Goal: Information Seeking & Learning: Learn about a topic

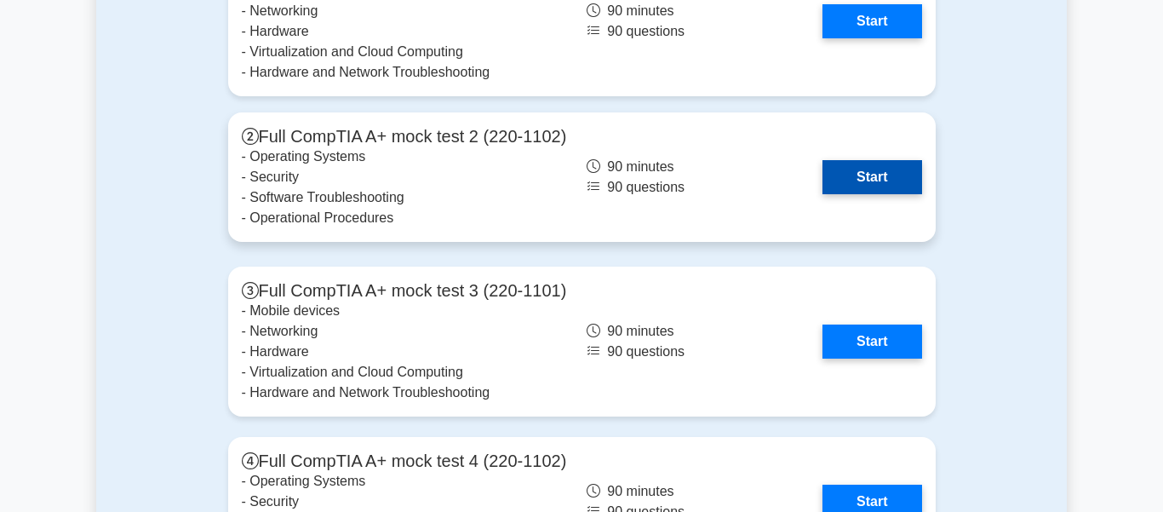
scroll to position [3791, 0]
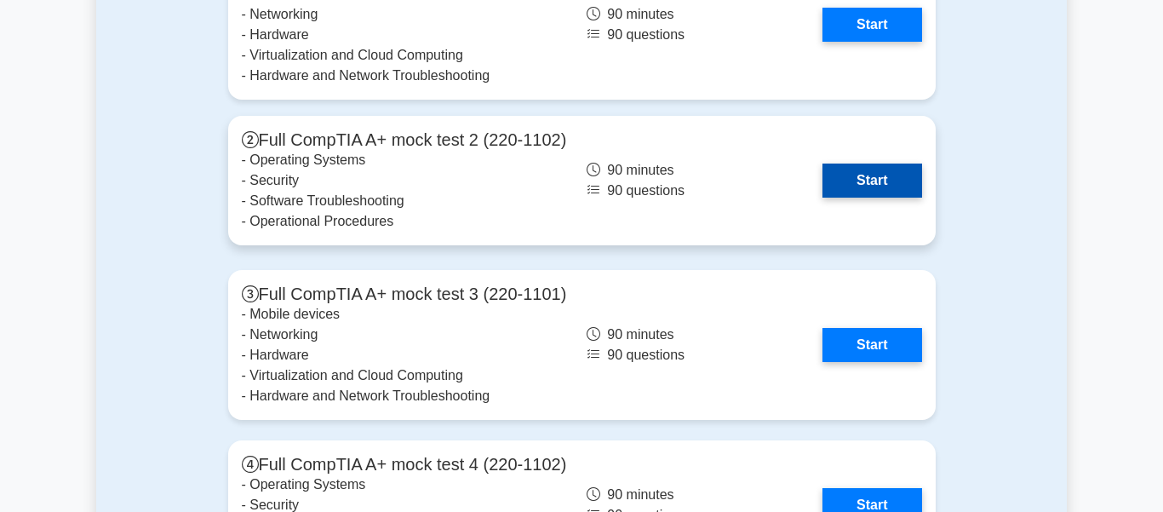
click at [860, 189] on link "Start" at bounding box center [871, 180] width 99 height 34
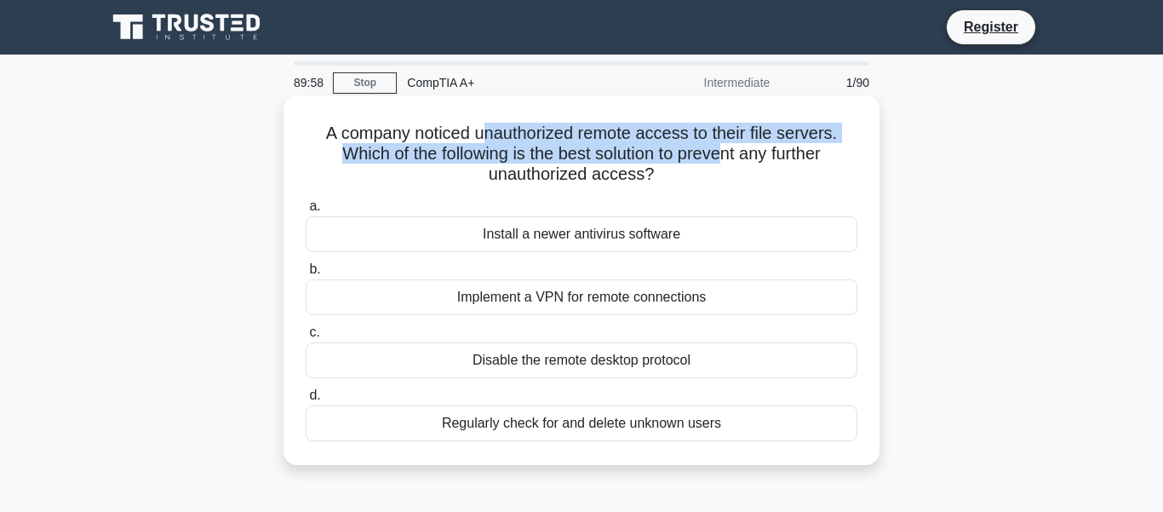
drag, startPoint x: 508, startPoint y: 137, endPoint x: 723, endPoint y: 152, distance: 215.0
click at [723, 152] on h5 "A company noticed unauthorized remote access to their file servers. Which of th…" at bounding box center [581, 154] width 555 height 63
click at [630, 155] on h5 "A company noticed unauthorized remote access to their file servers. Which of th…" at bounding box center [581, 154] width 555 height 63
drag, startPoint x: 444, startPoint y: 135, endPoint x: 691, endPoint y: 152, distance: 247.5
click at [691, 152] on h5 "A company noticed unauthorized remote access to their file servers. Which of th…" at bounding box center [581, 154] width 555 height 63
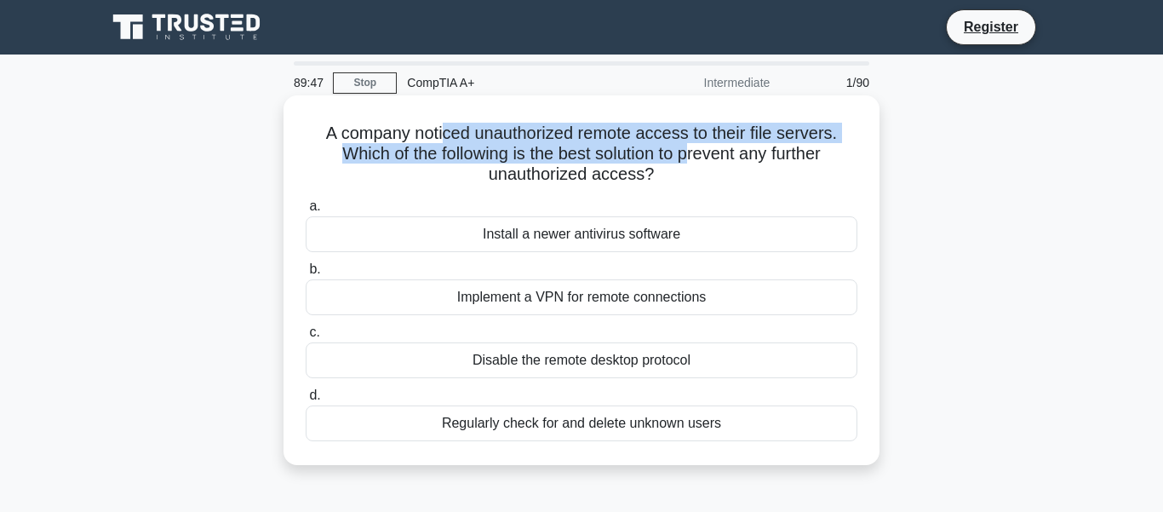
click at [691, 152] on h5 "A company noticed unauthorized remote access to their file servers. Which of th…" at bounding box center [581, 154] width 555 height 63
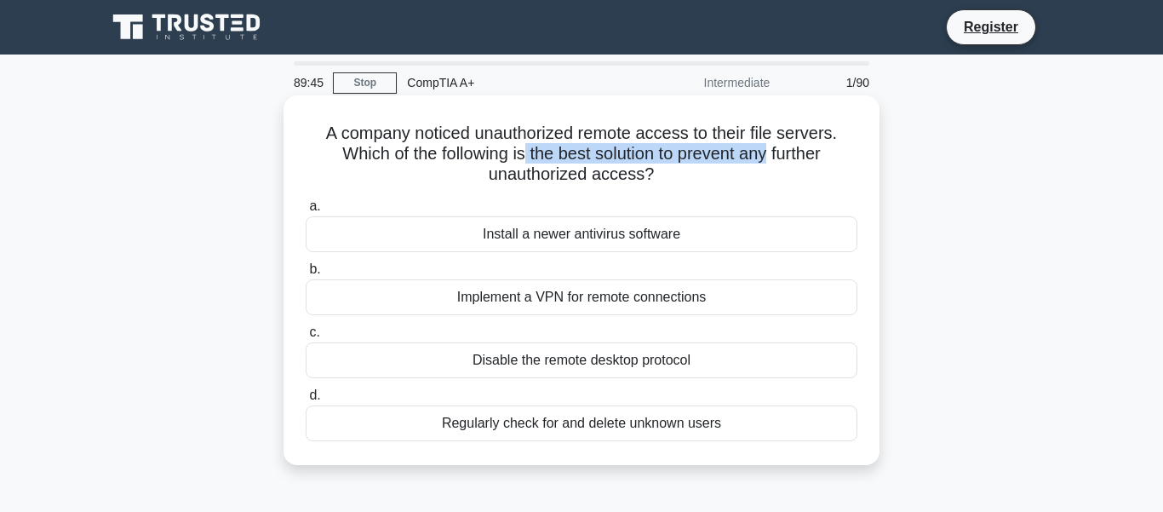
drag, startPoint x: 522, startPoint y: 157, endPoint x: 764, endPoint y: 157, distance: 242.6
click at [764, 157] on h5 "A company noticed unauthorized remote access to their file servers. Which of th…" at bounding box center [581, 154] width 555 height 63
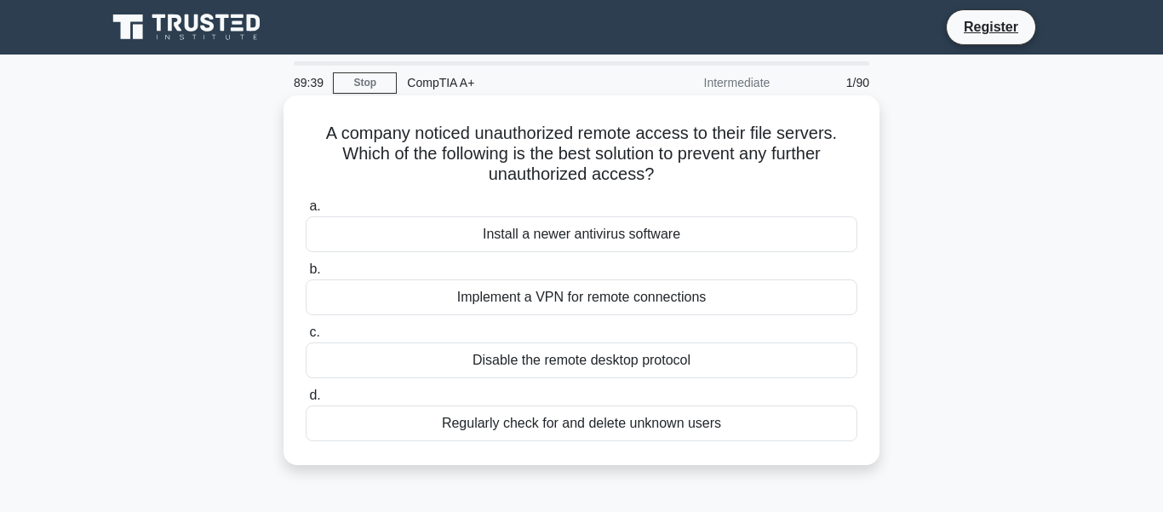
click at [529, 297] on div "Implement a VPN for remote connections" at bounding box center [582, 297] width 552 height 36
click at [306, 275] on input "b. Implement a VPN for remote connections" at bounding box center [306, 269] width 0 height 11
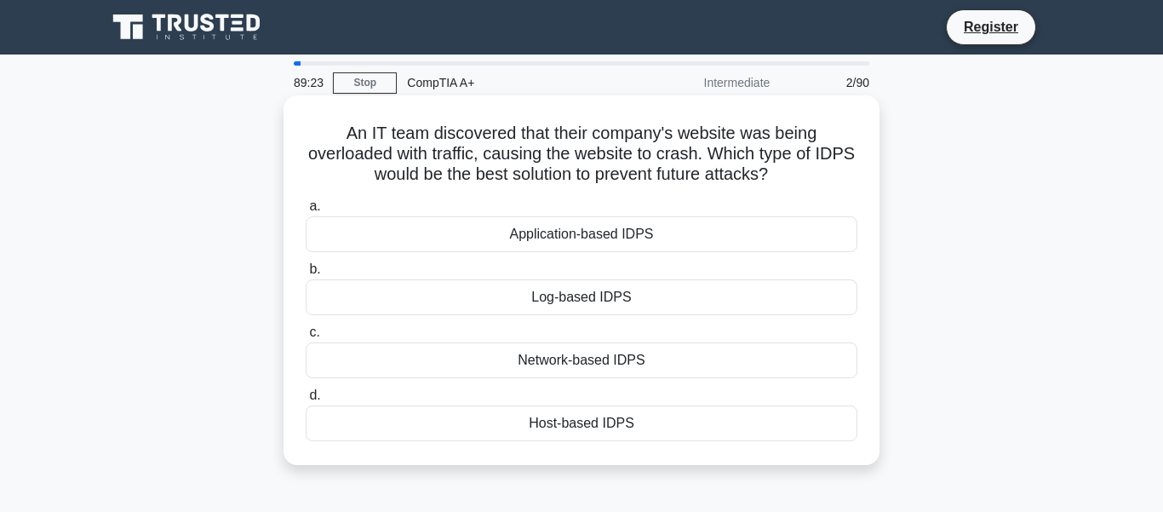
click at [585, 358] on div "Network-based IDPS" at bounding box center [582, 360] width 552 height 36
click at [306, 338] on input "c. Network-based IDPS" at bounding box center [306, 332] width 0 height 11
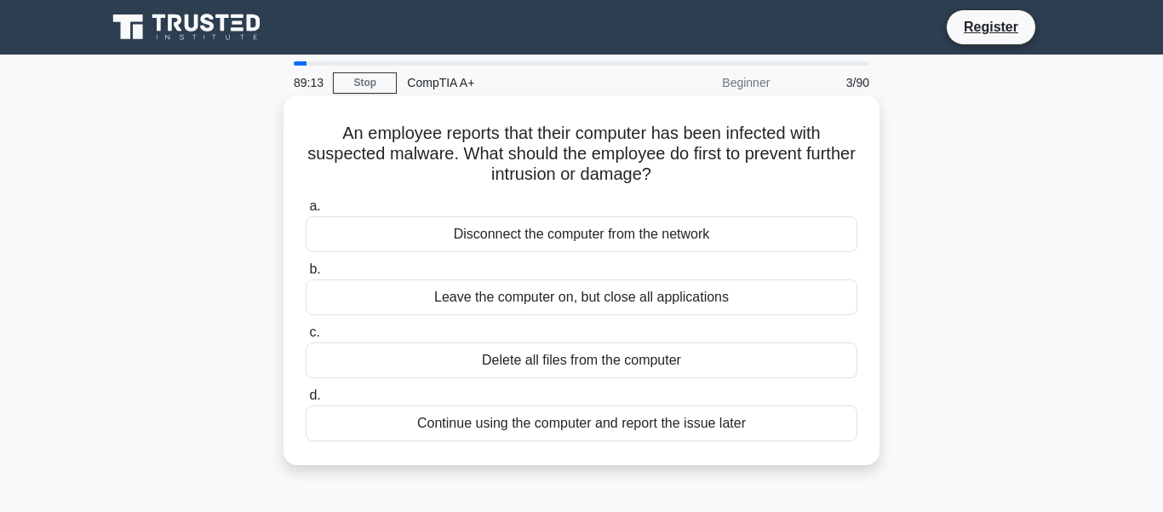
click at [566, 227] on div "Disconnect the computer from the network" at bounding box center [582, 234] width 552 height 36
click at [306, 212] on input "a. Disconnect the computer from the network" at bounding box center [306, 206] width 0 height 11
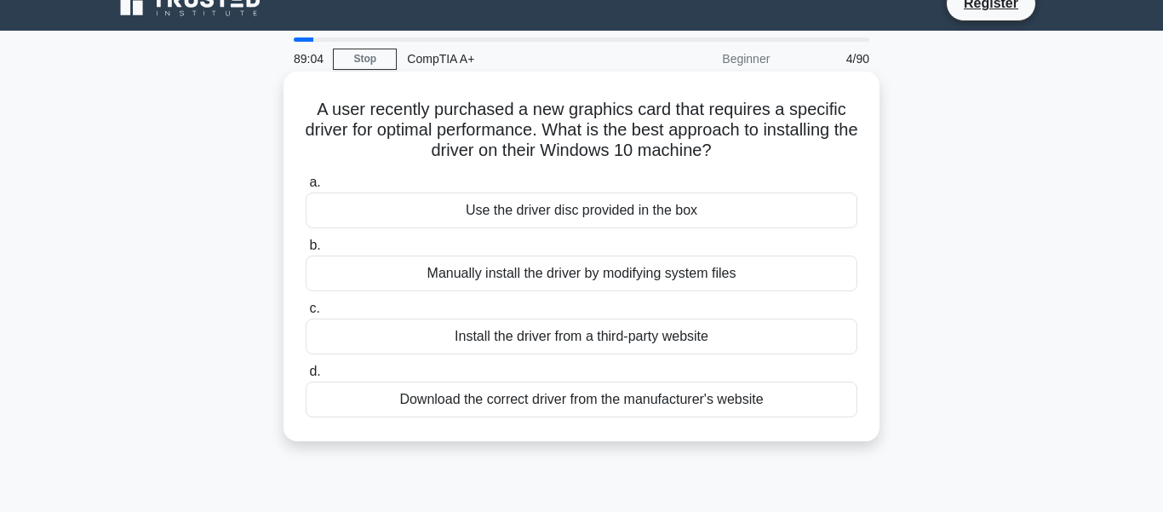
scroll to position [39, 0]
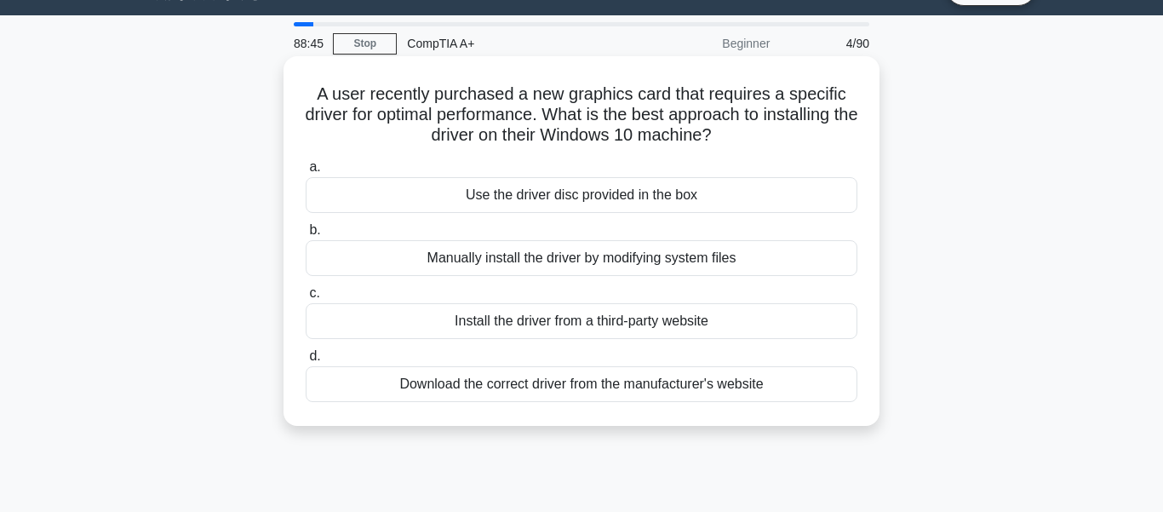
click at [564, 194] on div "Use the driver disc provided in the box" at bounding box center [582, 195] width 552 height 36
click at [306, 173] on input "a. Use the driver disc provided in the box" at bounding box center [306, 167] width 0 height 11
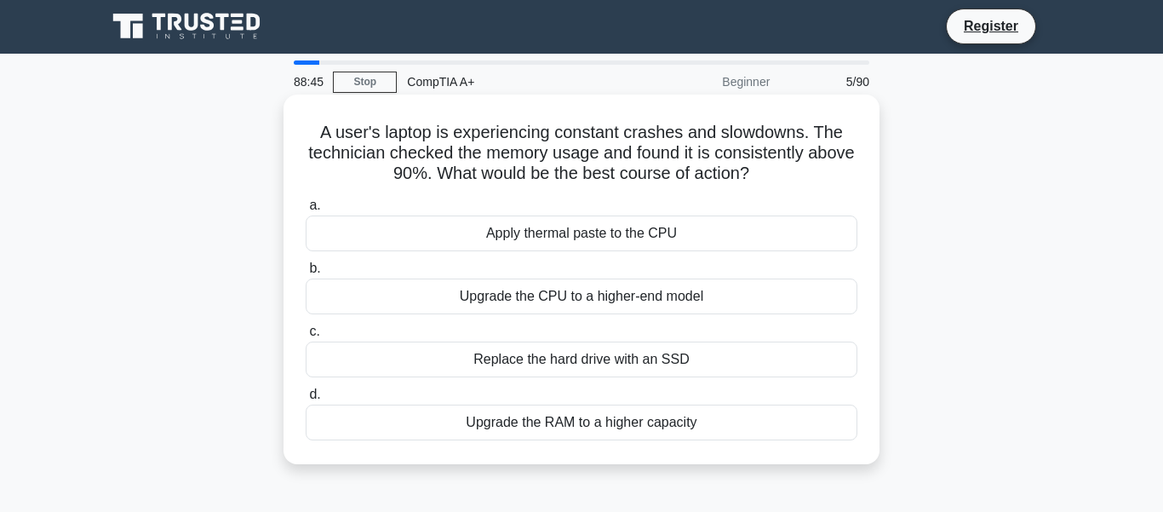
scroll to position [0, 0]
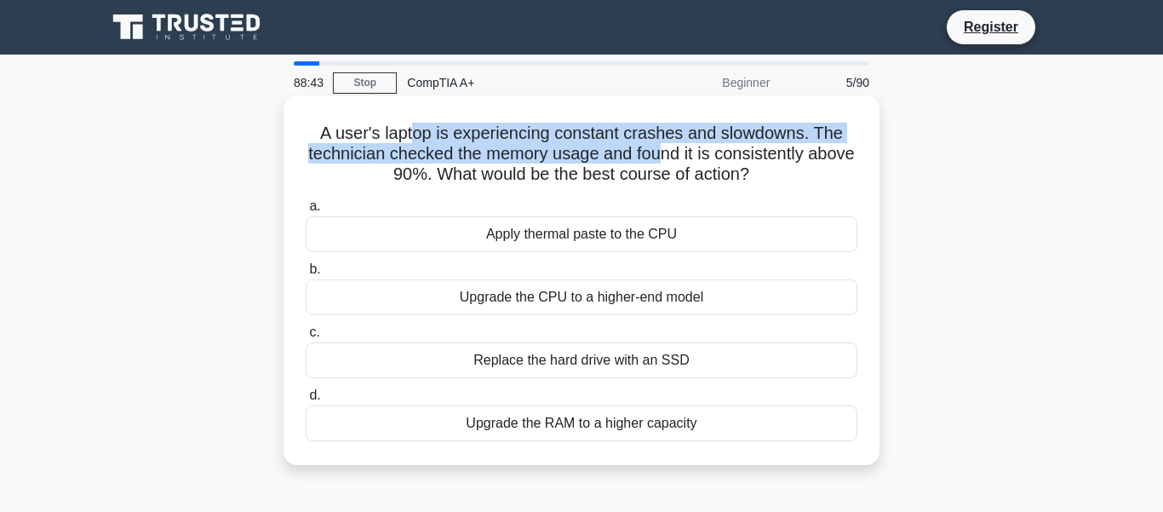
drag, startPoint x: 415, startPoint y: 128, endPoint x: 663, endPoint y: 146, distance: 248.4
click at [663, 146] on h5 "A user's laptop is experiencing constant crashes and slowdowns. The technician …" at bounding box center [581, 154] width 555 height 63
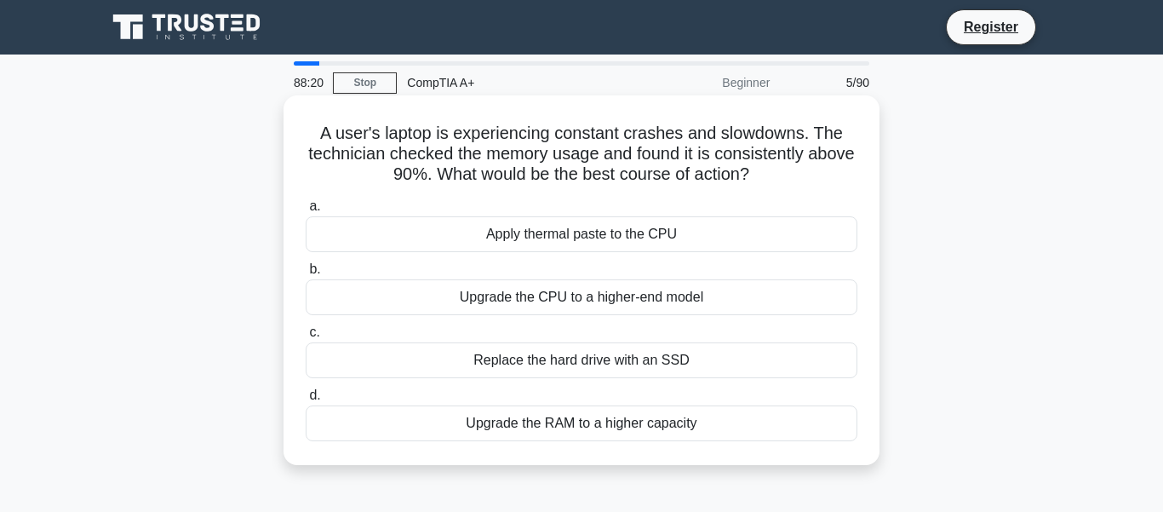
click at [564, 365] on div "Replace the hard drive with an SSD" at bounding box center [582, 360] width 552 height 36
click at [306, 338] on input "c. Replace the hard drive with an SSD" at bounding box center [306, 332] width 0 height 11
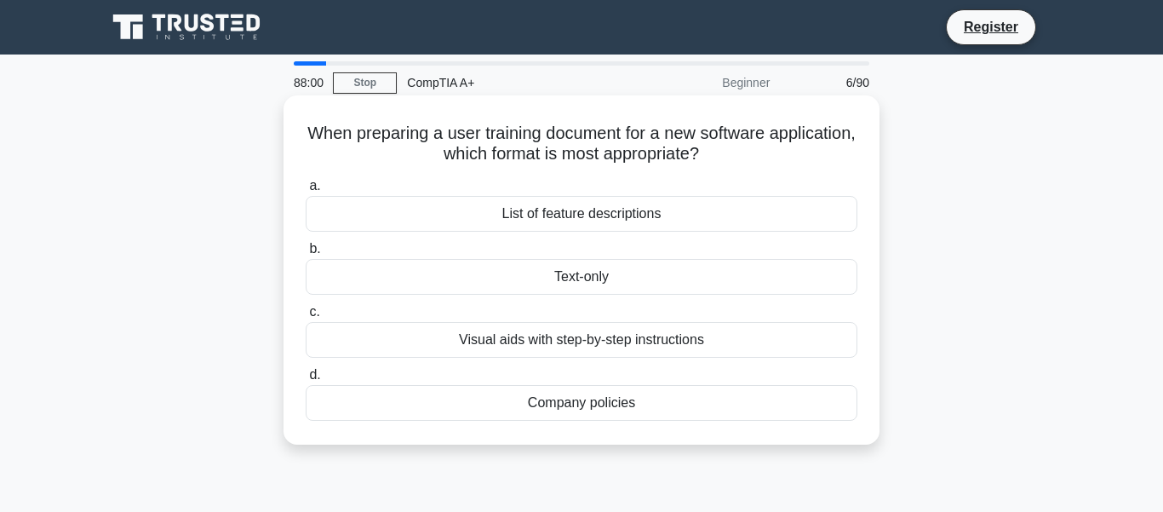
click at [573, 343] on div "Visual aids with step-by-step instructions" at bounding box center [582, 340] width 552 height 36
click at [306, 318] on input "c. Visual aids with step-by-step instructions" at bounding box center [306, 311] width 0 height 11
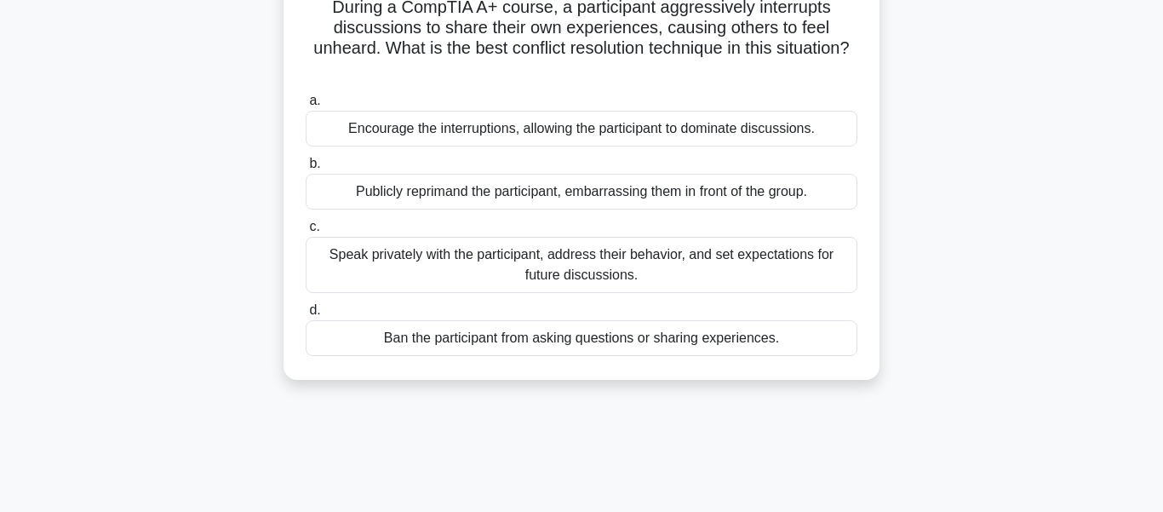
scroll to position [125, 0]
click at [542, 253] on div "Speak privately with the participant, address their behavior, and set expectati…" at bounding box center [582, 266] width 552 height 56
click at [306, 233] on input "c. Speak privately with the participant, address their behavior, and set expect…" at bounding box center [306, 227] width 0 height 11
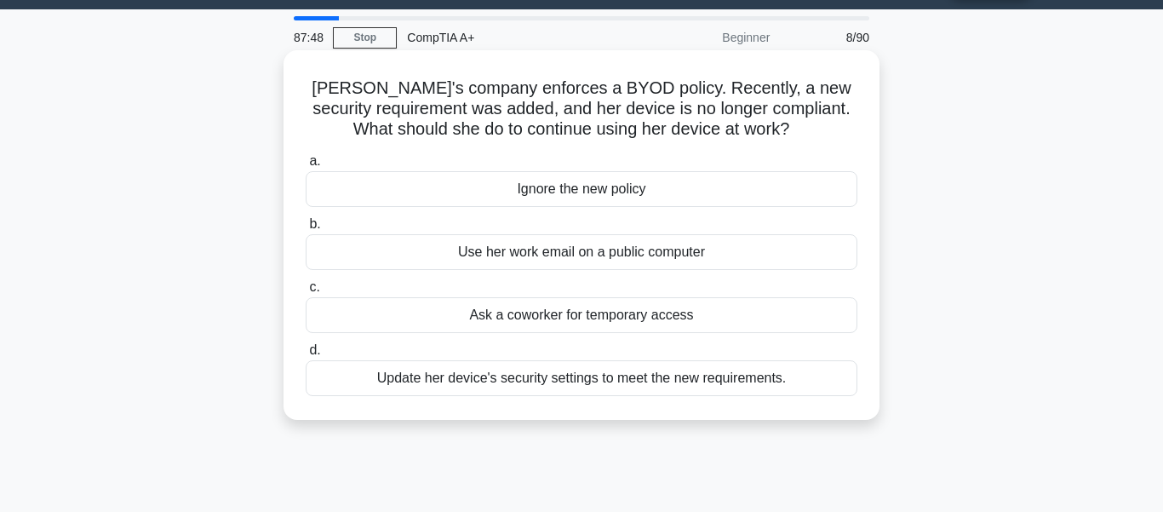
scroll to position [0, 0]
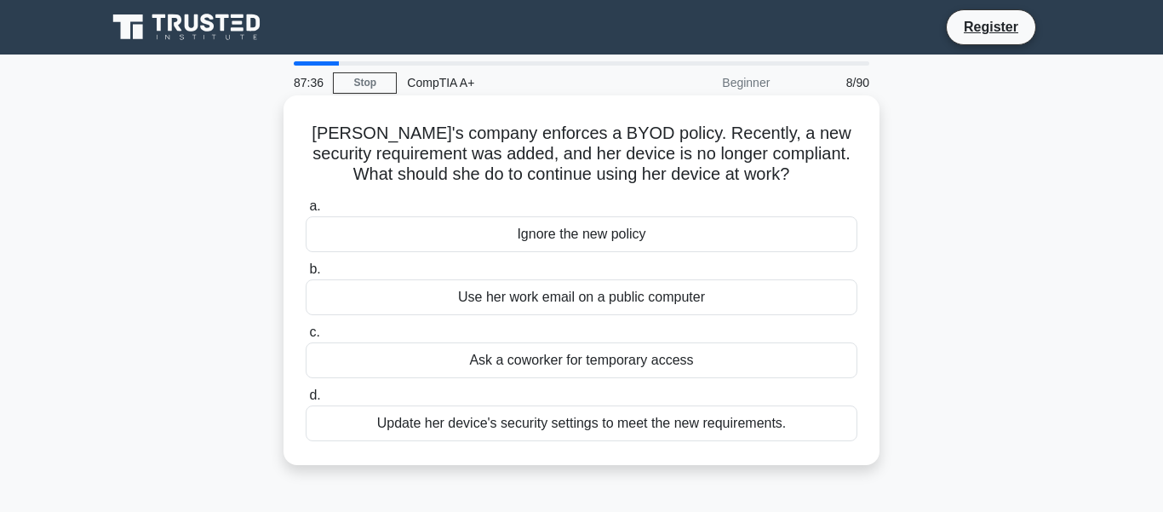
click at [567, 425] on div "Update her device's security settings to meet the new requirements." at bounding box center [582, 423] width 552 height 36
click at [306, 401] on input "d. Update her device's security settings to meet the new requirements." at bounding box center [306, 395] width 0 height 11
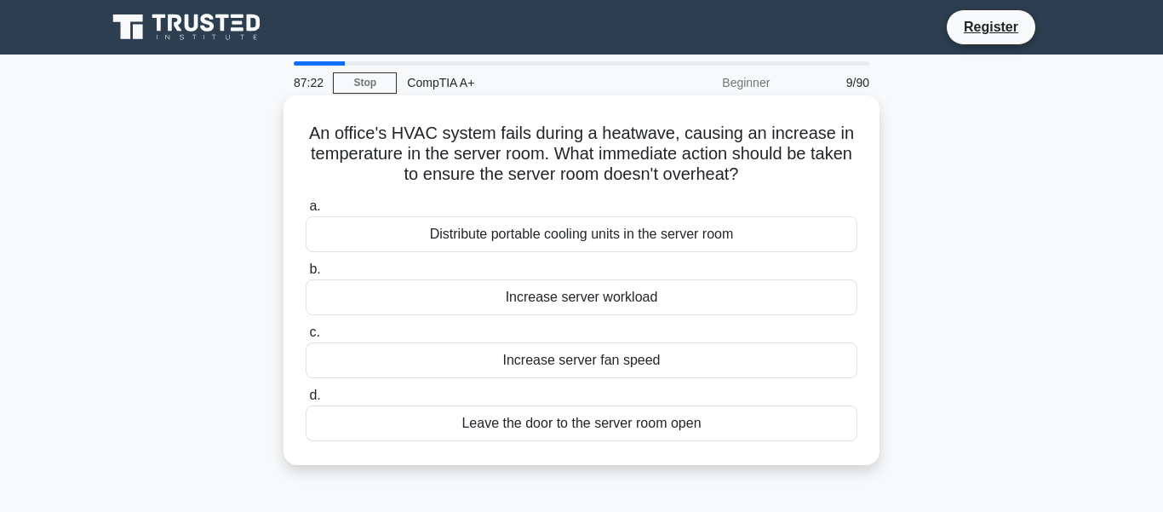
click at [517, 238] on div "Distribute portable cooling units in the server room" at bounding box center [582, 234] width 552 height 36
click at [306, 212] on input "a. Distribute portable cooling units in the server room" at bounding box center [306, 206] width 0 height 11
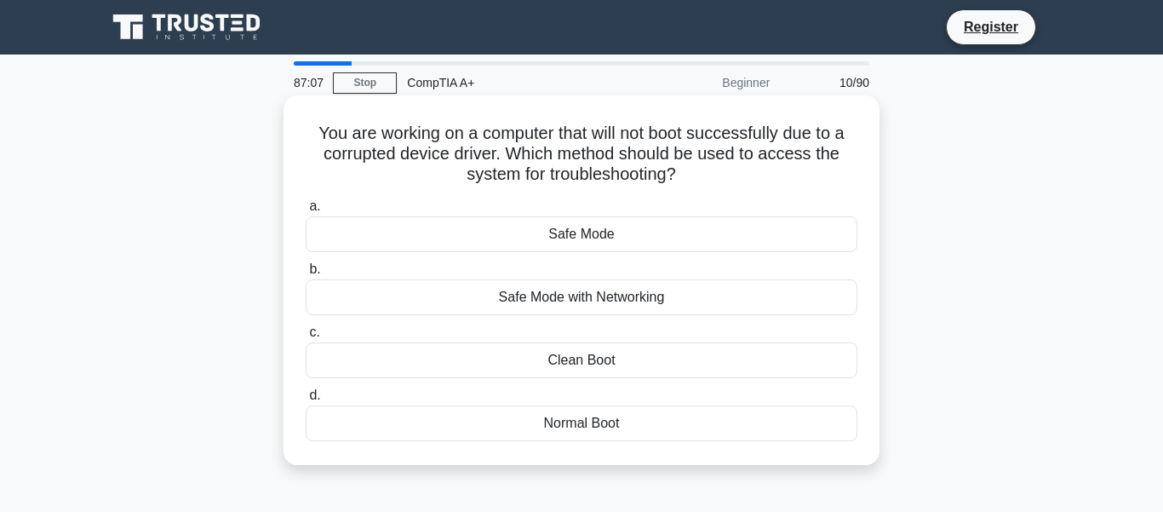
click at [574, 244] on div "Safe Mode" at bounding box center [582, 234] width 552 height 36
click at [306, 212] on input "a. Safe Mode" at bounding box center [306, 206] width 0 height 11
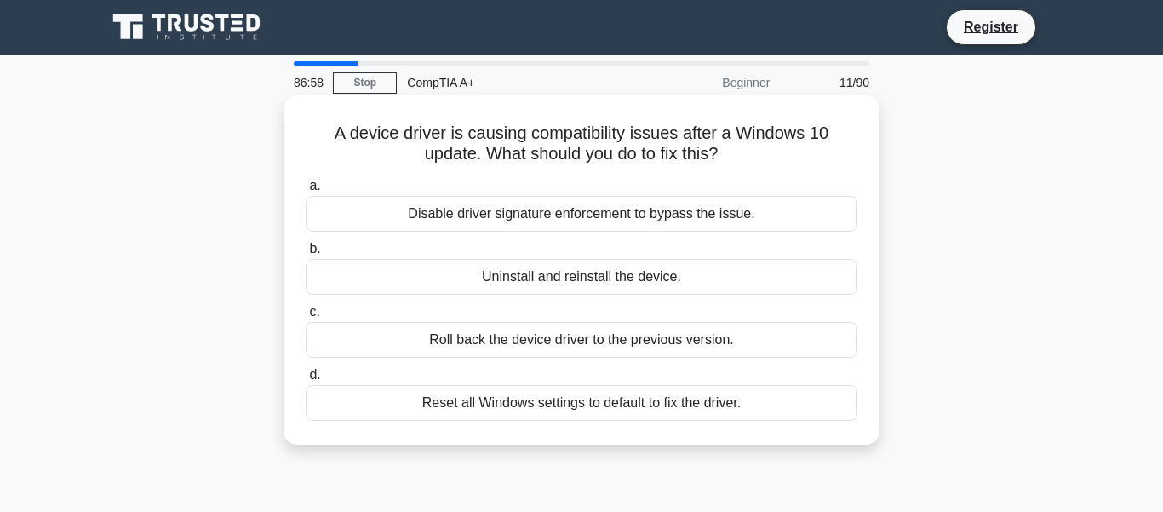
click at [538, 344] on div "Roll back the device driver to the previous version." at bounding box center [582, 340] width 552 height 36
click at [306, 318] on input "c. Roll back the device driver to the previous version." at bounding box center [306, 311] width 0 height 11
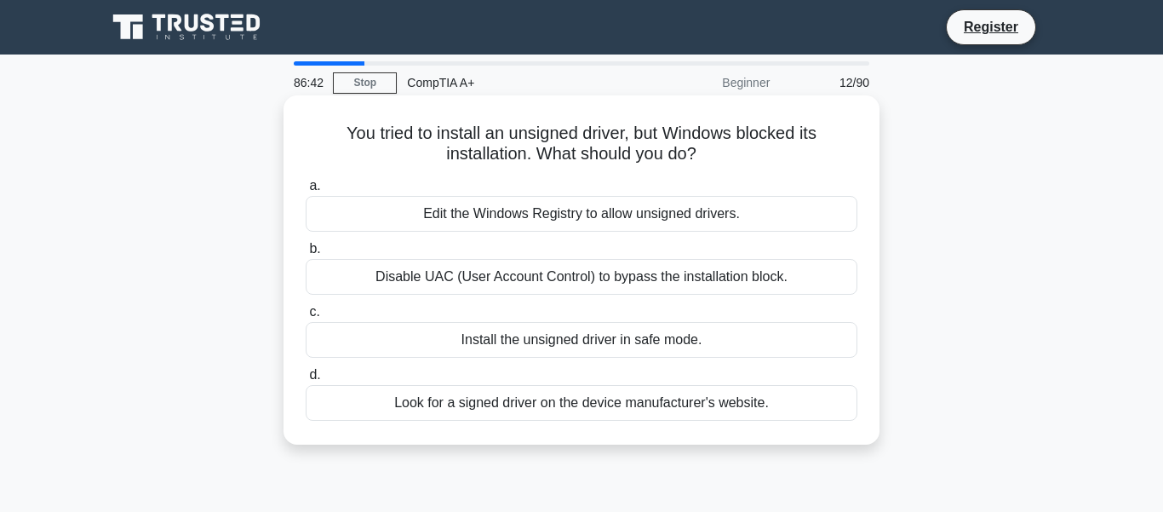
click at [584, 404] on div "Look for a signed driver on the device manufacturer's website." at bounding box center [582, 403] width 552 height 36
click at [306, 381] on input "d. Look for a signed driver on the device manufacturer's website." at bounding box center [306, 374] width 0 height 11
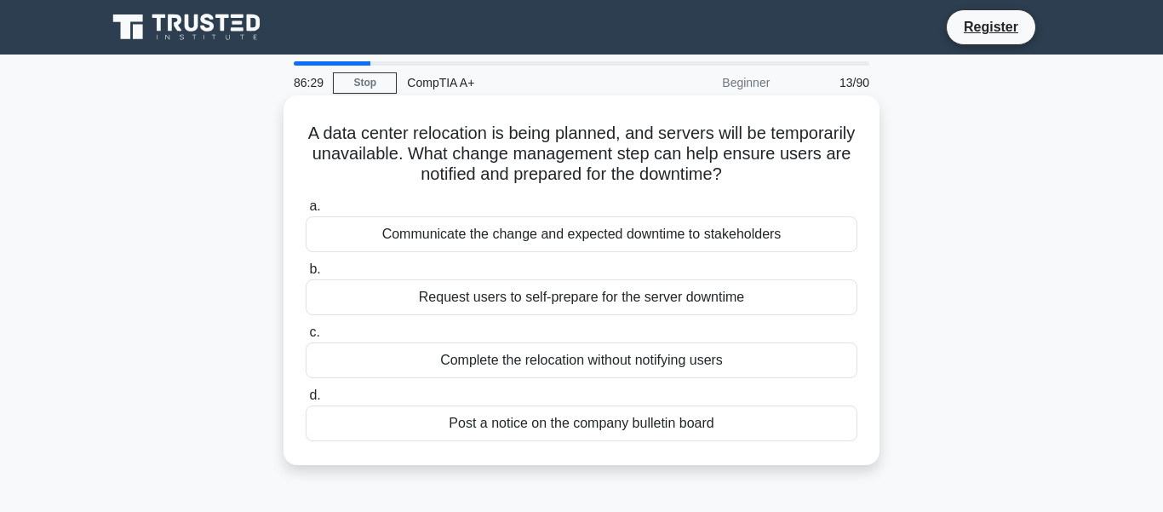
click at [569, 234] on div "Communicate the change and expected downtime to stakeholders" at bounding box center [582, 234] width 552 height 36
click at [306, 212] on input "a. Communicate the change and expected downtime to stakeholders" at bounding box center [306, 206] width 0 height 11
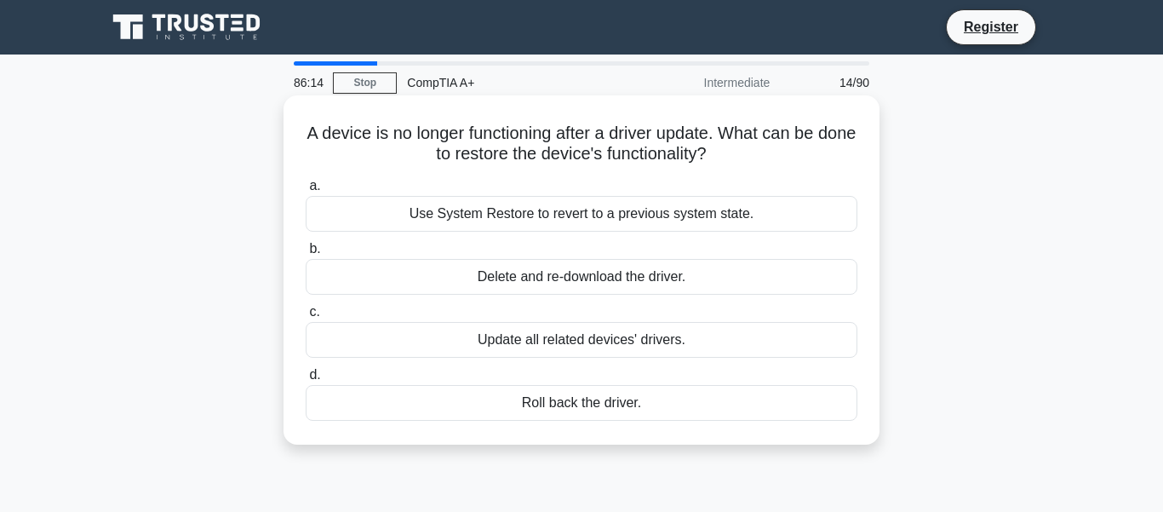
click at [551, 344] on div "Update all related devices' drivers." at bounding box center [582, 340] width 552 height 36
click at [306, 318] on input "c. Update all related devices' drivers." at bounding box center [306, 311] width 0 height 11
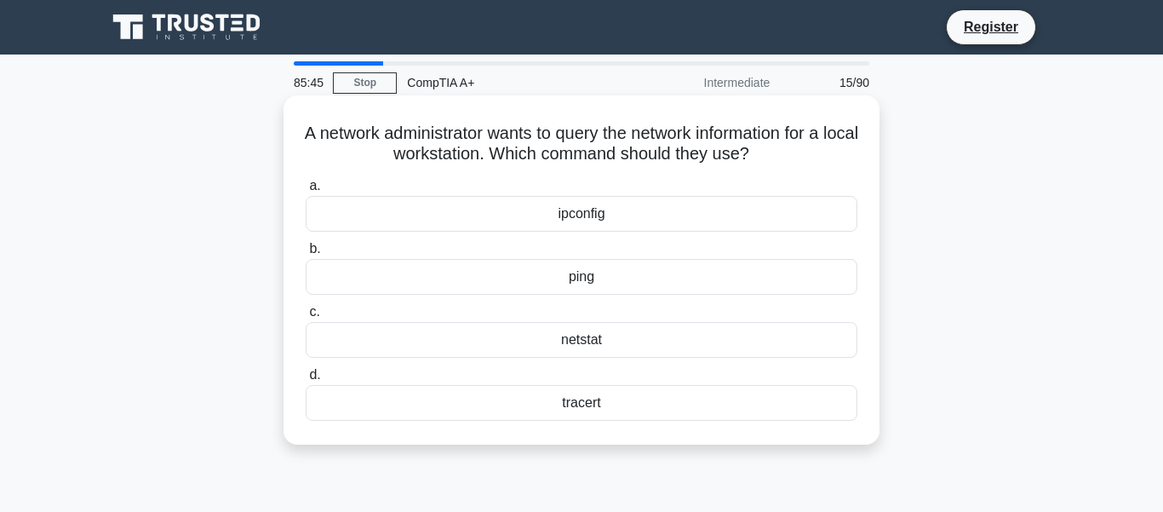
click at [591, 341] on div "netstat" at bounding box center [582, 340] width 552 height 36
click at [306, 318] on input "c. netstat" at bounding box center [306, 311] width 0 height 11
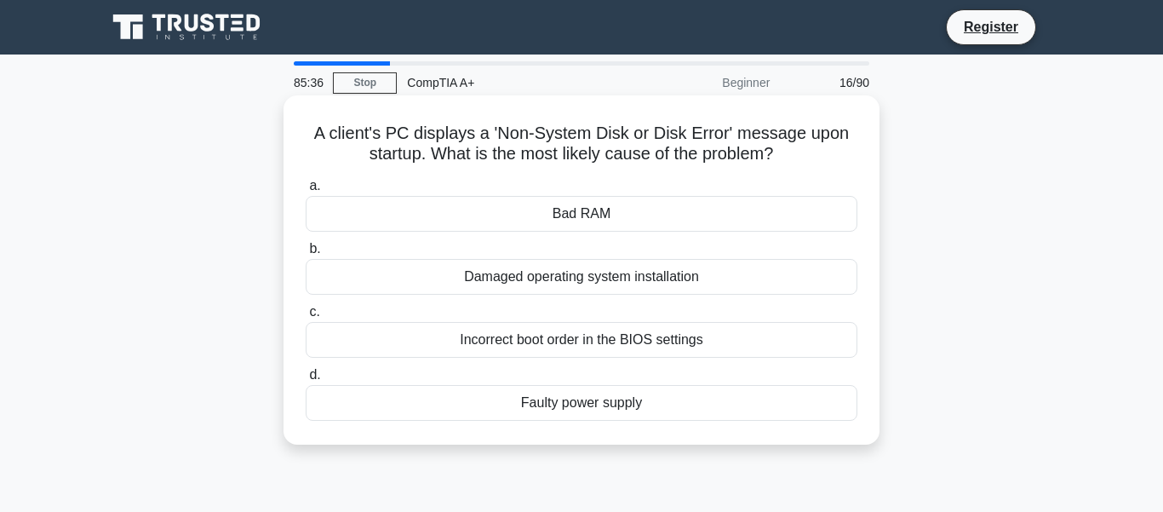
click at [560, 274] on div "Damaged operating system installation" at bounding box center [582, 277] width 552 height 36
click at [306, 255] on input "b. Damaged operating system installation" at bounding box center [306, 248] width 0 height 11
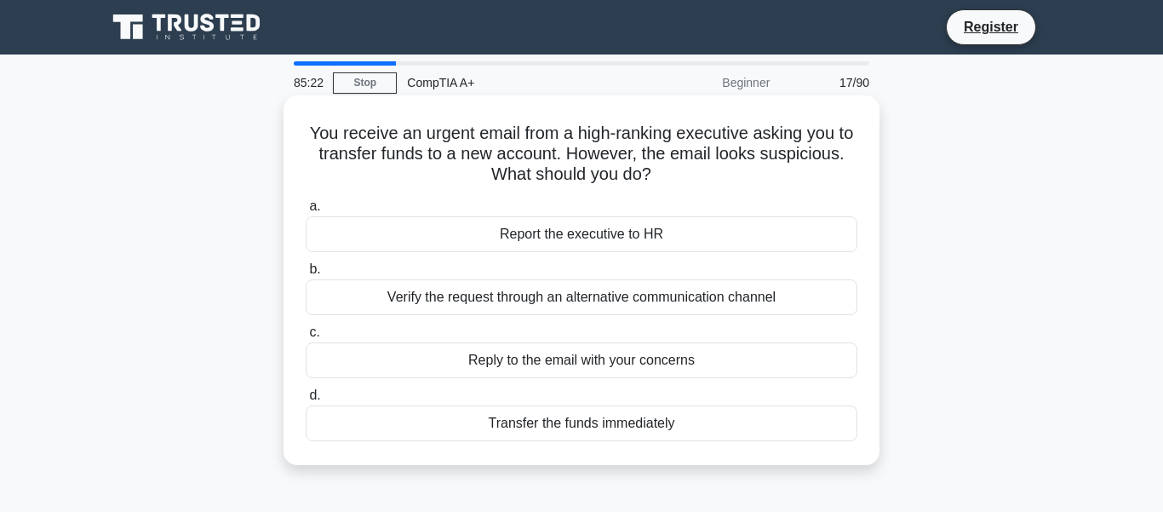
click at [540, 296] on div "Verify the request through an alternative communication channel" at bounding box center [582, 297] width 552 height 36
click at [306, 275] on input "b. Verify the request through an alternative communication channel" at bounding box center [306, 269] width 0 height 11
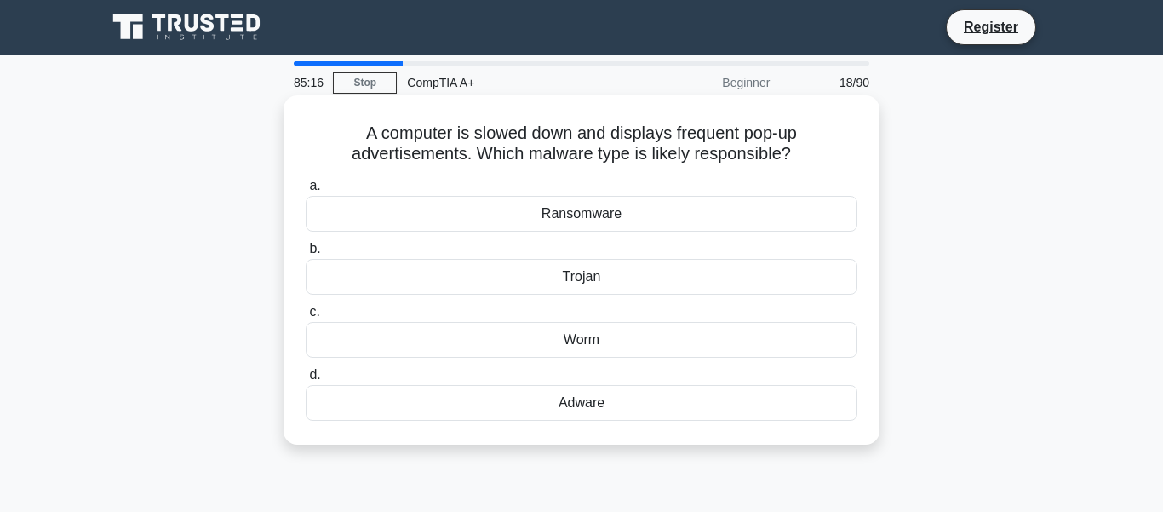
click at [581, 399] on div "Adware" at bounding box center [582, 403] width 552 height 36
click at [306, 381] on input "d. Adware" at bounding box center [306, 374] width 0 height 11
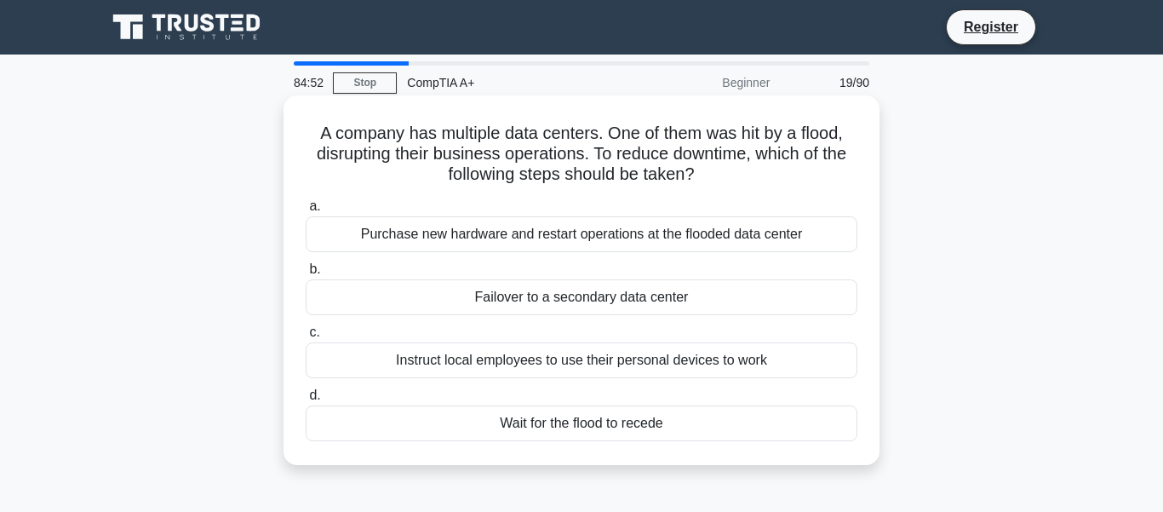
click at [539, 295] on div "Failover to a secondary data center" at bounding box center [582, 297] width 552 height 36
click at [306, 275] on input "b. Failover to a secondary data center" at bounding box center [306, 269] width 0 height 11
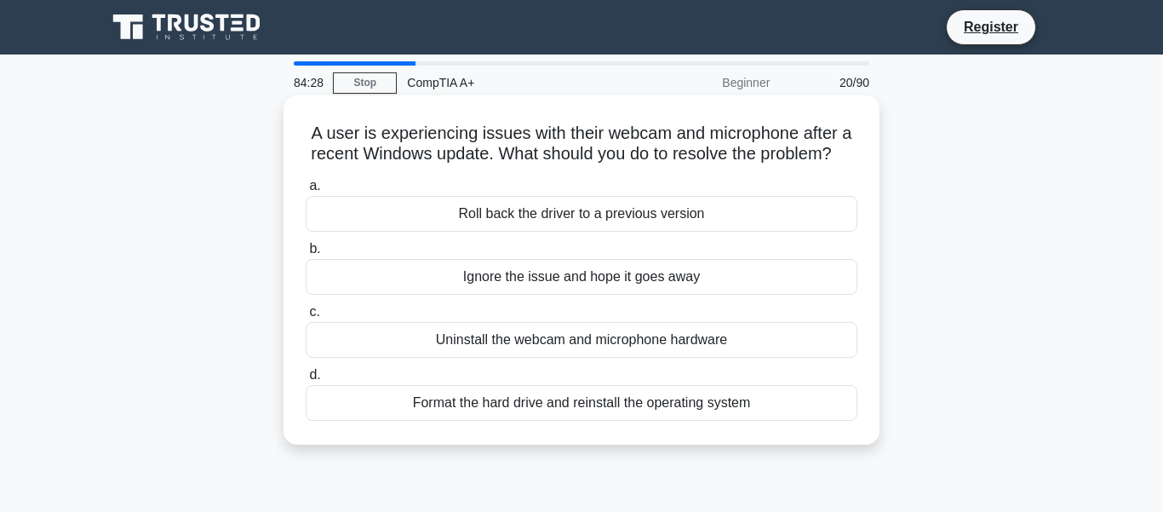
click at [518, 208] on div "Roll back the driver to a previous version" at bounding box center [582, 214] width 552 height 36
click at [306, 192] on input "a. Roll back the driver to a previous version" at bounding box center [306, 185] width 0 height 11
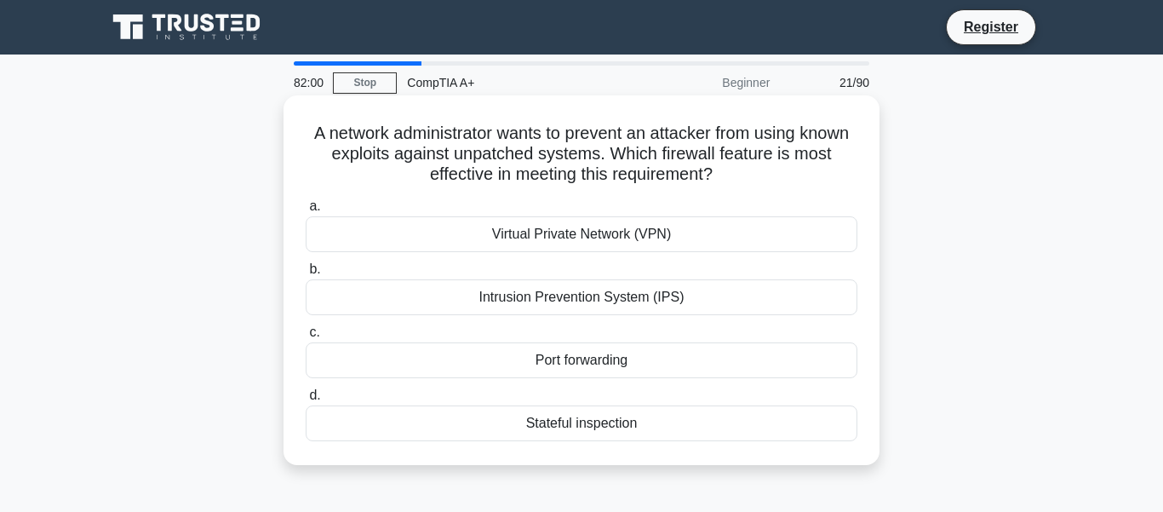
click at [573, 238] on div "Virtual Private Network (VPN)" at bounding box center [582, 234] width 552 height 36
click at [306, 212] on input "a. Virtual Private Network (VPN)" at bounding box center [306, 206] width 0 height 11
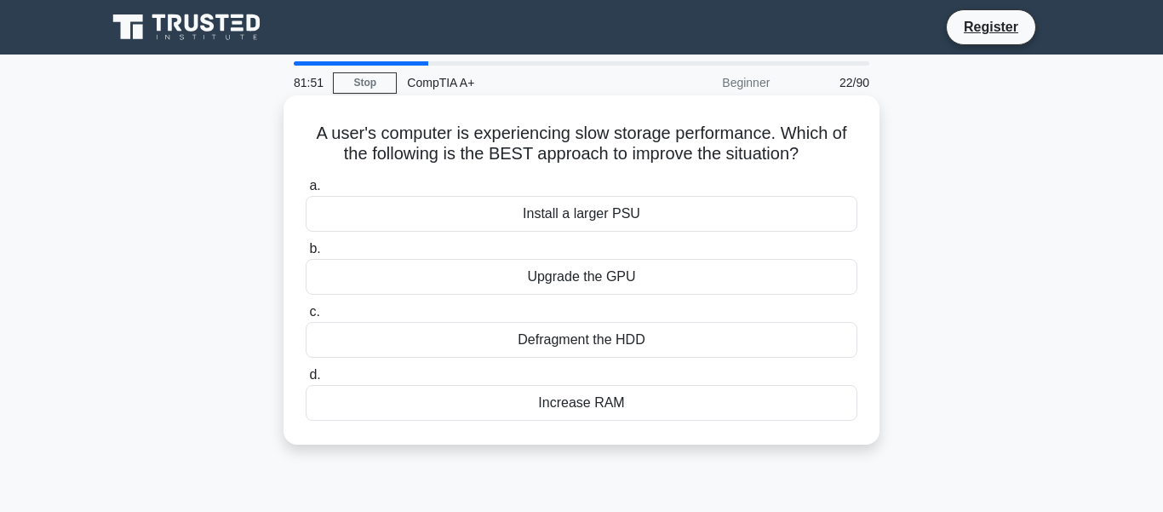
click at [595, 344] on div "Defragment the HDD" at bounding box center [582, 340] width 552 height 36
click at [306, 318] on input "c. Defragment the HDD" at bounding box center [306, 311] width 0 height 11
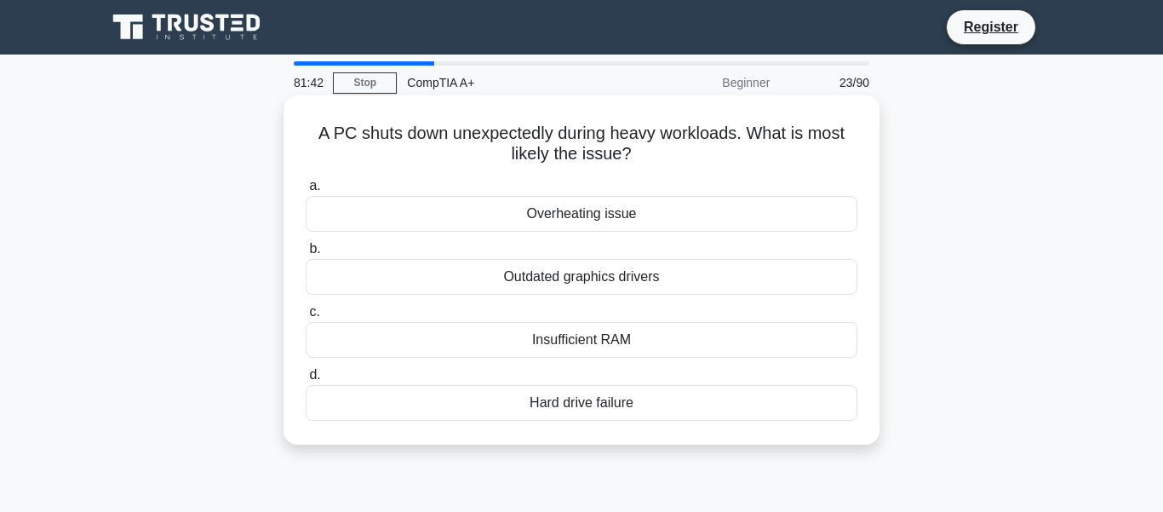
click at [581, 342] on div "Insufficient RAM" at bounding box center [582, 340] width 552 height 36
click at [306, 318] on input "c. Insufficient RAM" at bounding box center [306, 311] width 0 height 11
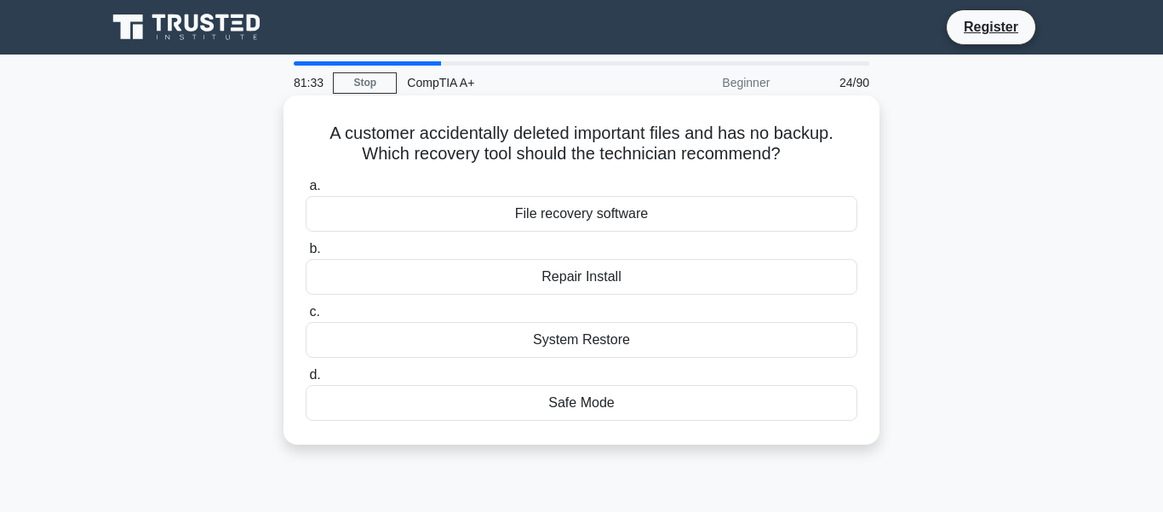
click at [581, 216] on div "File recovery software" at bounding box center [582, 214] width 552 height 36
click at [306, 192] on input "a. File recovery software" at bounding box center [306, 185] width 0 height 11
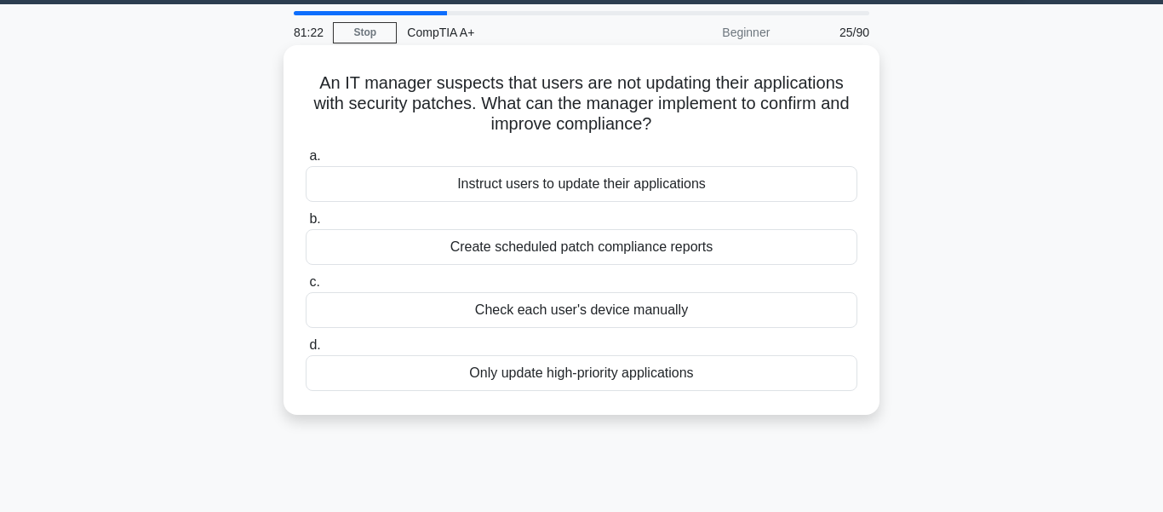
scroll to position [56, 0]
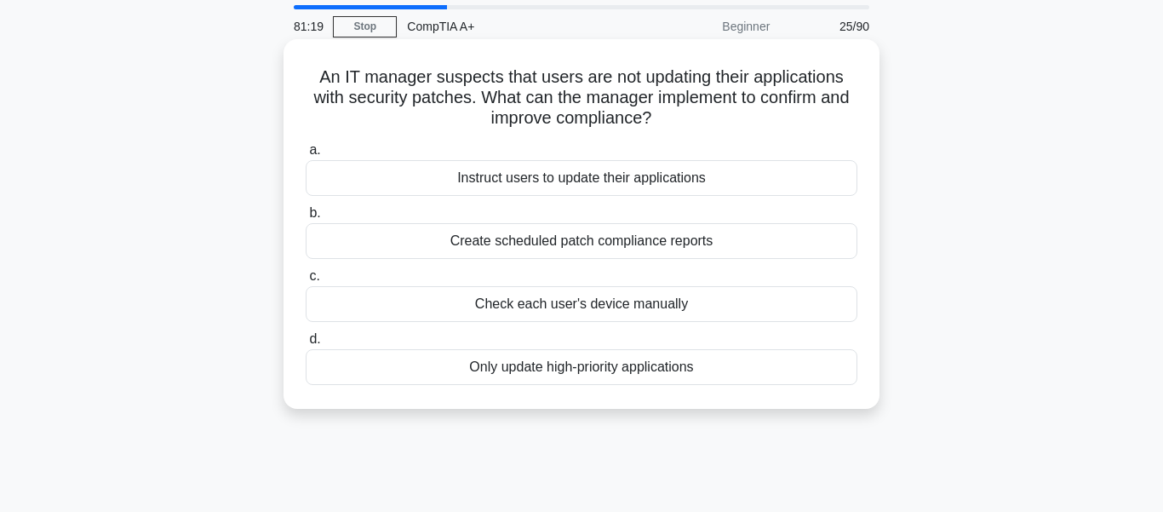
click at [571, 245] on div "Create scheduled patch compliance reports" at bounding box center [582, 241] width 552 height 36
click at [306, 219] on input "b. Create scheduled patch compliance reports" at bounding box center [306, 213] width 0 height 11
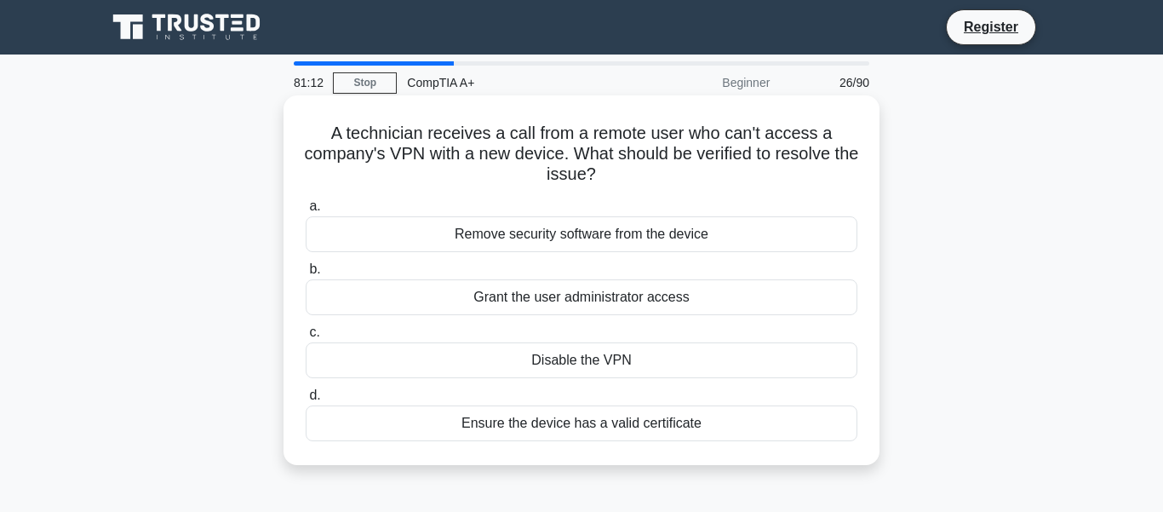
scroll to position [26, 0]
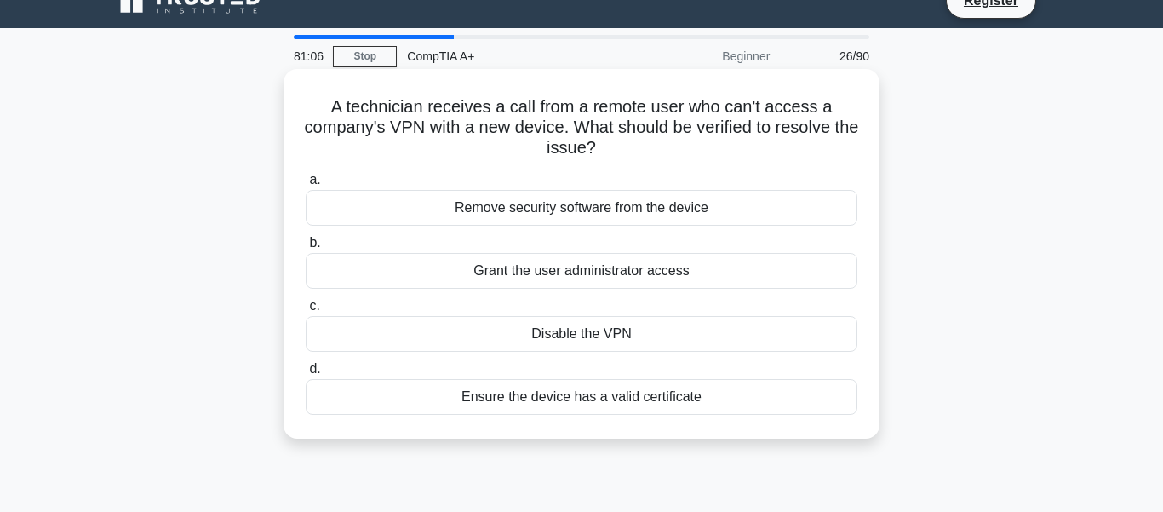
click at [623, 399] on div "Ensure the device has a valid certificate" at bounding box center [582, 397] width 552 height 36
click at [306, 375] on input "d. Ensure the device has a valid certificate" at bounding box center [306, 369] width 0 height 11
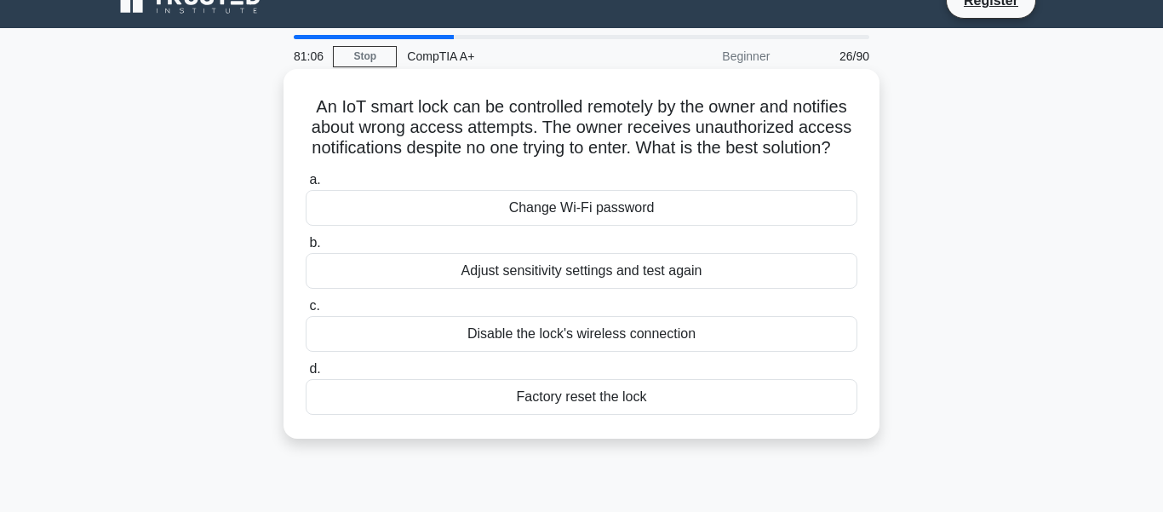
scroll to position [0, 0]
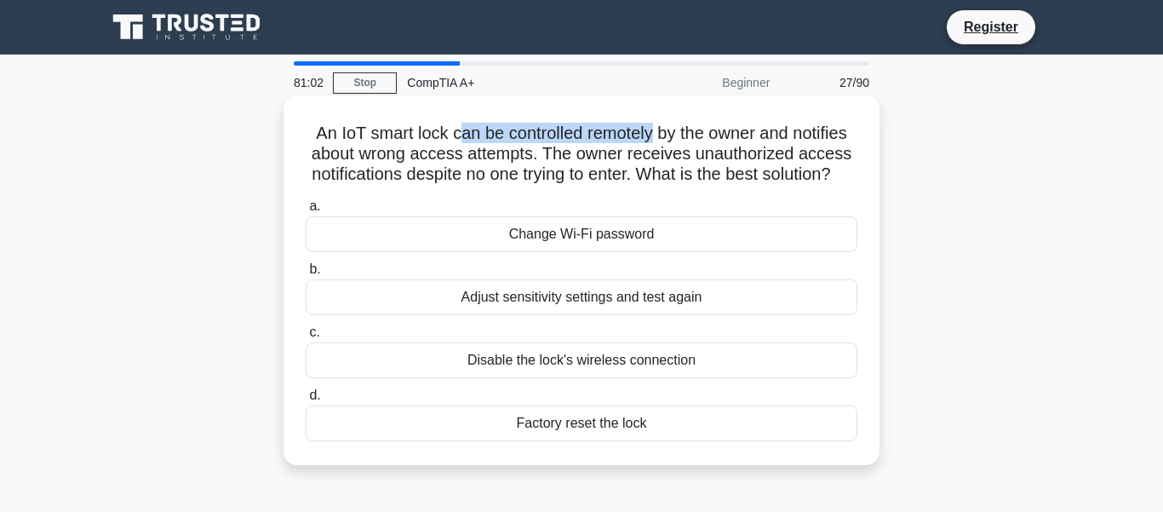
drag, startPoint x: 460, startPoint y: 138, endPoint x: 650, endPoint y: 142, distance: 189.9
click at [650, 142] on h5 "An IoT smart lock can be controlled remotely by the owner and notifies about wr…" at bounding box center [581, 154] width 555 height 63
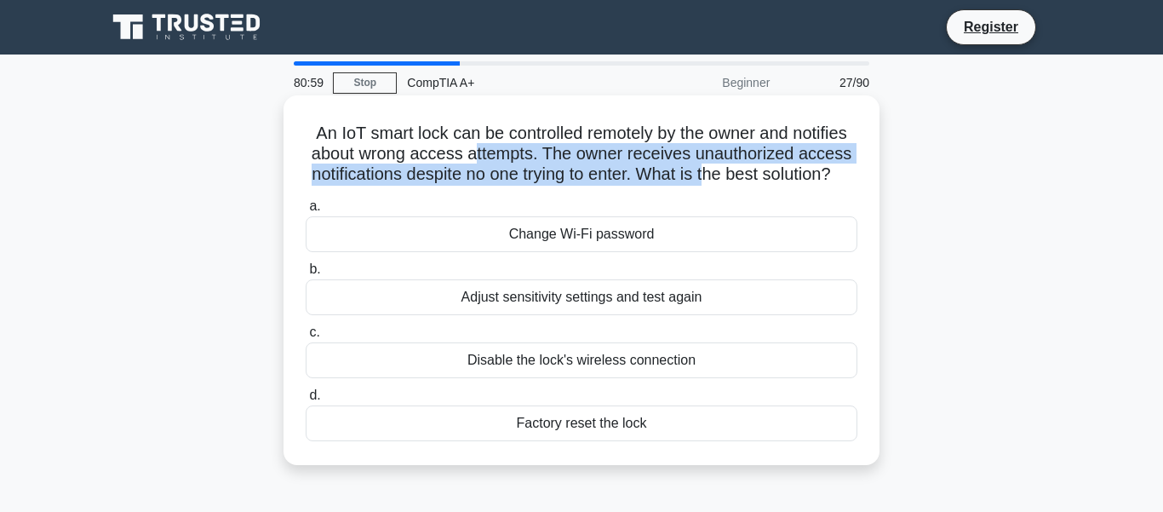
drag, startPoint x: 523, startPoint y: 146, endPoint x: 702, endPoint y: 173, distance: 181.7
click at [702, 173] on h5 "An IoT smart lock can be controlled remotely by the owner and notifies about wr…" at bounding box center [581, 154] width 555 height 63
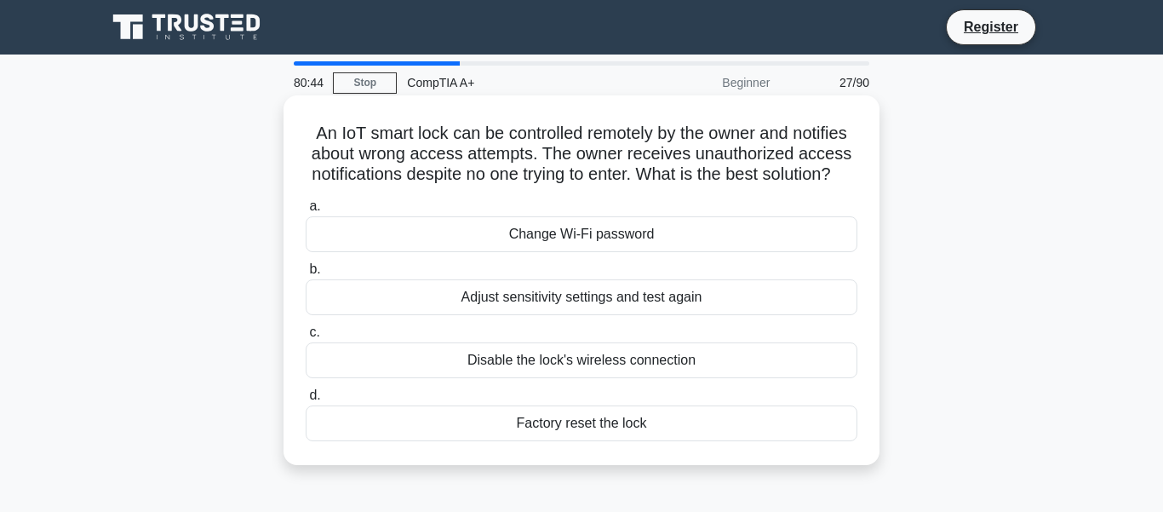
click at [582, 289] on div "Adjust sensitivity settings and test again" at bounding box center [582, 297] width 552 height 36
click at [306, 275] on input "b. Adjust sensitivity settings and test again" at bounding box center [306, 269] width 0 height 11
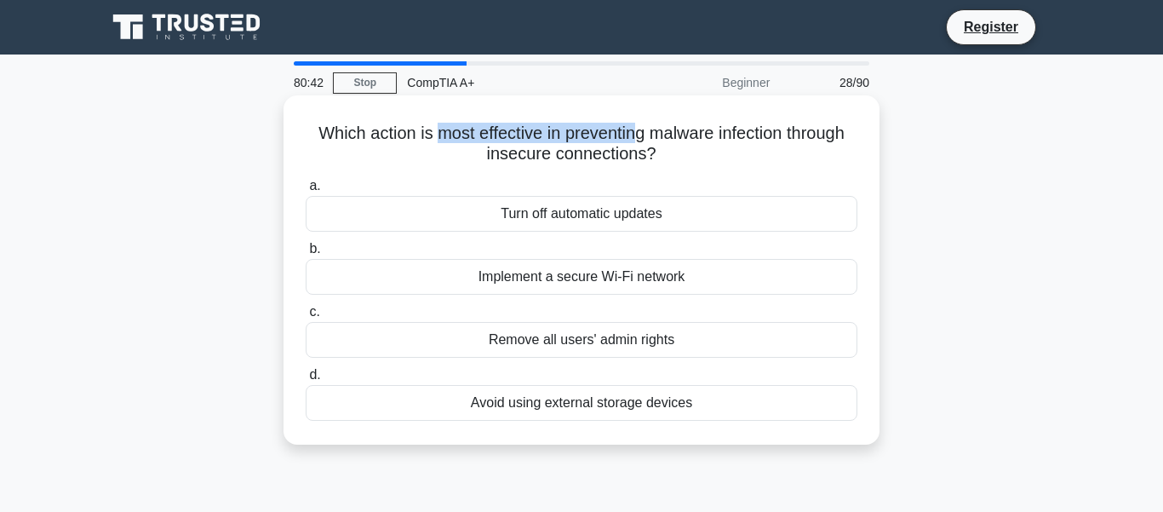
drag, startPoint x: 434, startPoint y: 126, endPoint x: 633, endPoint y: 134, distance: 198.5
click at [633, 134] on h5 "Which action is most effective in preventing malware infection through insecure…" at bounding box center [581, 144] width 555 height 43
click at [588, 281] on div "Implement a secure Wi-Fi network" at bounding box center [582, 277] width 552 height 36
click at [306, 255] on input "b. Implement a secure Wi-Fi network" at bounding box center [306, 248] width 0 height 11
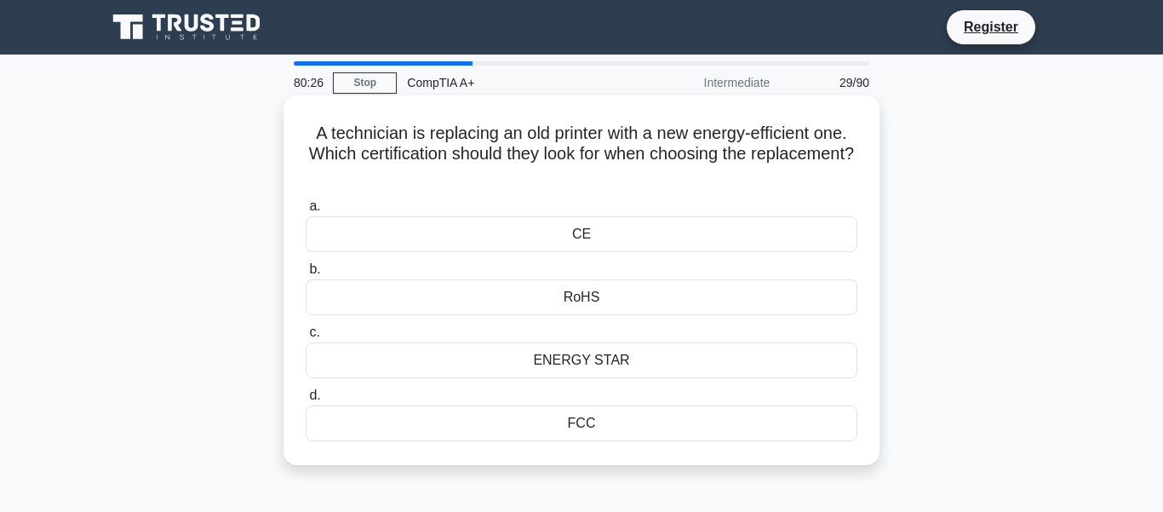
click at [564, 228] on div "CE" at bounding box center [582, 234] width 552 height 36
click at [306, 212] on input "a. CE" at bounding box center [306, 206] width 0 height 11
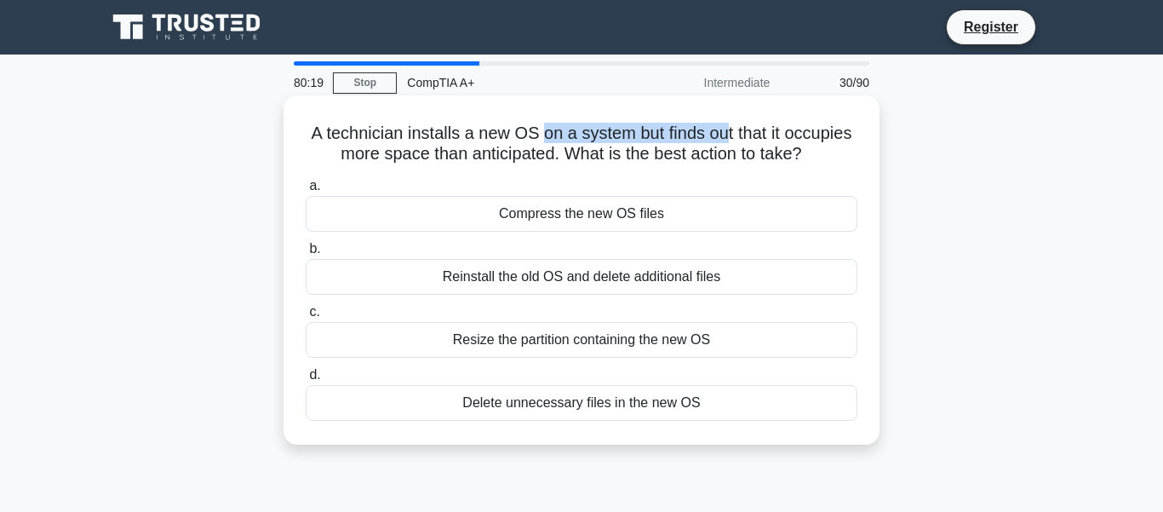
drag, startPoint x: 539, startPoint y: 139, endPoint x: 730, endPoint y: 130, distance: 190.9
click at [730, 130] on h5 "A technician installs a new OS on a system but finds out that it occupies more …" at bounding box center [581, 144] width 555 height 43
click at [531, 395] on div "Delete unnecessary files in the new OS" at bounding box center [582, 403] width 552 height 36
click at [306, 381] on input "d. Delete unnecessary files in the new OS" at bounding box center [306, 374] width 0 height 11
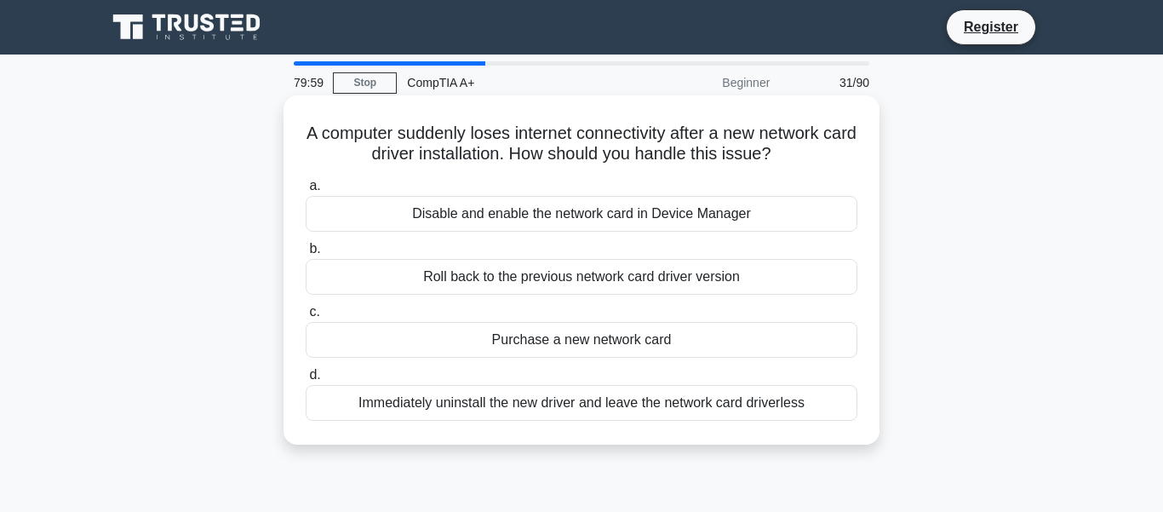
drag, startPoint x: 428, startPoint y: 132, endPoint x: 608, endPoint y: 129, distance: 179.7
click at [608, 129] on h5 "A computer suddenly loses internet connectivity after a new network card driver…" at bounding box center [581, 144] width 555 height 43
click at [553, 281] on div "Roll back to the previous network card driver version" at bounding box center [582, 277] width 552 height 36
click at [306, 255] on input "b. Roll back to the previous network card driver version" at bounding box center [306, 248] width 0 height 11
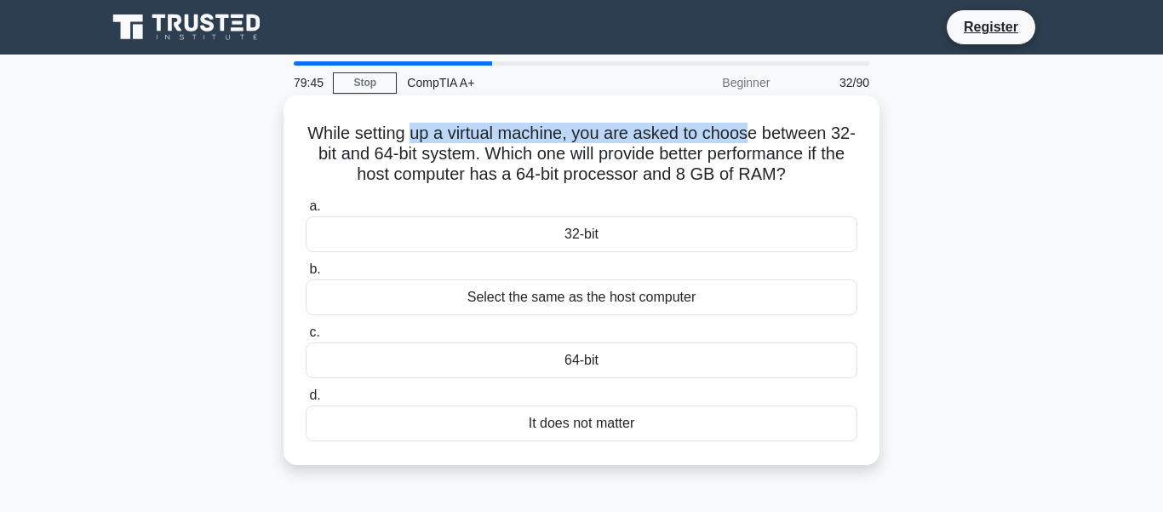
drag, startPoint x: 411, startPoint y: 135, endPoint x: 747, endPoint y: 132, distance: 336.3
click at [747, 132] on h5 "While setting up a virtual machine, you are asked to choose between 32-bit and …" at bounding box center [581, 154] width 555 height 63
drag, startPoint x: 654, startPoint y: 151, endPoint x: 797, endPoint y: 173, distance: 144.7
click at [797, 171] on h5 "While setting up a virtual machine, you are asked to choose between 32-bit and …" at bounding box center [581, 154] width 555 height 63
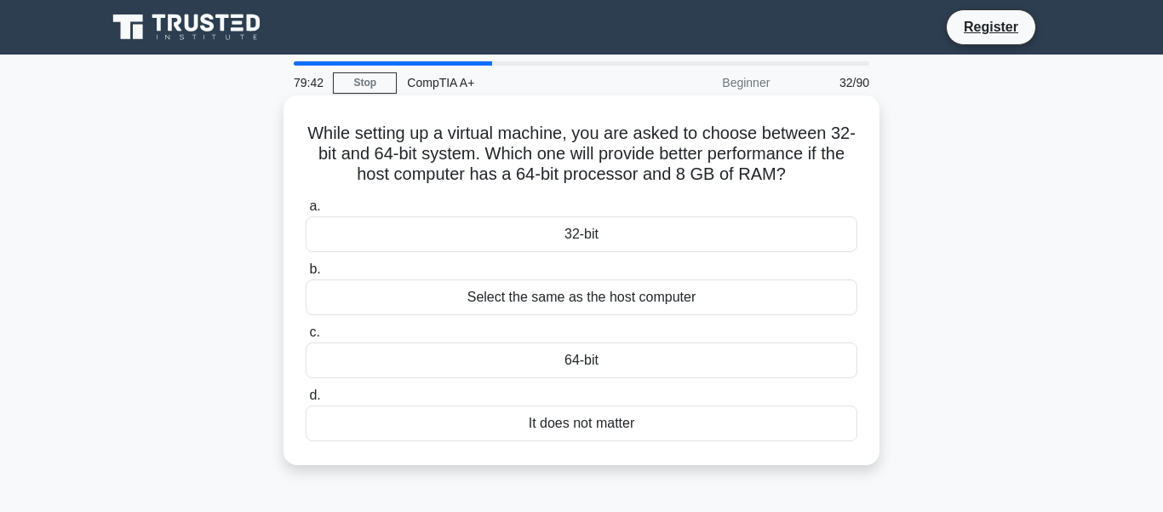
click at [797, 173] on icon ".spinner_0XTQ{transform-origin:center;animation:spinner_y6GP .75s linear infini…" at bounding box center [796, 175] width 20 height 20
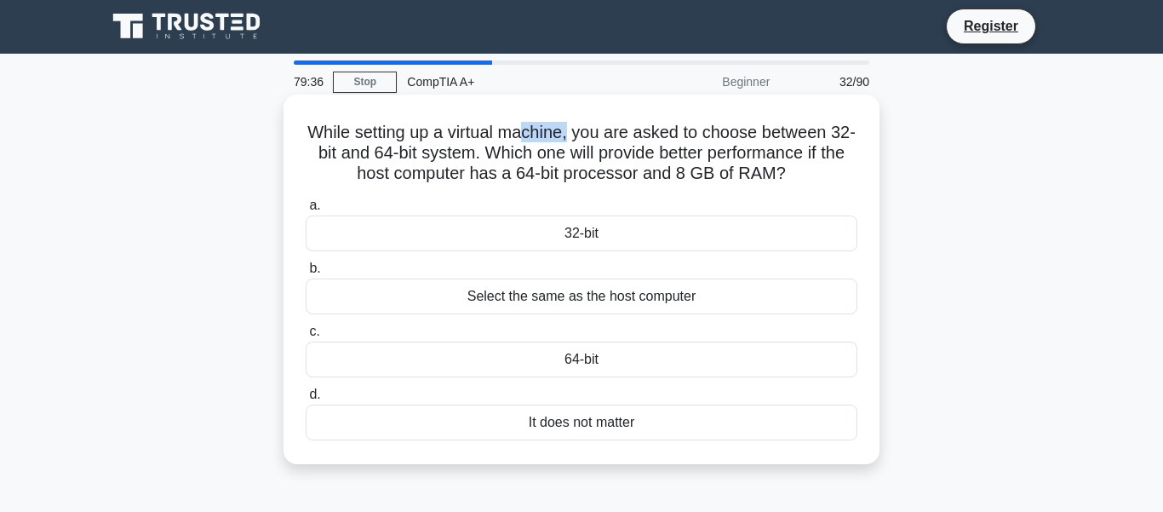
drag, startPoint x: 520, startPoint y: 137, endPoint x: 570, endPoint y: 137, distance: 50.2
click at [570, 137] on h5 "While setting up a virtual machine, you are asked to choose between 32-bit and …" at bounding box center [581, 153] width 555 height 63
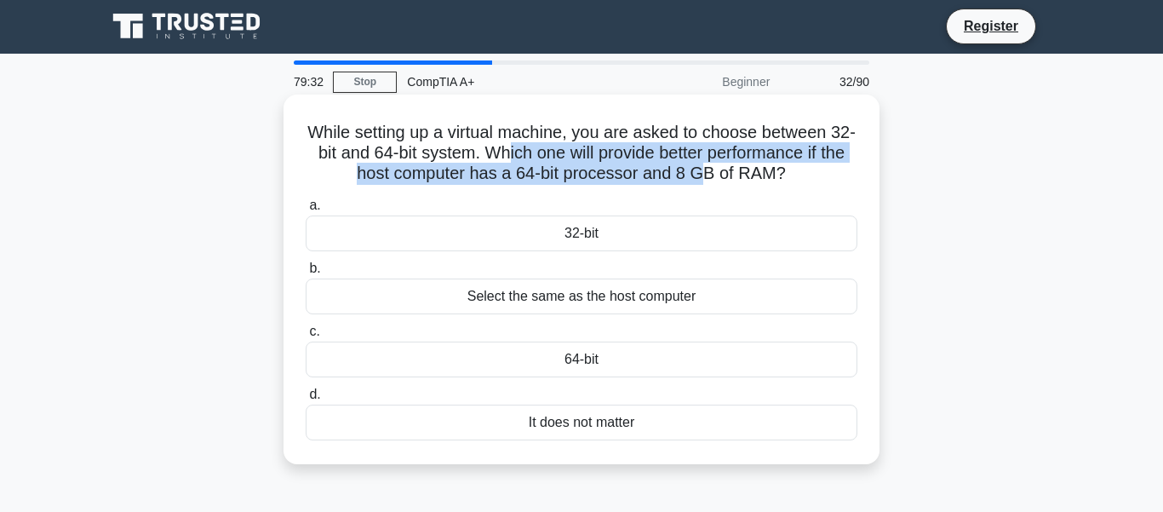
drag, startPoint x: 508, startPoint y: 147, endPoint x: 702, endPoint y: 172, distance: 195.7
click at [702, 172] on h5 "While setting up a virtual machine, you are asked to choose between 32-bit and …" at bounding box center [581, 153] width 555 height 63
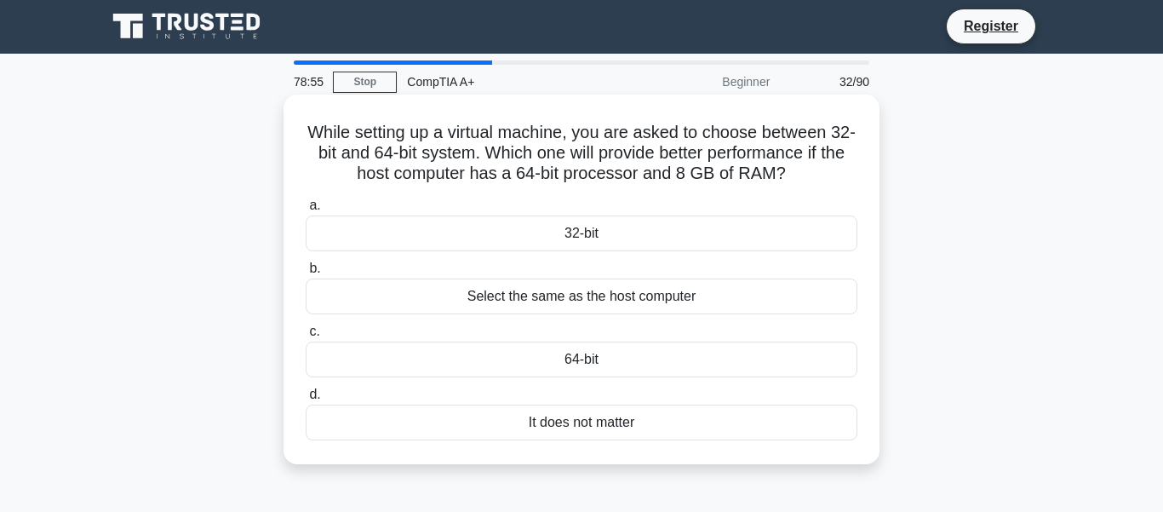
click at [598, 357] on div "64-bit" at bounding box center [582, 359] width 552 height 36
click at [306, 337] on input "c. 64-bit" at bounding box center [306, 331] width 0 height 11
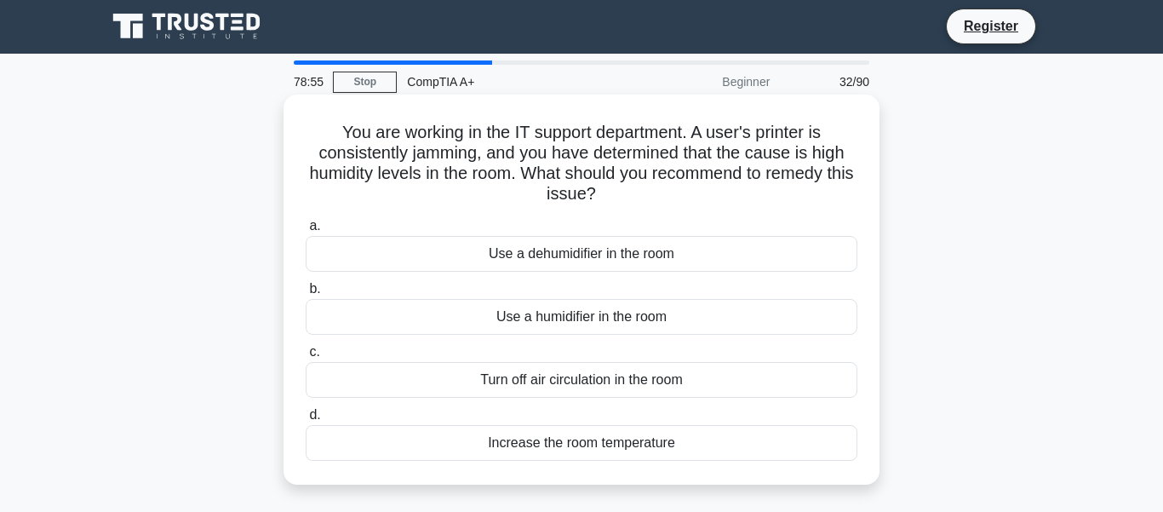
scroll to position [0, 0]
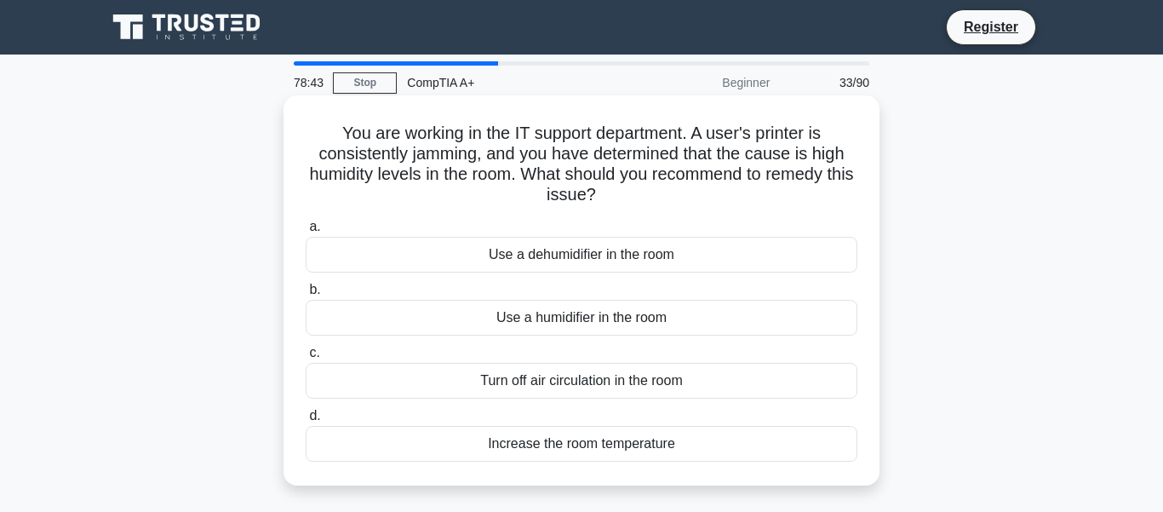
click at [553, 255] on div "Use a dehumidifier in the room" at bounding box center [582, 255] width 552 height 36
click at [306, 232] on input "a. Use a dehumidifier in the room" at bounding box center [306, 226] width 0 height 11
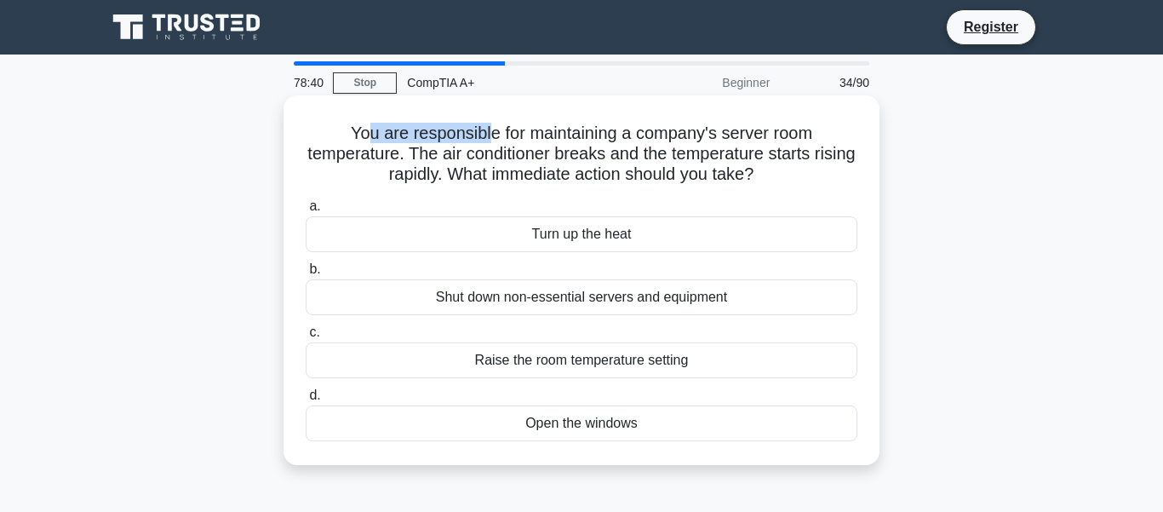
drag, startPoint x: 371, startPoint y: 135, endPoint x: 490, endPoint y: 140, distance: 119.3
click at [490, 140] on h5 "You are responsible for maintaining a company's server room temperature. The ai…" at bounding box center [581, 154] width 555 height 63
click at [572, 302] on div "Shut down non-essential servers and equipment" at bounding box center [582, 297] width 552 height 36
click at [306, 275] on input "b. Shut down non-essential servers and equipment" at bounding box center [306, 269] width 0 height 11
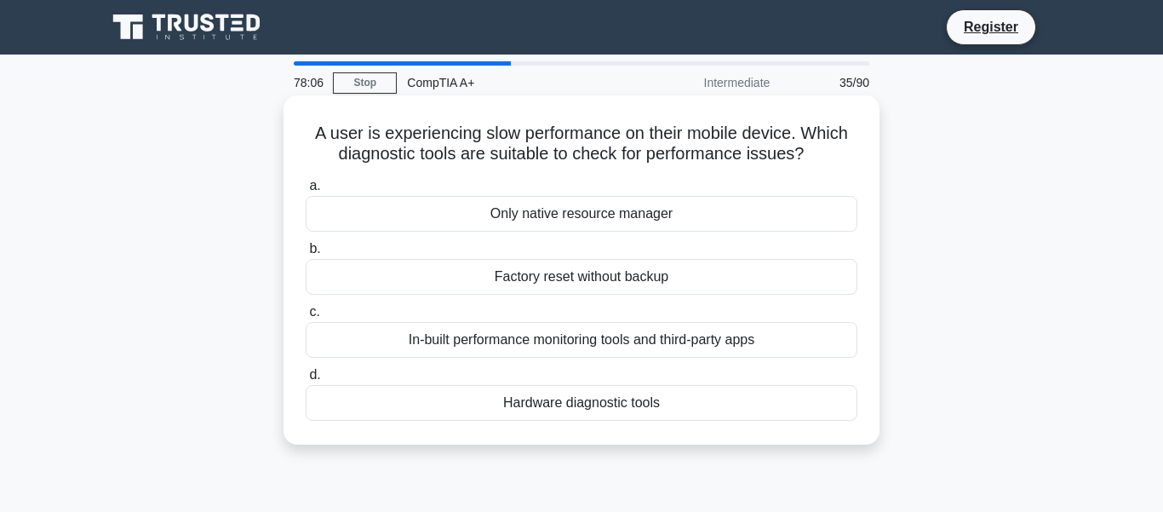
click at [590, 401] on div "Hardware diagnostic tools" at bounding box center [582, 403] width 552 height 36
click at [306, 381] on input "d. Hardware diagnostic tools" at bounding box center [306, 374] width 0 height 11
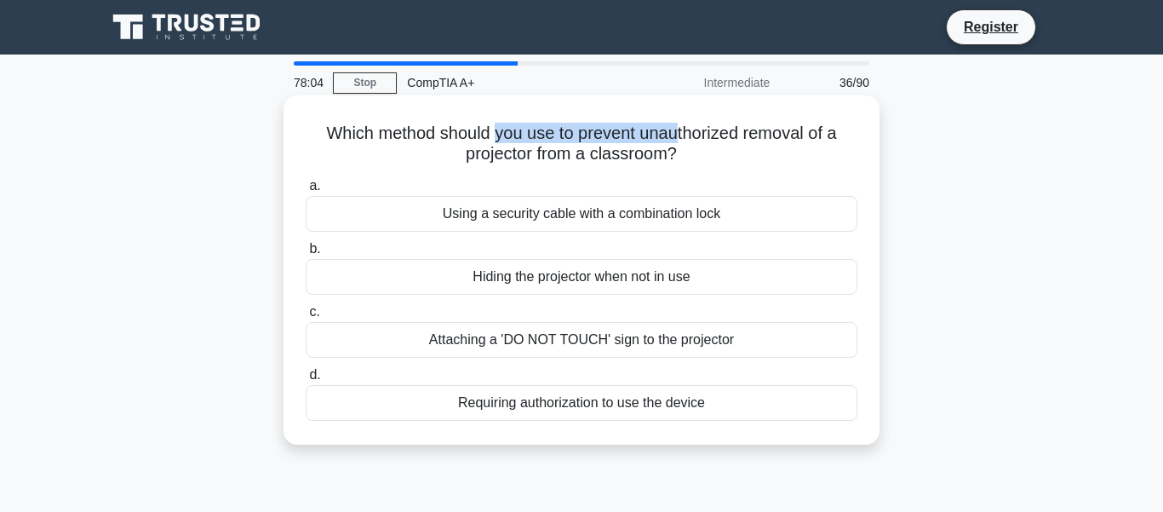
drag, startPoint x: 538, startPoint y: 127, endPoint x: 678, endPoint y: 135, distance: 139.9
click at [678, 135] on h5 "Which method should you use to prevent unauthorized removal of a projector from…" at bounding box center [581, 144] width 555 height 43
click at [547, 220] on div "Using a security cable with a combination lock" at bounding box center [582, 214] width 552 height 36
click at [306, 192] on input "a. Using a security cable with a combination lock" at bounding box center [306, 185] width 0 height 11
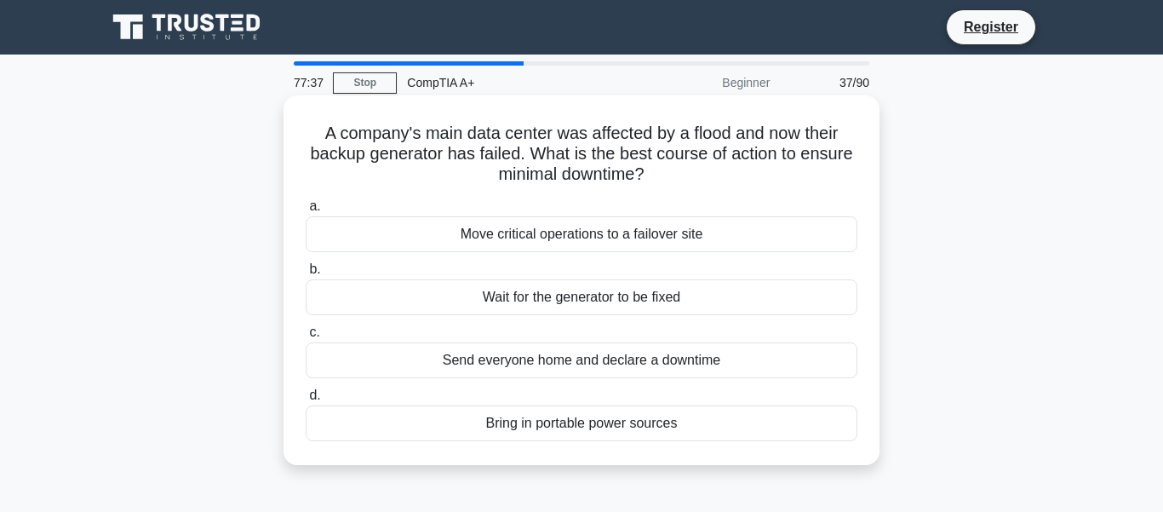
click at [575, 424] on div "Bring in portable power sources" at bounding box center [582, 423] width 552 height 36
click at [306, 401] on input "d. Bring in portable power sources" at bounding box center [306, 395] width 0 height 11
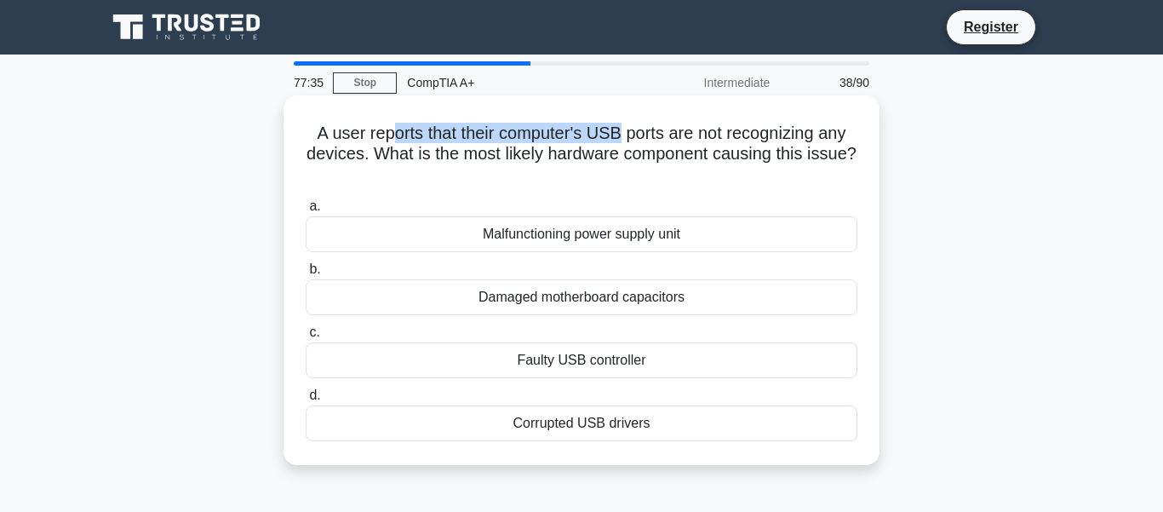
drag, startPoint x: 398, startPoint y: 133, endPoint x: 617, endPoint y: 130, distance: 218.8
click at [617, 130] on h5 "A user reports that their computer's USB ports are not recognizing any devices.…" at bounding box center [581, 154] width 555 height 63
click at [590, 417] on div "Corrupted USB drivers" at bounding box center [582, 423] width 552 height 36
click at [306, 401] on input "d. Corrupted USB drivers" at bounding box center [306, 395] width 0 height 11
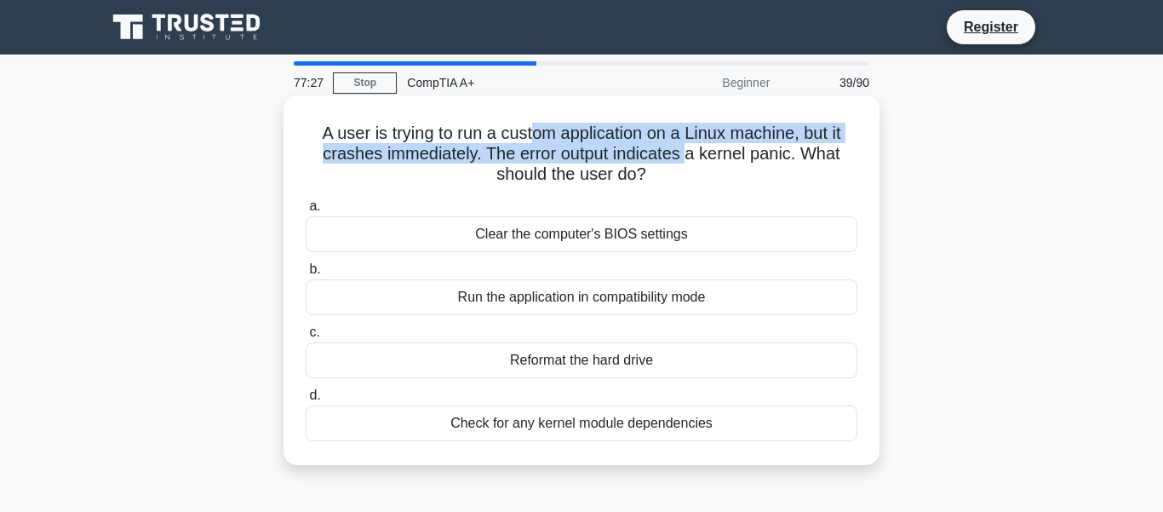
drag, startPoint x: 530, startPoint y: 134, endPoint x: 688, endPoint y: 146, distance: 157.9
click at [688, 146] on h5 "A user is trying to run a custom application on a Linux machine, but it crashes…" at bounding box center [581, 154] width 555 height 63
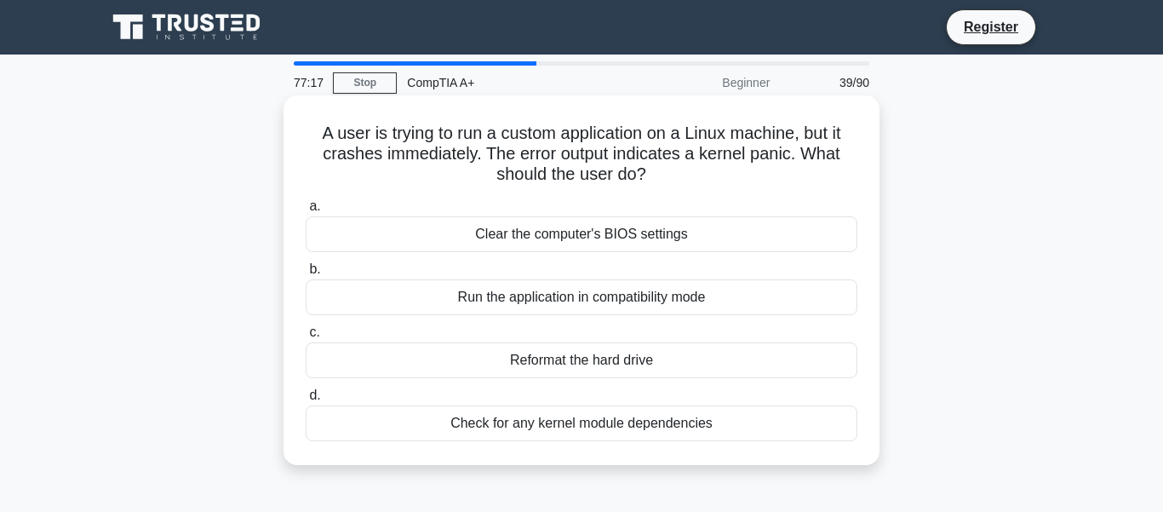
click at [571, 426] on div "Check for any kernel module dependencies" at bounding box center [582, 423] width 552 height 36
click at [306, 401] on input "d. Check for any kernel module dependencies" at bounding box center [306, 395] width 0 height 11
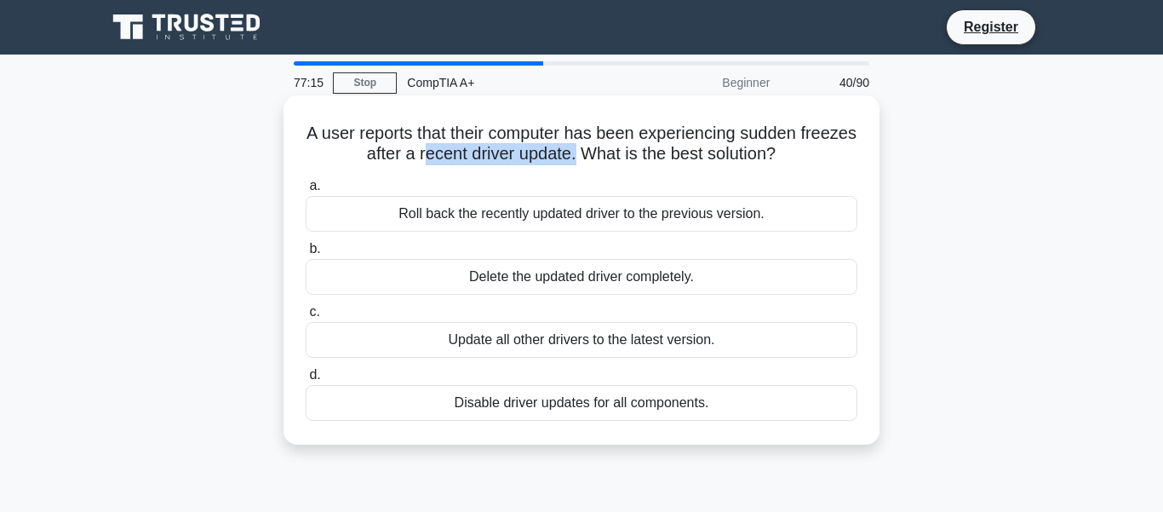
drag, startPoint x: 427, startPoint y: 145, endPoint x: 576, endPoint y: 145, distance: 149.8
click at [576, 145] on h5 "A user reports that their computer has been experiencing sudden freezes after a…" at bounding box center [581, 144] width 555 height 43
click at [536, 345] on div "Update all other drivers to the latest version." at bounding box center [582, 340] width 552 height 36
click at [306, 318] on input "c. Update all other drivers to the latest version." at bounding box center [306, 311] width 0 height 11
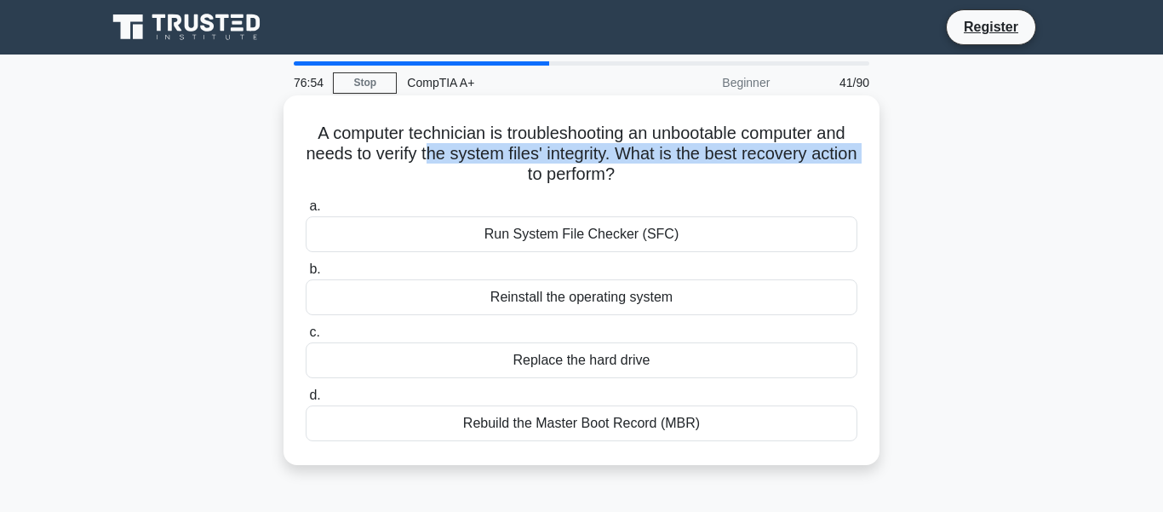
drag, startPoint x: 451, startPoint y: 149, endPoint x: 553, endPoint y: 170, distance: 103.5
click at [553, 170] on h5 "A computer technician is troubleshooting an unbootable computer and needs to ve…" at bounding box center [581, 154] width 555 height 63
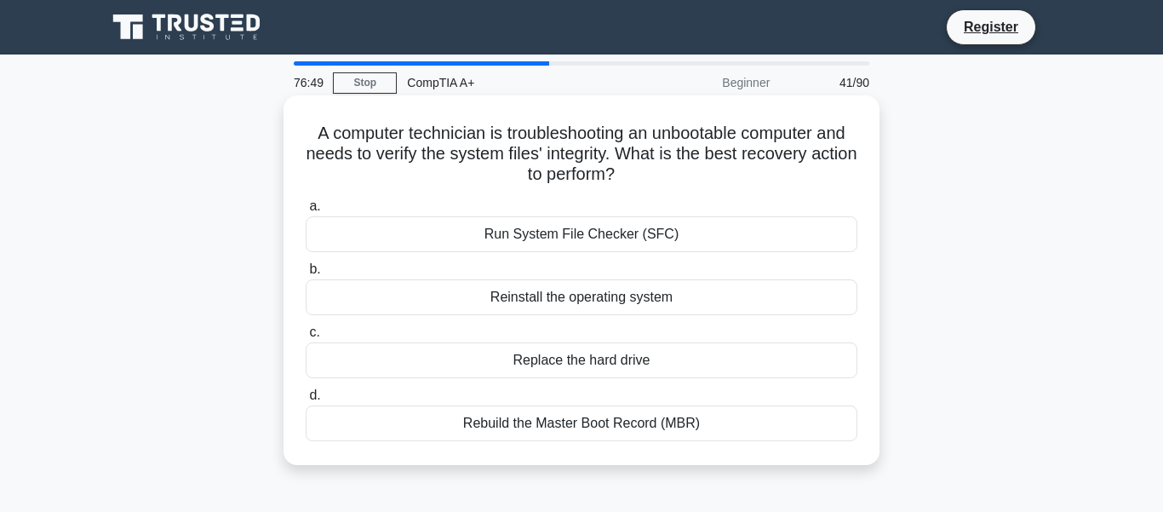
click at [613, 240] on div "Run System File Checker (SFC)" at bounding box center [582, 234] width 552 height 36
click at [306, 212] on input "a. Run System File Checker (SFC)" at bounding box center [306, 206] width 0 height 11
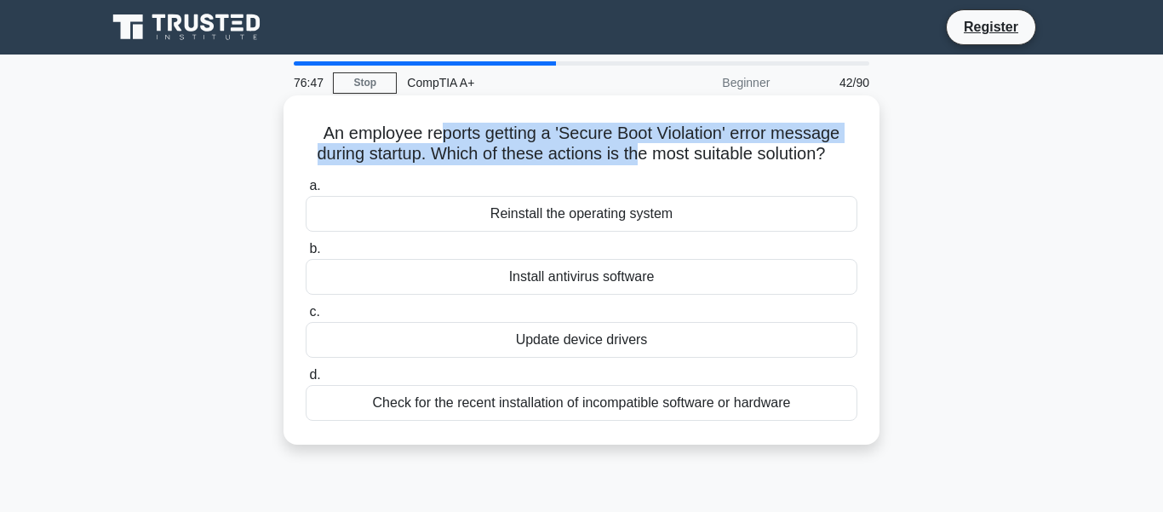
drag, startPoint x: 444, startPoint y: 135, endPoint x: 633, endPoint y: 146, distance: 190.2
click at [633, 146] on h5 "An employee reports getting a 'Secure Boot Violation' error message during star…" at bounding box center [581, 144] width 555 height 43
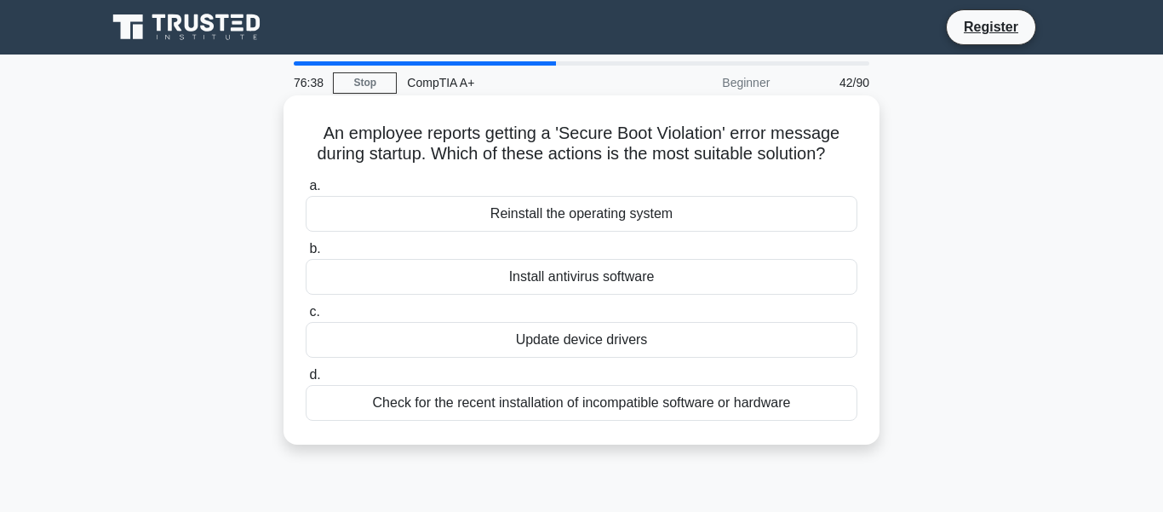
click at [609, 407] on div "Check for the recent installation of incompatible software or hardware" at bounding box center [582, 403] width 552 height 36
click at [306, 381] on input "d. Check for the recent installation of incompatible software or hardware" at bounding box center [306, 374] width 0 height 11
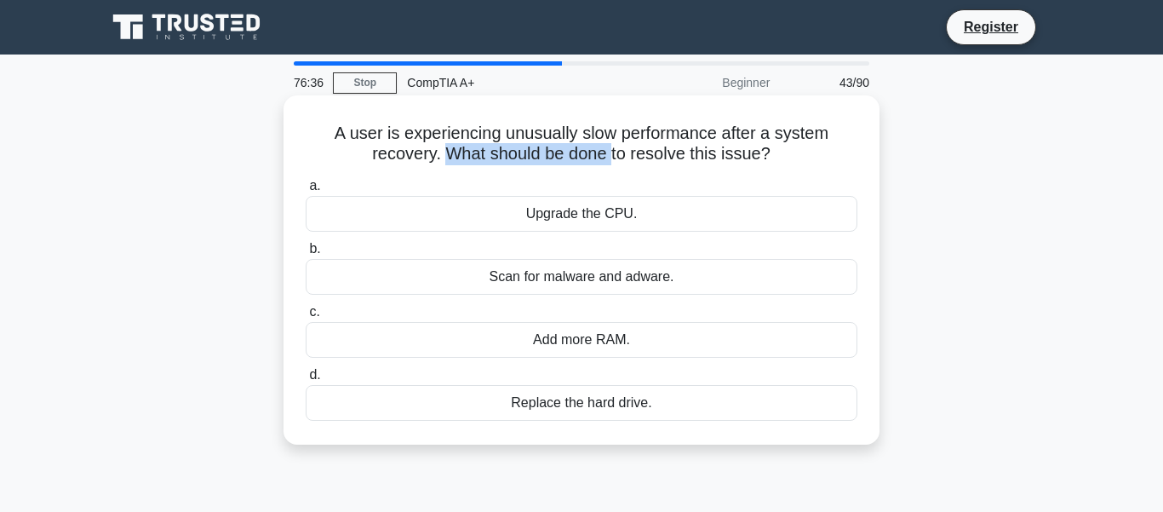
drag, startPoint x: 448, startPoint y: 147, endPoint x: 610, endPoint y: 147, distance: 162.6
click at [610, 147] on h5 "A user is experiencing unusually slow performance after a system recovery. What…" at bounding box center [581, 144] width 555 height 43
click at [577, 279] on div "Scan for malware and adware." at bounding box center [582, 277] width 552 height 36
click at [306, 255] on input "b. Scan for malware and adware." at bounding box center [306, 248] width 0 height 11
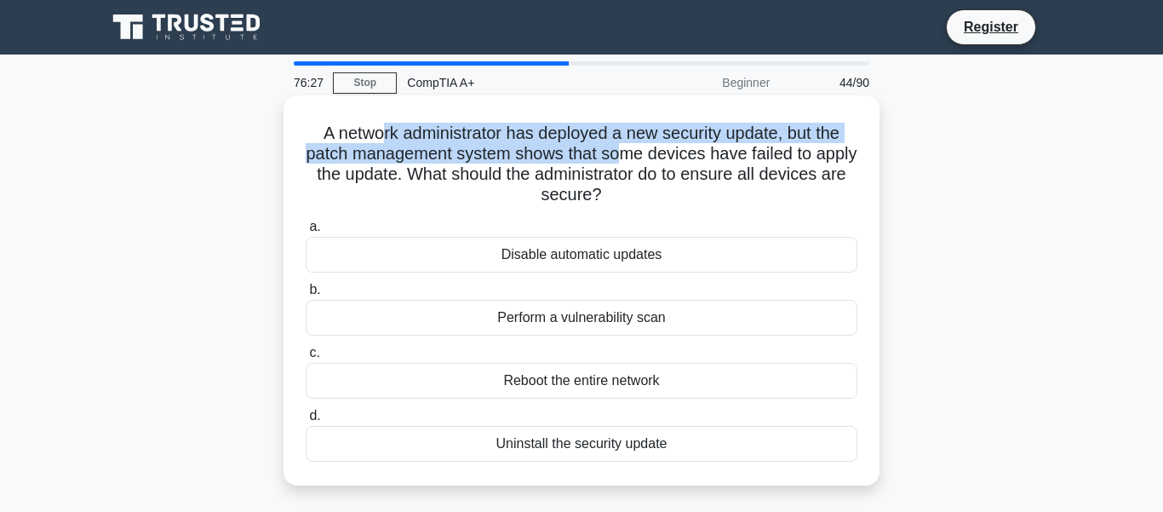
drag, startPoint x: 381, startPoint y: 134, endPoint x: 621, endPoint y: 151, distance: 240.7
click at [621, 151] on h5 "A network administrator has deployed a new security update, but the patch manag…" at bounding box center [581, 164] width 555 height 83
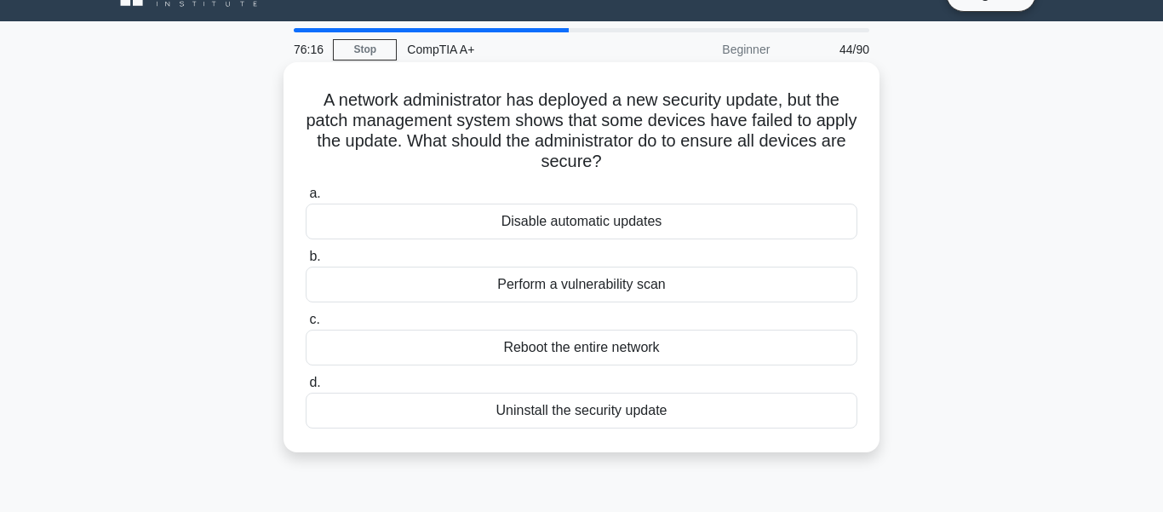
scroll to position [37, 0]
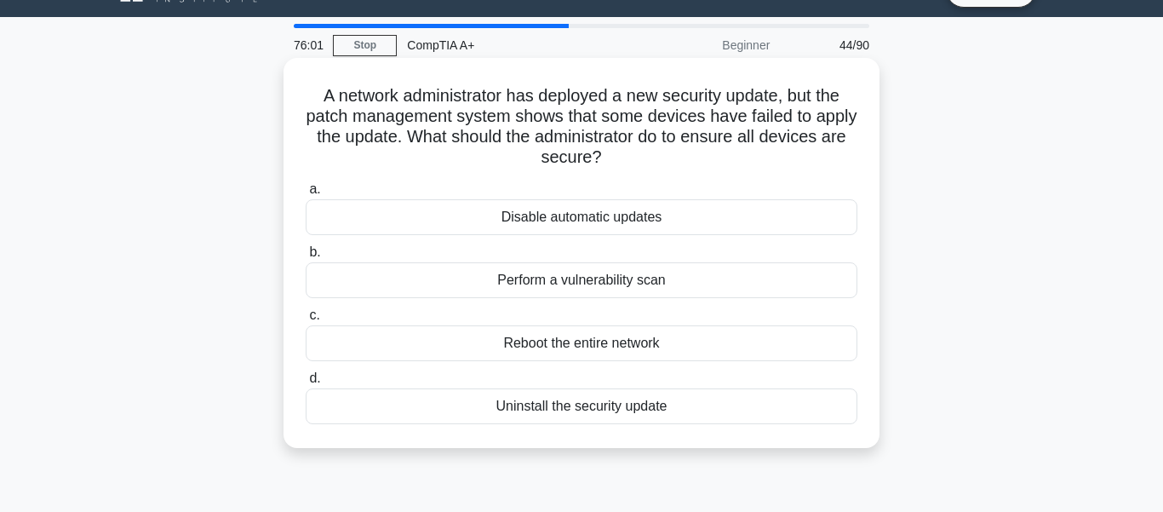
click at [585, 342] on div "Reboot the entire network" at bounding box center [582, 343] width 552 height 36
click at [306, 321] on input "c. Reboot the entire network" at bounding box center [306, 315] width 0 height 11
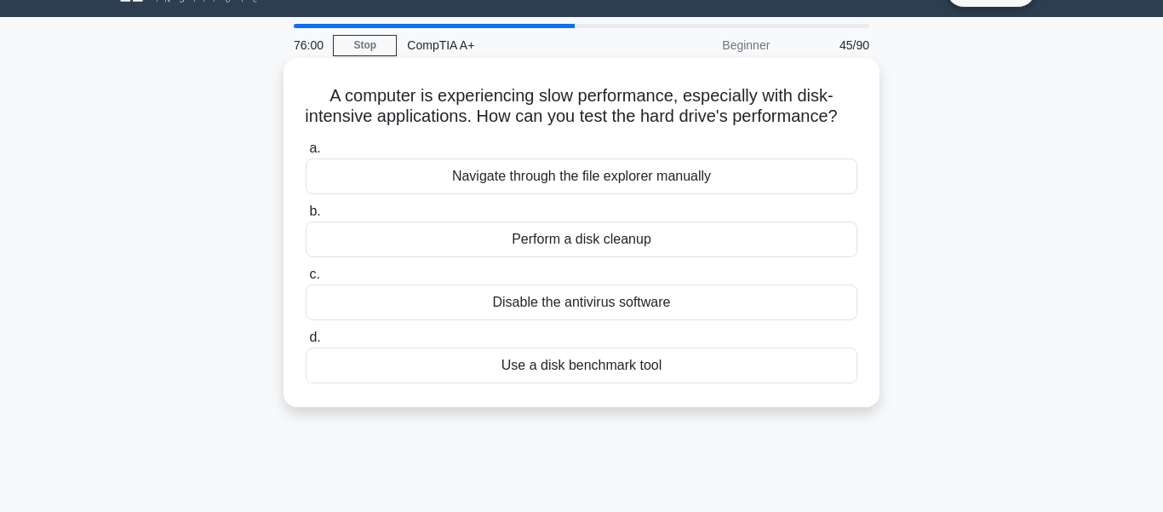
scroll to position [0, 0]
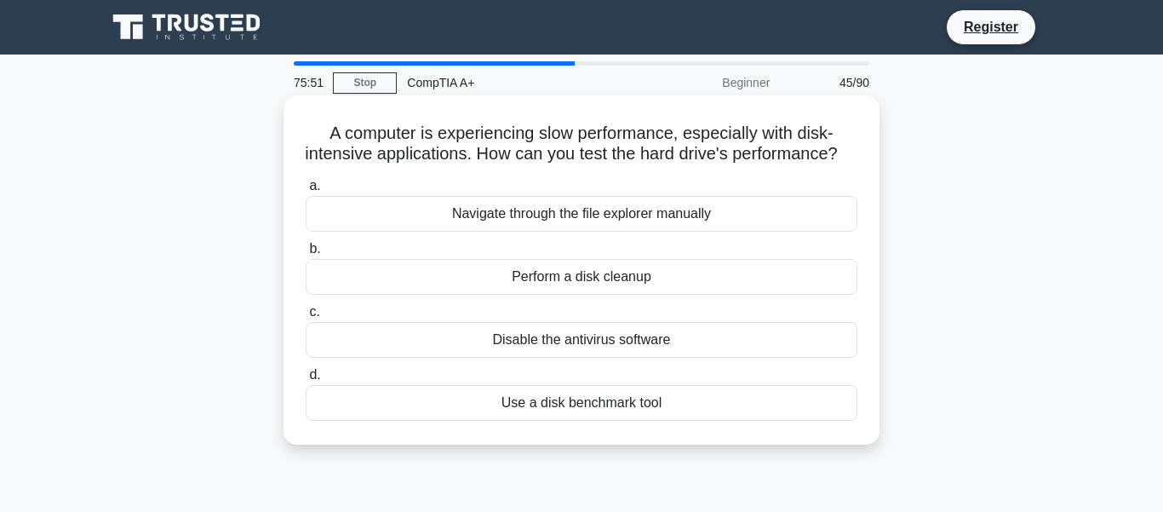
click at [596, 421] on div "Use a disk benchmark tool" at bounding box center [582, 403] width 552 height 36
click at [306, 381] on input "d. Use a disk benchmark tool" at bounding box center [306, 374] width 0 height 11
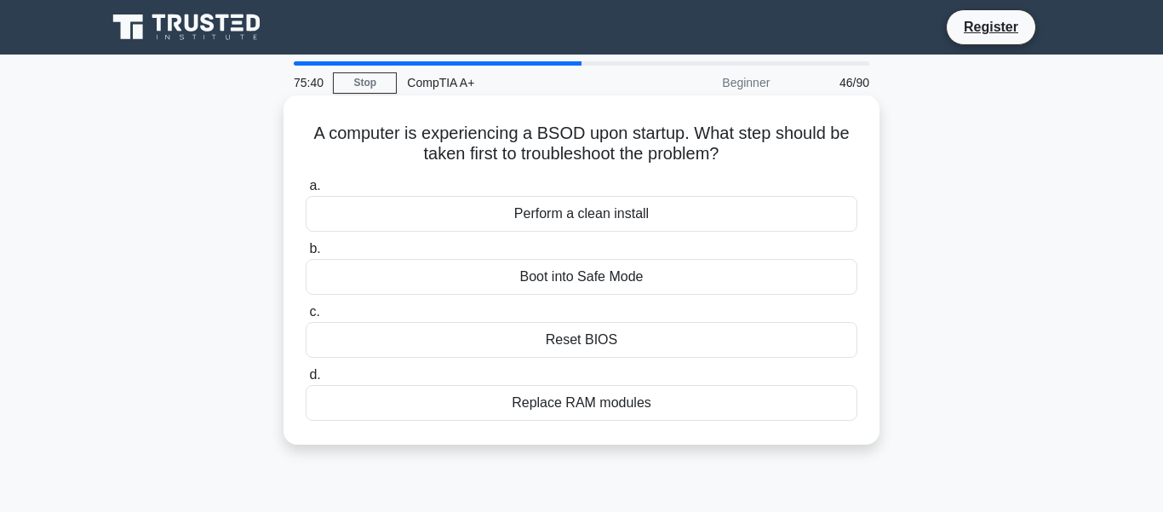
click at [590, 342] on div "Reset BIOS" at bounding box center [582, 340] width 552 height 36
click at [306, 318] on input "c. Reset BIOS" at bounding box center [306, 311] width 0 height 11
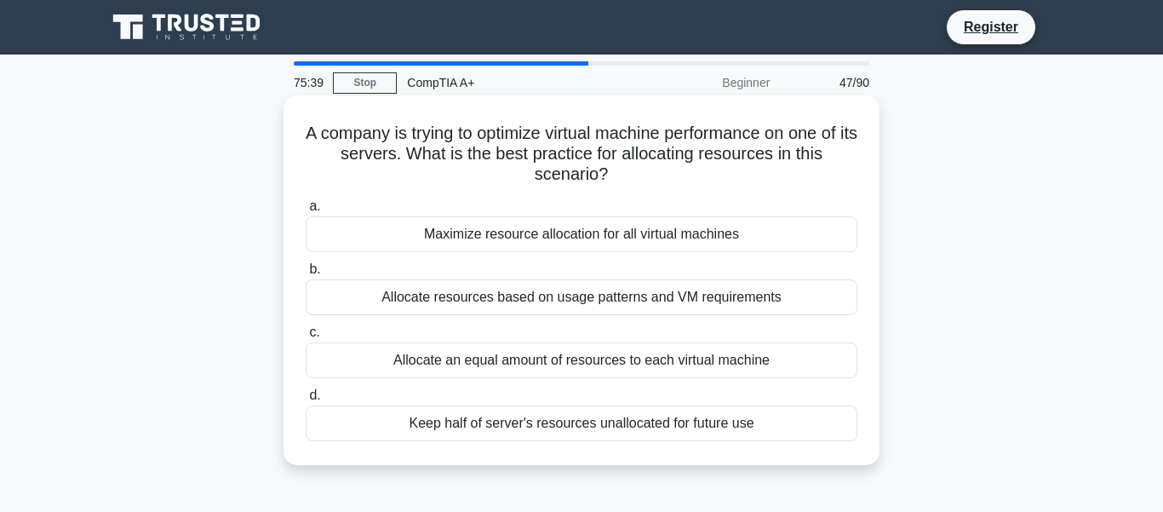
drag, startPoint x: 387, startPoint y: 146, endPoint x: 577, endPoint y: 140, distance: 189.9
click at [577, 140] on h5 "A company is trying to optimize virtual machine performance on one of its serve…" at bounding box center [581, 154] width 555 height 63
drag, startPoint x: 648, startPoint y: 176, endPoint x: 451, endPoint y: 140, distance: 199.9
click at [451, 140] on h5 "A company is trying to optimize virtual machine performance on one of its serve…" at bounding box center [581, 154] width 555 height 63
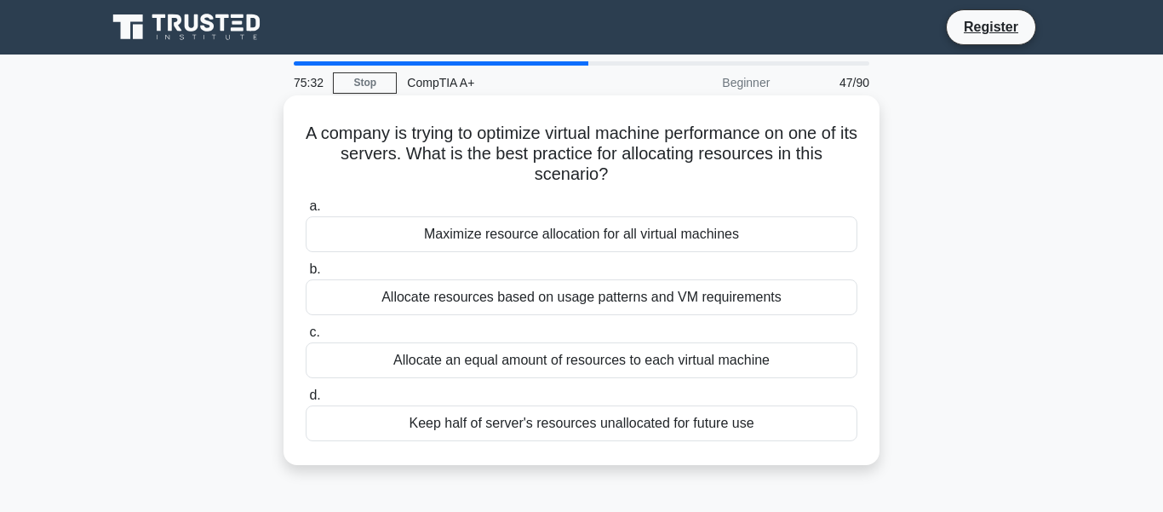
click at [451, 140] on h5 "A company is trying to optimize virtual machine performance on one of its serve…" at bounding box center [581, 154] width 555 height 63
click at [543, 309] on div "Allocate resources based on usage patterns and VM requirements" at bounding box center [582, 297] width 552 height 36
click at [306, 275] on input "b. Allocate resources based on usage patterns and VM requirements" at bounding box center [306, 269] width 0 height 11
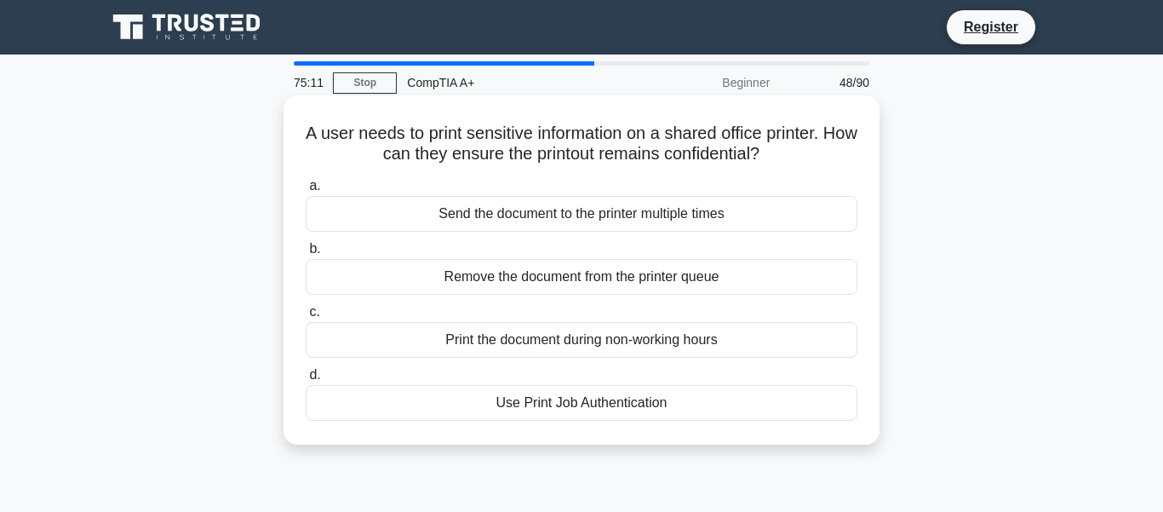
click at [626, 403] on div "Use Print Job Authentication" at bounding box center [582, 403] width 552 height 36
click at [306, 381] on input "d. Use Print Job Authentication" at bounding box center [306, 374] width 0 height 11
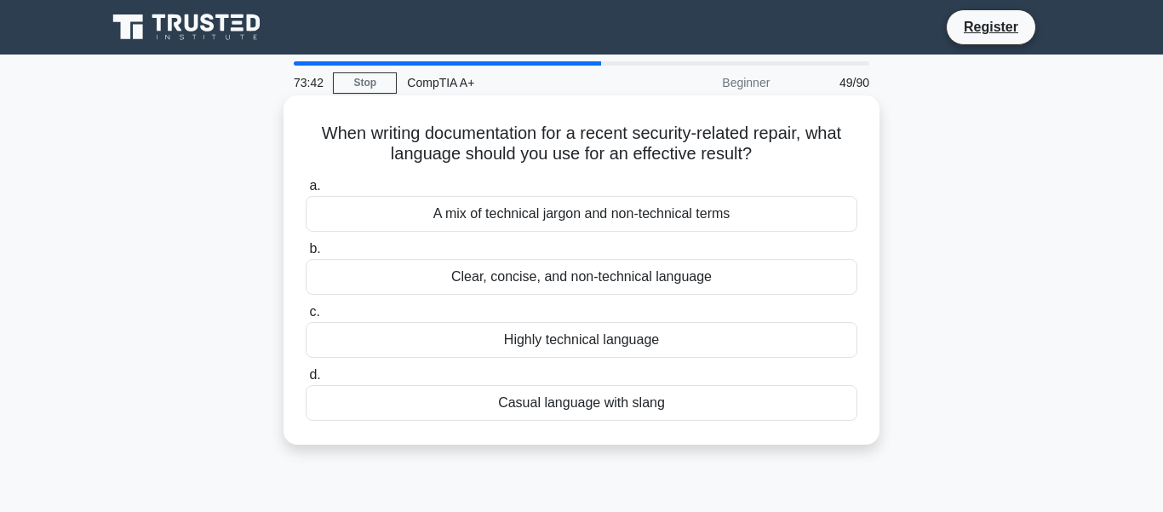
click at [598, 269] on div "Clear, concise, and non-technical language" at bounding box center [582, 277] width 552 height 36
click at [306, 255] on input "b. Clear, concise, and non-technical language" at bounding box center [306, 248] width 0 height 11
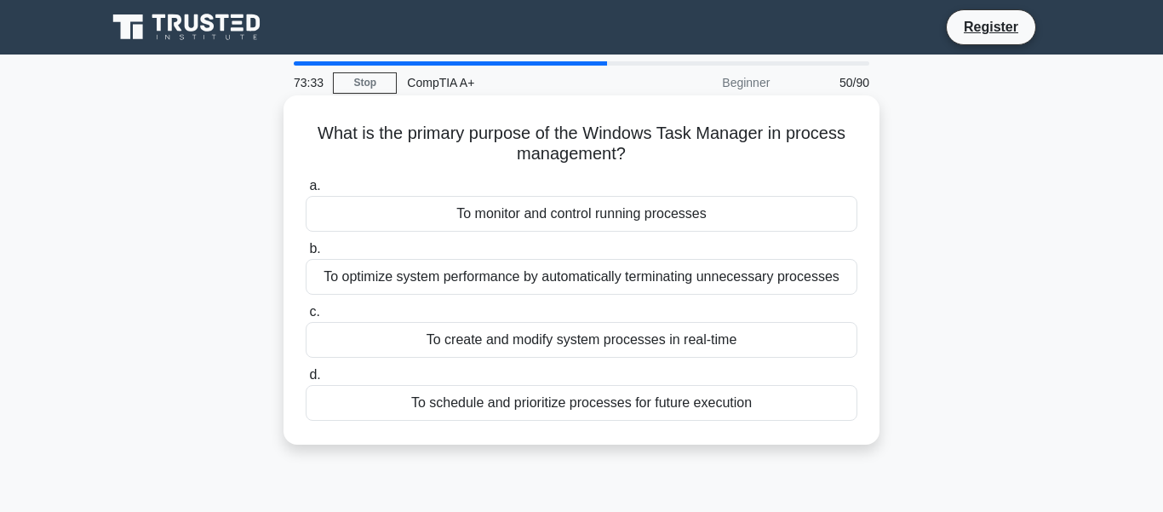
click at [558, 225] on div "To monitor and control running processes" at bounding box center [582, 214] width 552 height 36
click at [306, 192] on input "a. To monitor and control running processes" at bounding box center [306, 185] width 0 height 11
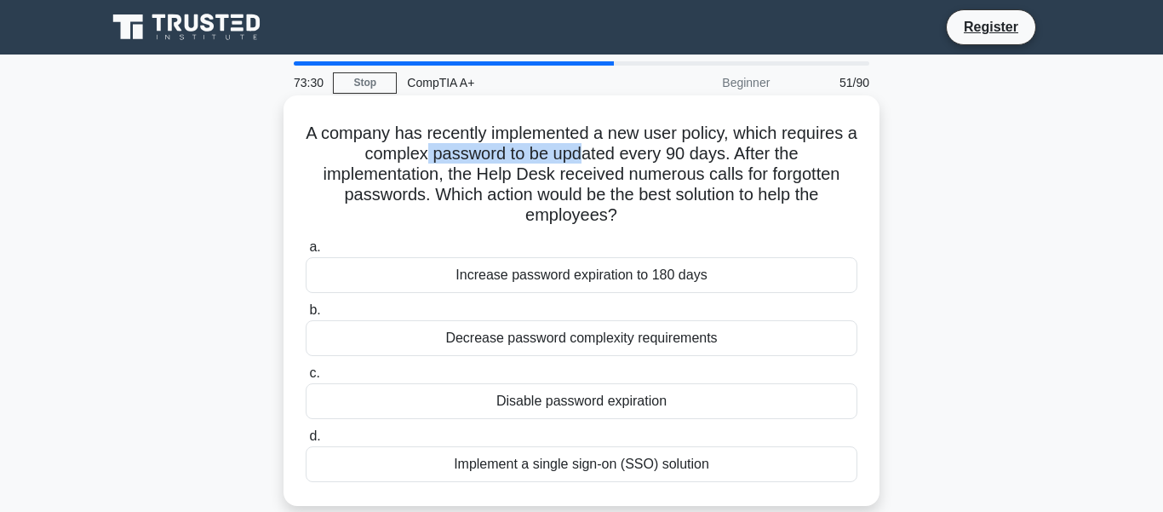
drag, startPoint x: 424, startPoint y: 149, endPoint x: 577, endPoint y: 147, distance: 153.2
click at [577, 147] on h5 "A company has recently implemented a new user policy, which requires a complex …" at bounding box center [581, 175] width 555 height 104
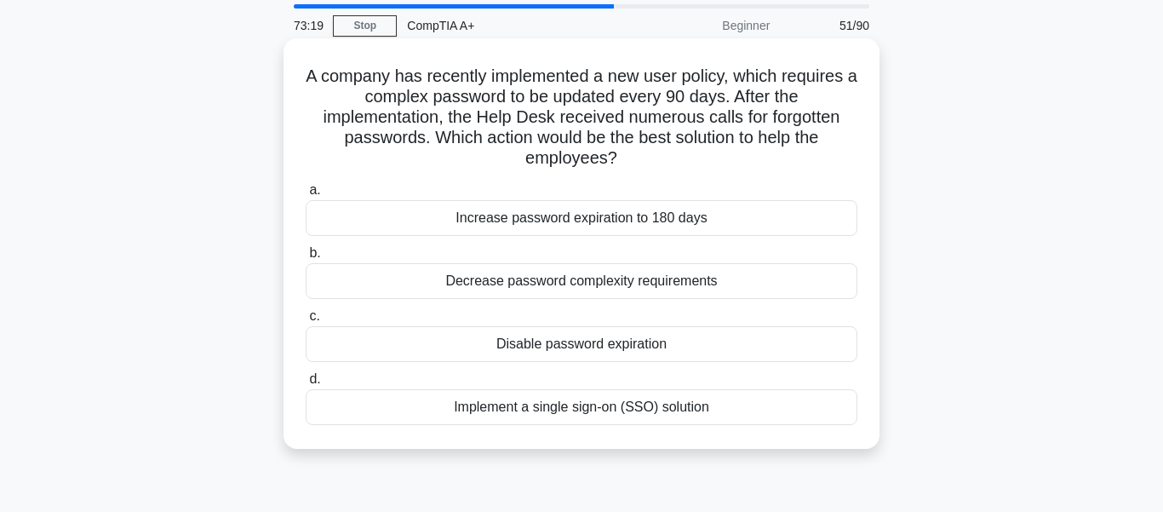
click at [619, 400] on div "Implement a single sign-on (SSO) solution" at bounding box center [582, 407] width 552 height 36
click at [306, 385] on input "d. Implement a single sign-on (SSO) solution" at bounding box center [306, 379] width 0 height 11
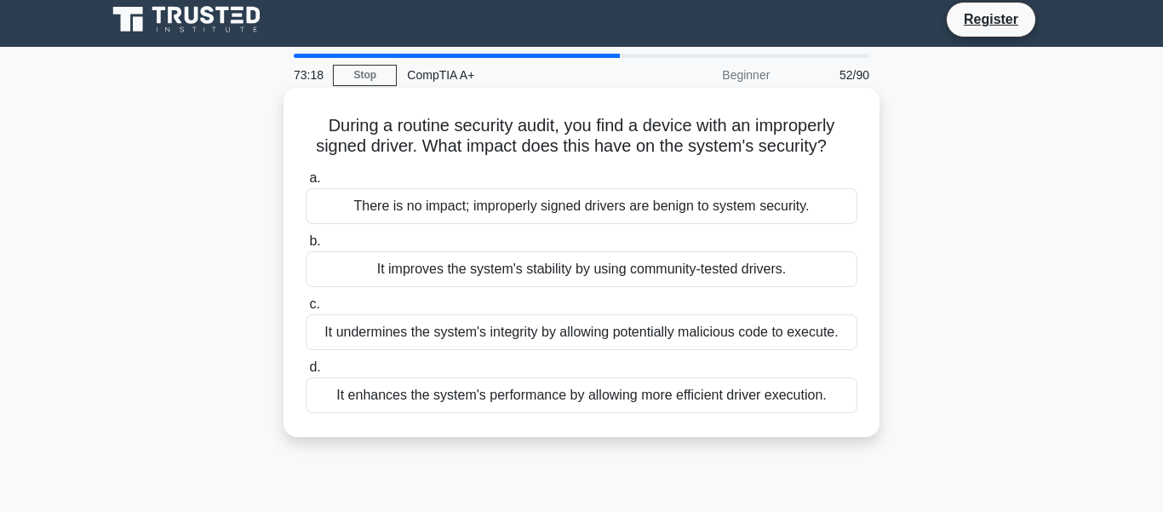
scroll to position [0, 0]
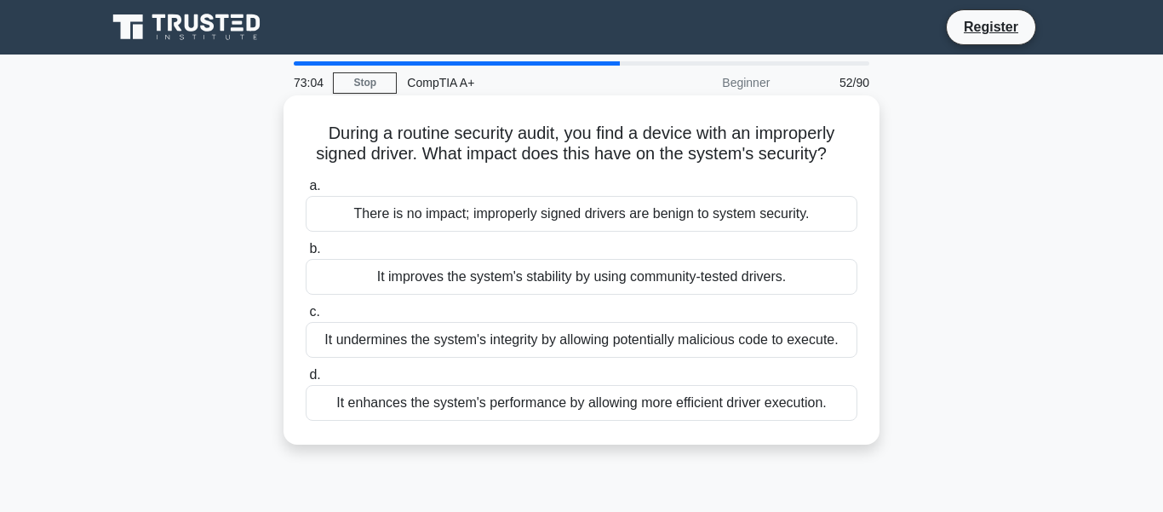
click at [509, 332] on div "It undermines the system's integrity by allowing potentially malicious code to …" at bounding box center [582, 340] width 552 height 36
click at [306, 318] on input "c. It undermines the system's integrity by allowing potentially malicious code …" at bounding box center [306, 311] width 0 height 11
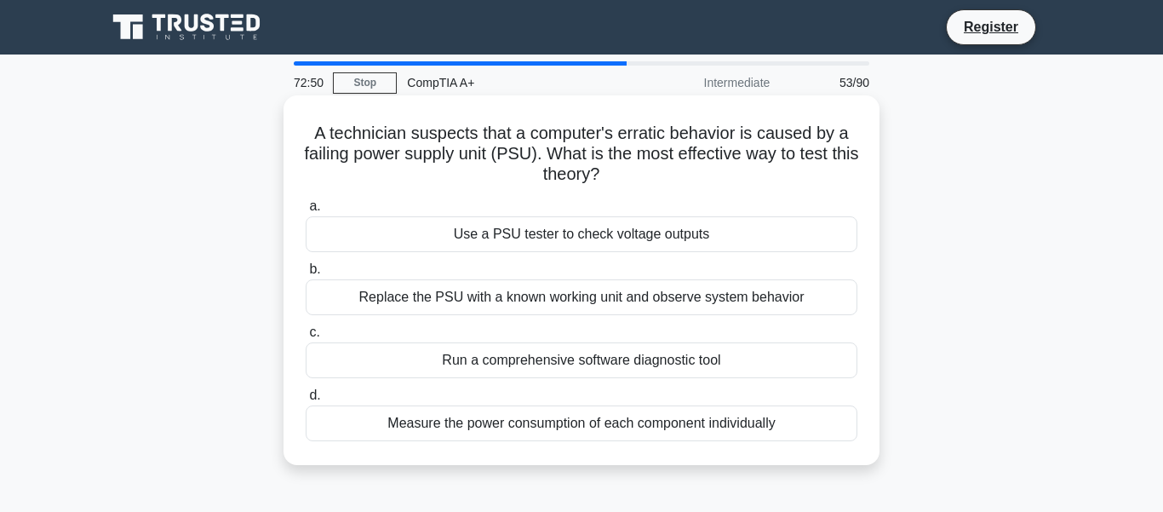
click at [507, 238] on div "Use a PSU tester to check voltage outputs" at bounding box center [582, 234] width 552 height 36
click at [306, 212] on input "a. Use a PSU tester to check voltage outputs" at bounding box center [306, 206] width 0 height 11
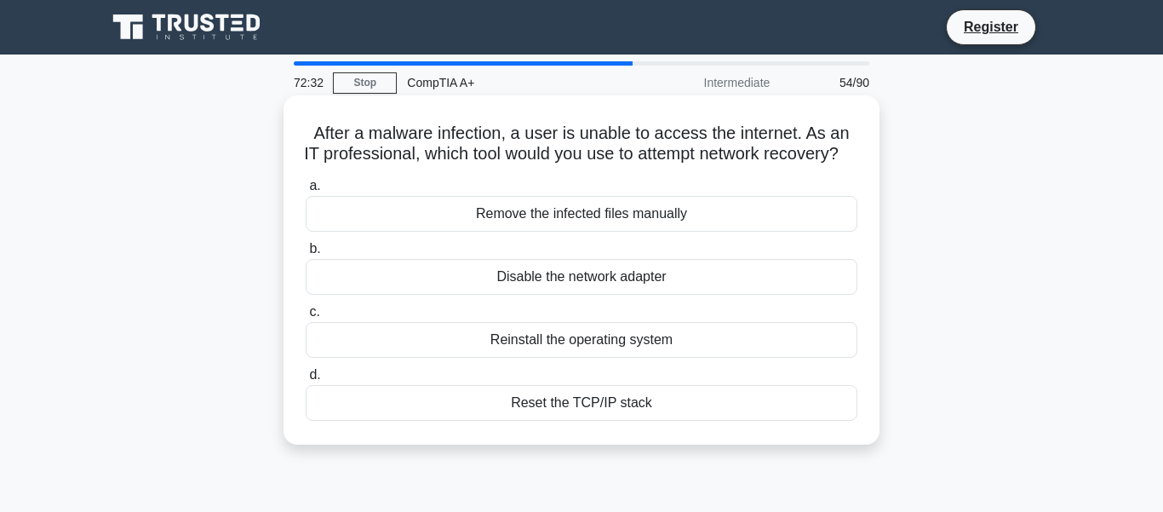
click at [553, 421] on div "Reset the TCP/IP stack" at bounding box center [582, 403] width 552 height 36
click at [306, 381] on input "d. Reset the TCP/IP stack" at bounding box center [306, 374] width 0 height 11
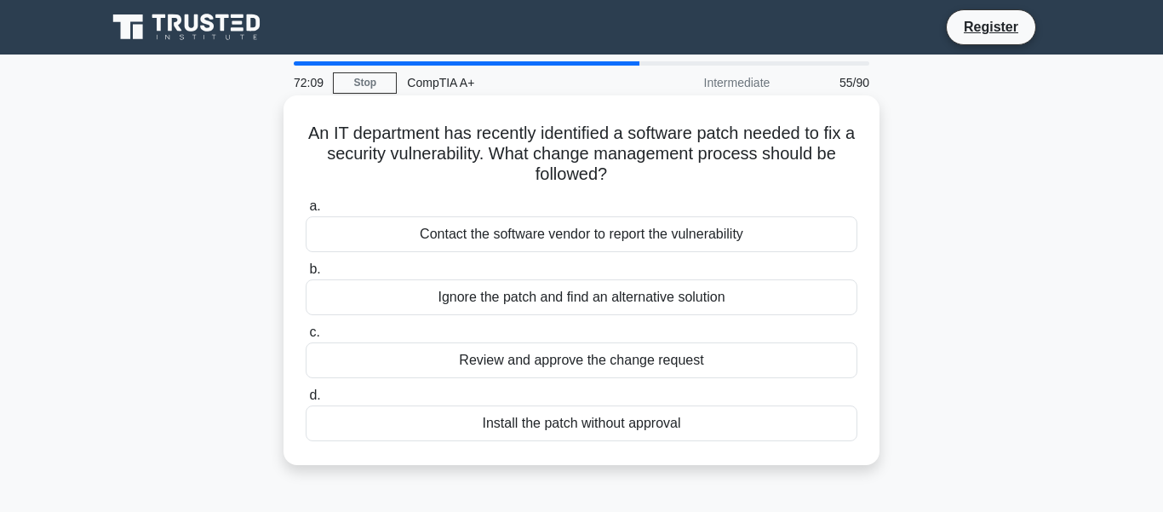
click at [565, 370] on div "Review and approve the change request" at bounding box center [582, 360] width 552 height 36
click at [306, 338] on input "c. Review and approve the change request" at bounding box center [306, 332] width 0 height 11
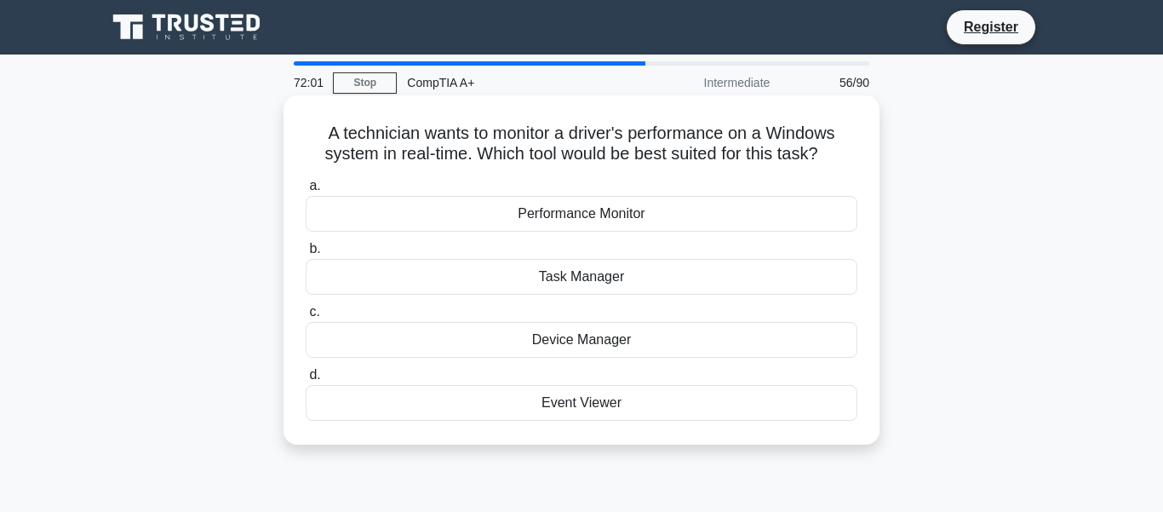
click at [568, 220] on div "Performance Monitor" at bounding box center [582, 214] width 552 height 36
click at [306, 192] on input "a. Performance Monitor" at bounding box center [306, 185] width 0 height 11
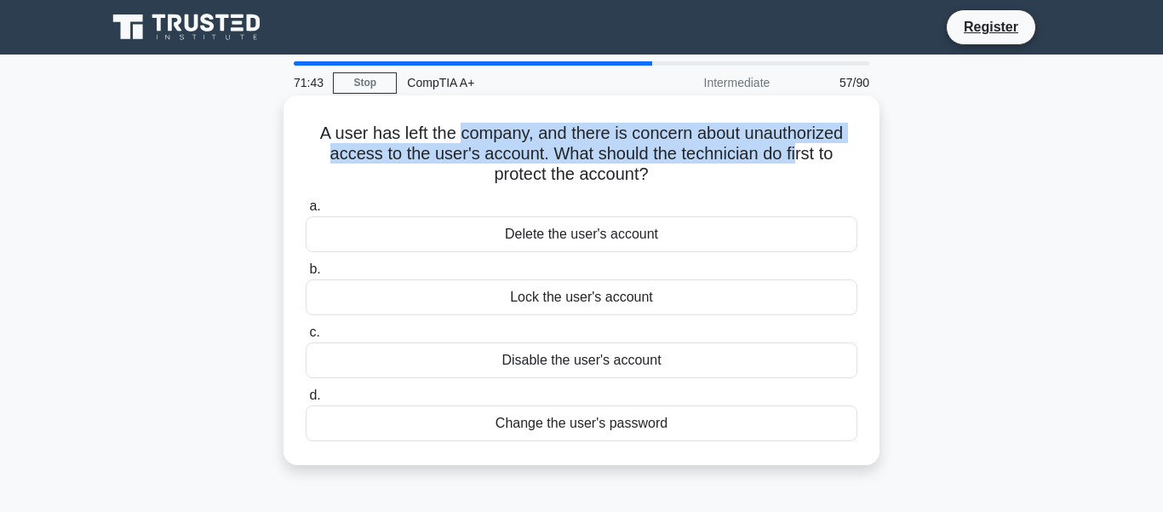
drag, startPoint x: 463, startPoint y: 140, endPoint x: 793, endPoint y: 155, distance: 330.6
click at [793, 155] on h5 "A user has left the company, and there is concern about unauthorized access to …" at bounding box center [581, 154] width 555 height 63
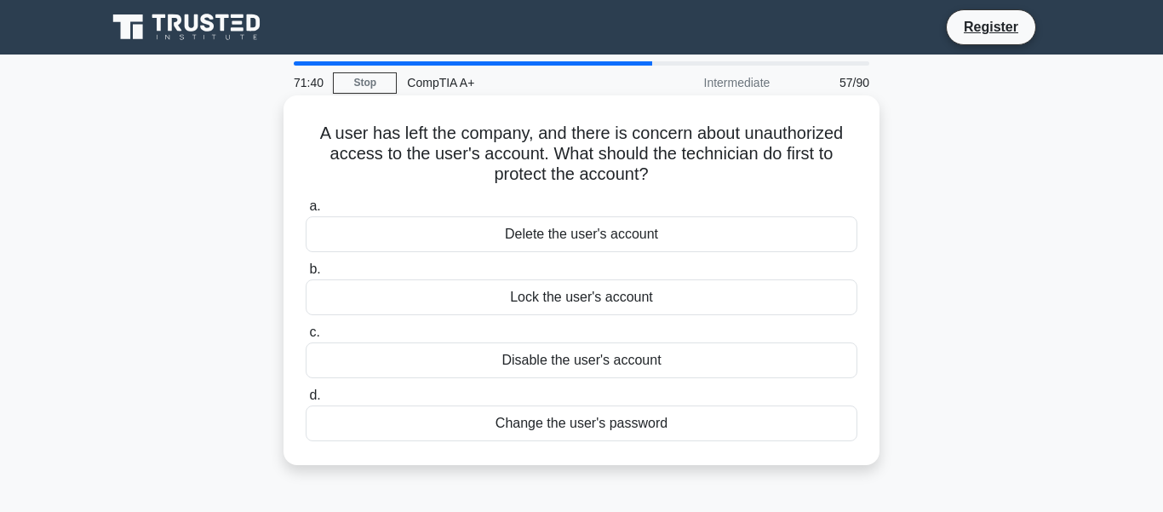
click at [571, 298] on div "Lock the user's account" at bounding box center [582, 297] width 552 height 36
click at [306, 275] on input "b. Lock the user's account" at bounding box center [306, 269] width 0 height 11
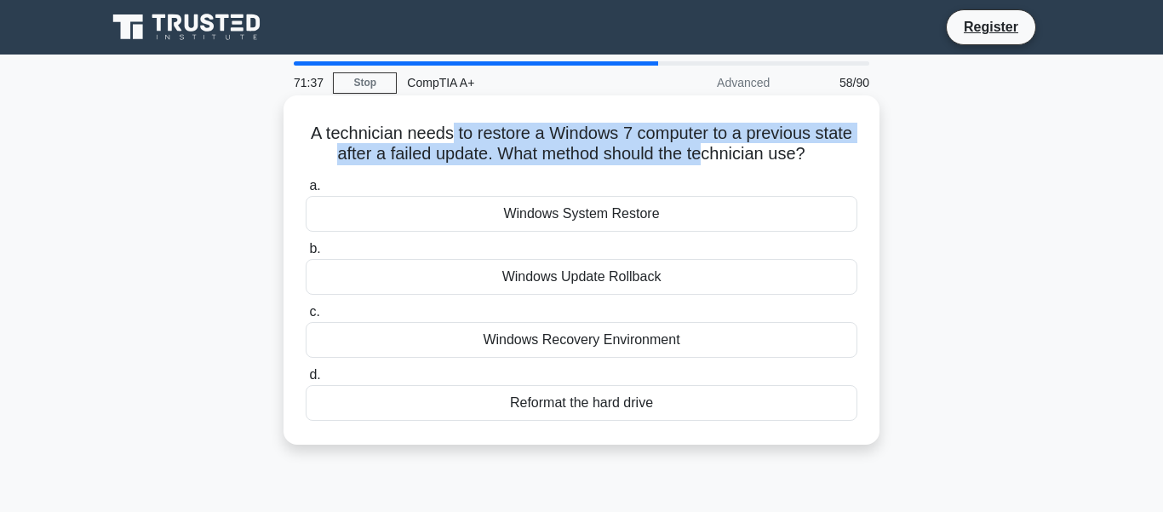
drag, startPoint x: 453, startPoint y: 135, endPoint x: 700, endPoint y: 148, distance: 247.3
click at [700, 148] on h5 "A technician needs to restore a Windows 7 computer to a previous state after a …" at bounding box center [581, 144] width 555 height 43
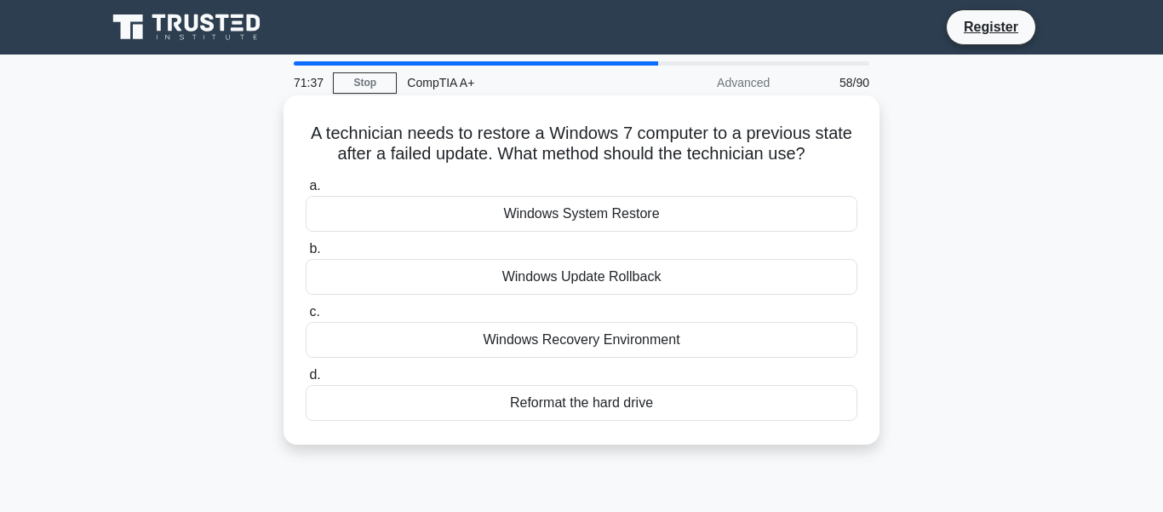
click at [719, 149] on h5 "A technician needs to restore a Windows 7 computer to a previous state after a …" at bounding box center [581, 144] width 555 height 43
click at [567, 220] on div "Windows System Restore" at bounding box center [582, 214] width 552 height 36
click at [306, 192] on input "a. Windows System Restore" at bounding box center [306, 185] width 0 height 11
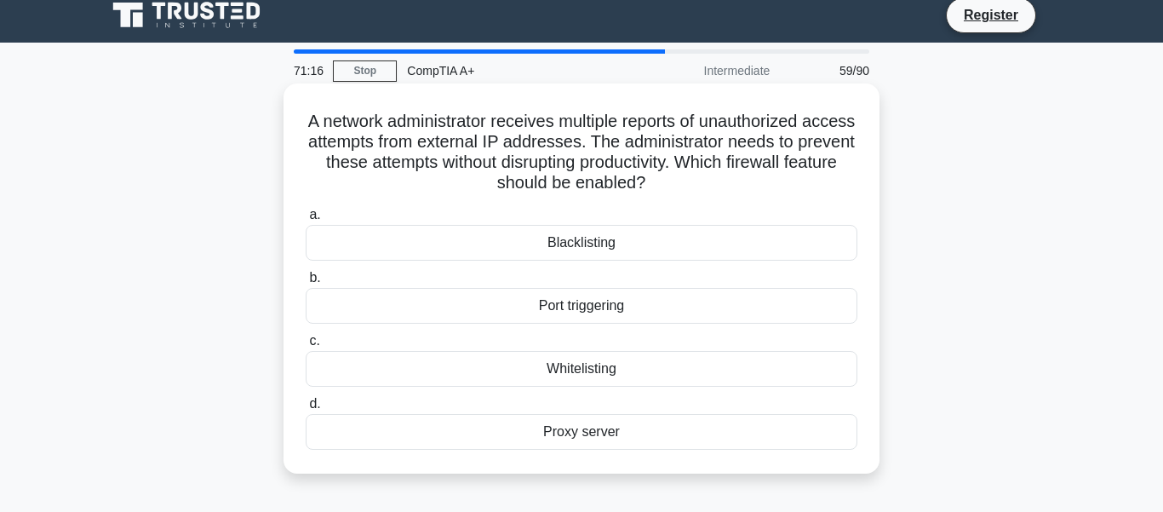
scroll to position [9, 0]
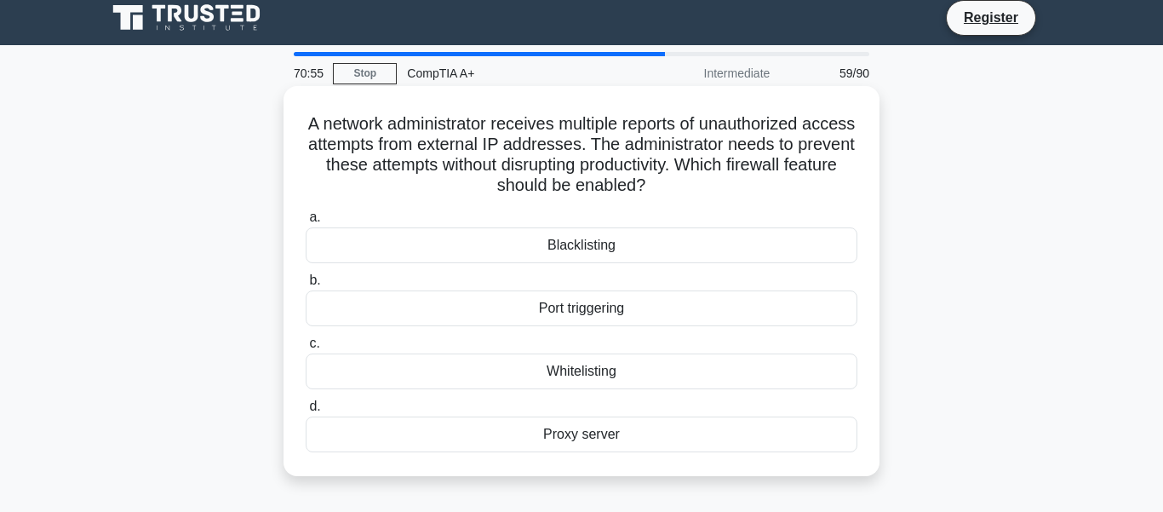
click at [513, 424] on div "Proxy server" at bounding box center [582, 434] width 552 height 36
click at [306, 412] on input "d. Proxy server" at bounding box center [306, 406] width 0 height 11
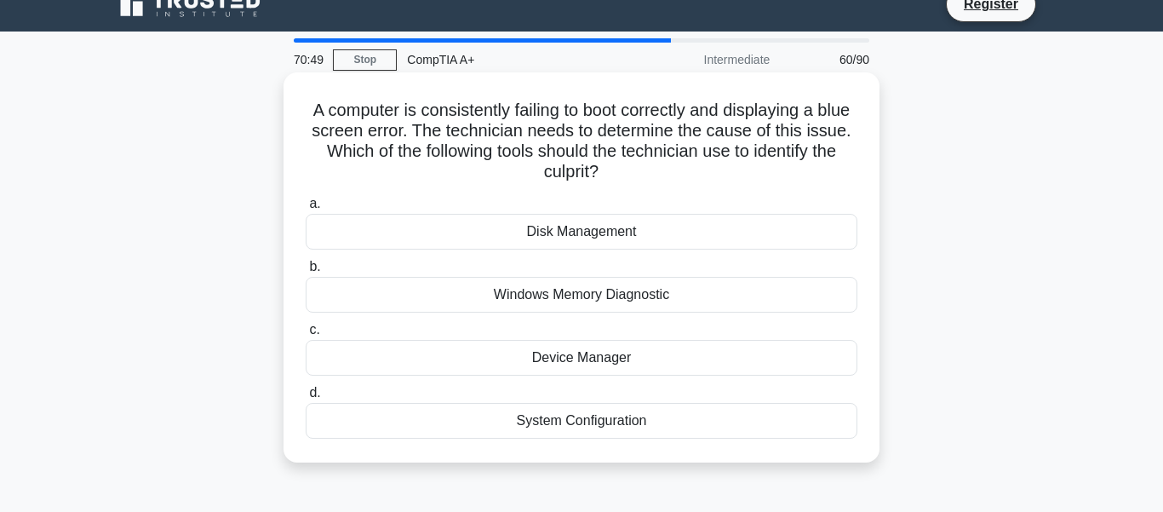
scroll to position [31, 0]
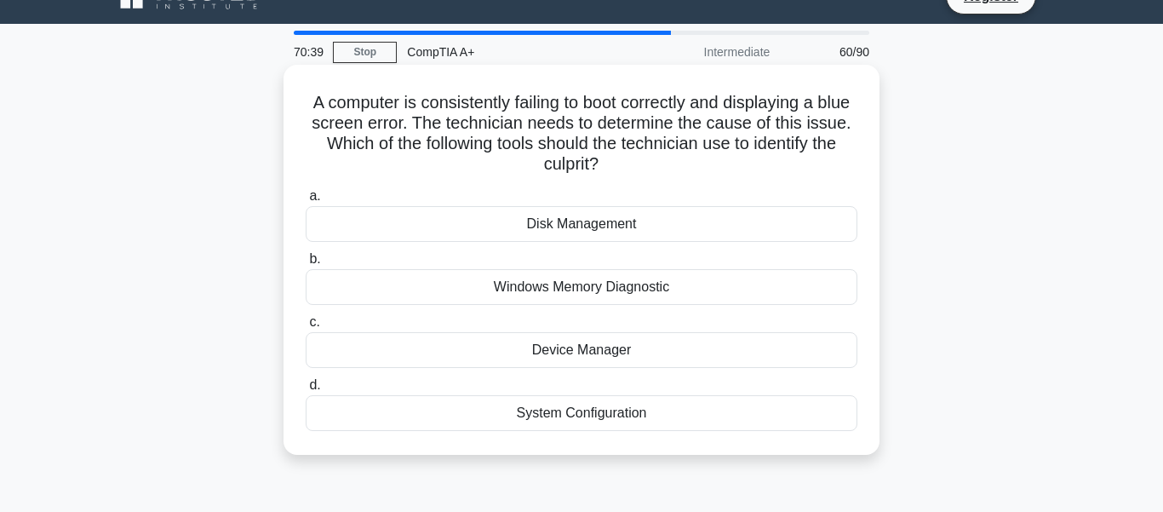
drag, startPoint x: 616, startPoint y: 165, endPoint x: 449, endPoint y: 102, distance: 178.4
click at [449, 102] on h5 "A computer is consistently failing to boot correctly and displaying a blue scre…" at bounding box center [581, 133] width 555 height 83
click at [584, 409] on div "System Configuration" at bounding box center [582, 413] width 552 height 36
click at [306, 391] on input "d. System Configuration" at bounding box center [306, 385] width 0 height 11
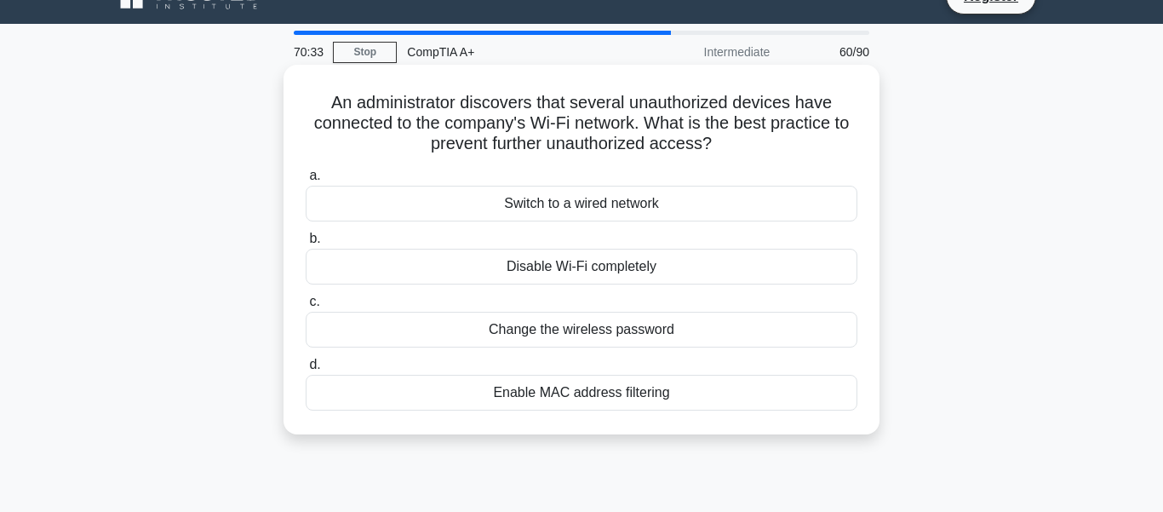
scroll to position [0, 0]
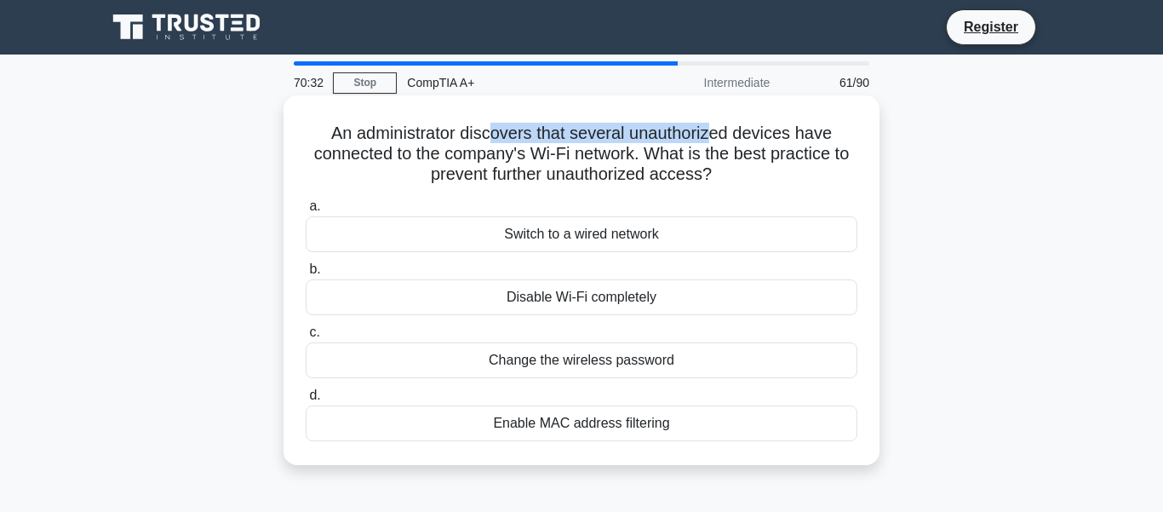
drag, startPoint x: 503, startPoint y: 135, endPoint x: 710, endPoint y: 141, distance: 207.0
click at [710, 141] on h5 "An administrator discovers that several unauthorized devices have connected to …" at bounding box center [581, 154] width 555 height 63
click at [592, 161] on h5 "An administrator discovers that several unauthorized devices have connected to …" at bounding box center [581, 154] width 555 height 63
drag, startPoint x: 561, startPoint y: 149, endPoint x: 633, endPoint y: 153, distance: 72.5
click at [633, 153] on h5 "An administrator discovers that several unauthorized devices have connected to …" at bounding box center [581, 154] width 555 height 63
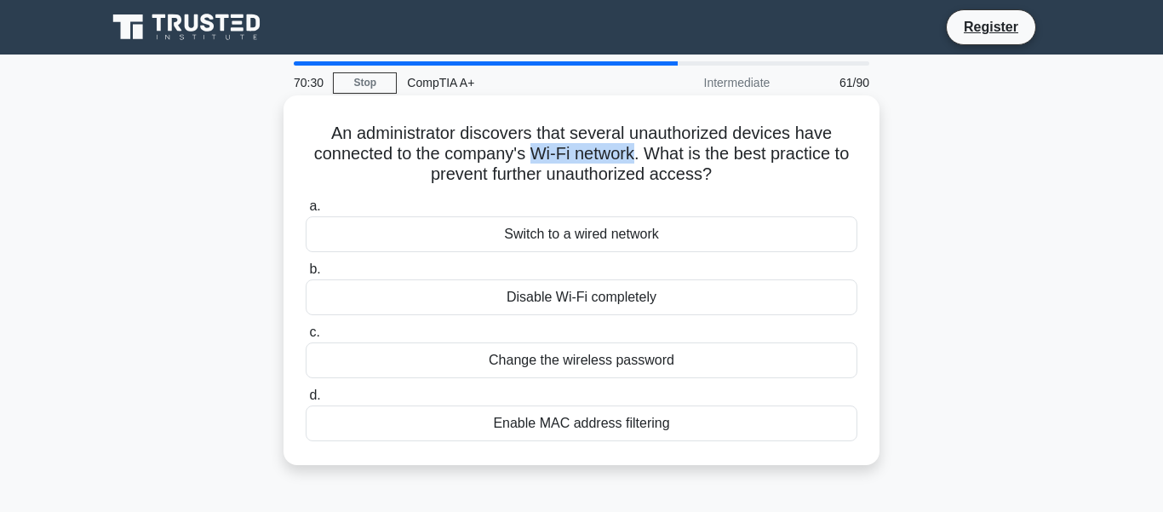
click at [633, 153] on h5 "An administrator discovers that several unauthorized devices have connected to …" at bounding box center [581, 154] width 555 height 63
click at [559, 358] on div "Change the wireless password" at bounding box center [582, 360] width 552 height 36
click at [306, 338] on input "c. Change the wireless password" at bounding box center [306, 332] width 0 height 11
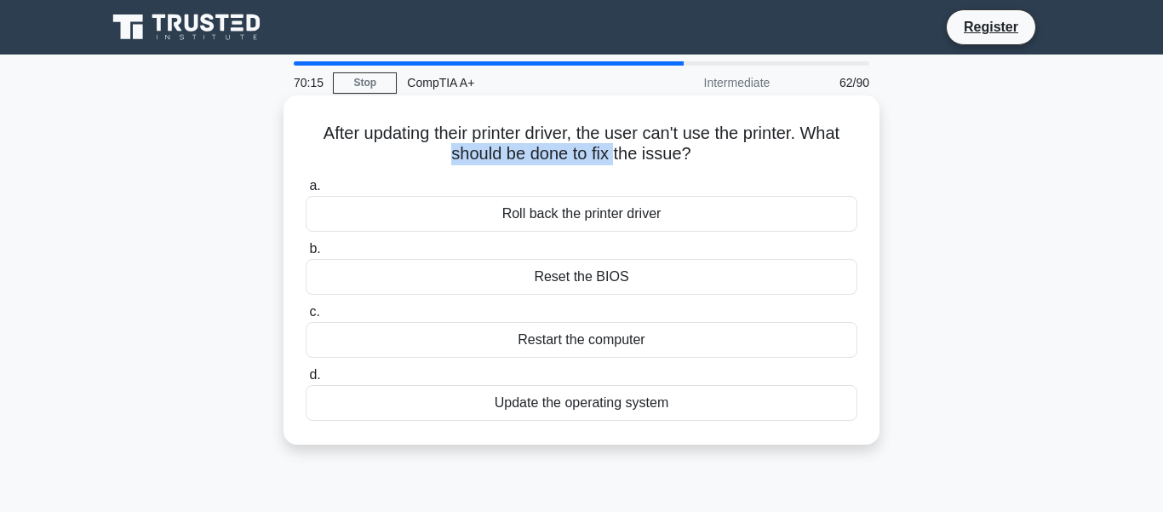
drag, startPoint x: 459, startPoint y: 148, endPoint x: 615, endPoint y: 145, distance: 155.8
click at [615, 145] on h5 "After updating their printer driver, the user can't use the printer. What shoul…" at bounding box center [581, 144] width 555 height 43
click at [584, 218] on div "Roll back the printer driver" at bounding box center [582, 214] width 552 height 36
click at [306, 192] on input "a. Roll back the printer driver" at bounding box center [306, 185] width 0 height 11
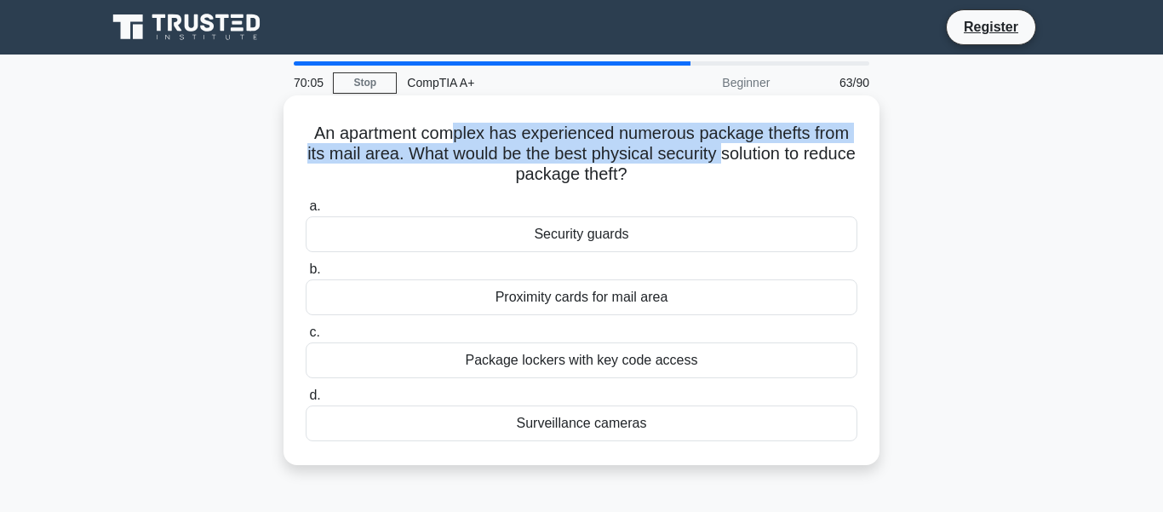
drag, startPoint x: 466, startPoint y: 134, endPoint x: 725, endPoint y: 157, distance: 260.7
click at [725, 157] on h5 "An apartment complex has experienced numerous package thefts from its mail area…" at bounding box center [581, 154] width 555 height 63
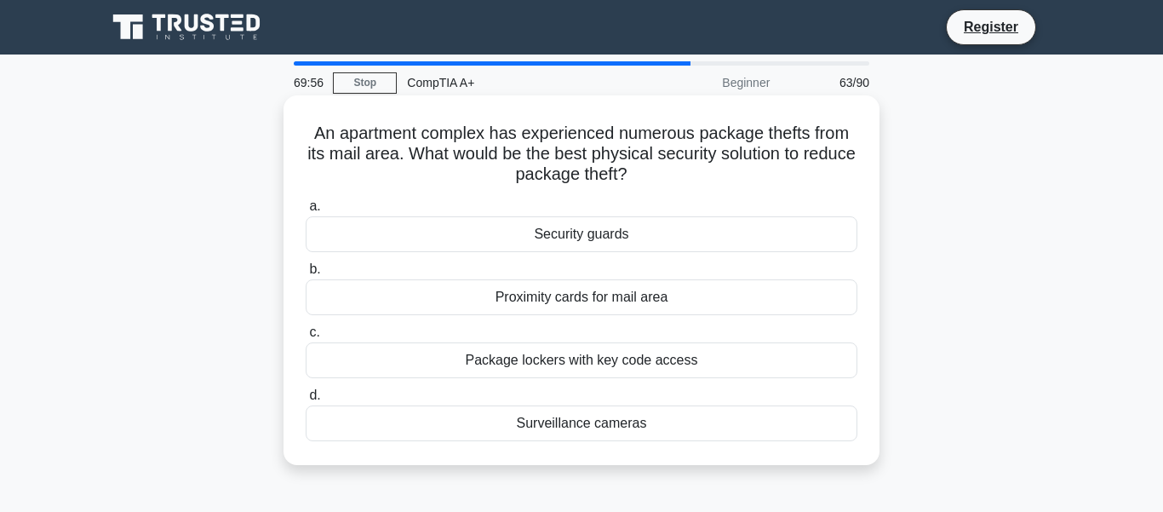
drag, startPoint x: 624, startPoint y: 187, endPoint x: 326, endPoint y: 140, distance: 301.6
click at [326, 140] on div "An apartment complex has experienced numerous package thefts from its mail area…" at bounding box center [581, 280] width 582 height 356
click at [326, 140] on h5 "An apartment complex has experienced numerous package thefts from its mail area…" at bounding box center [581, 154] width 555 height 63
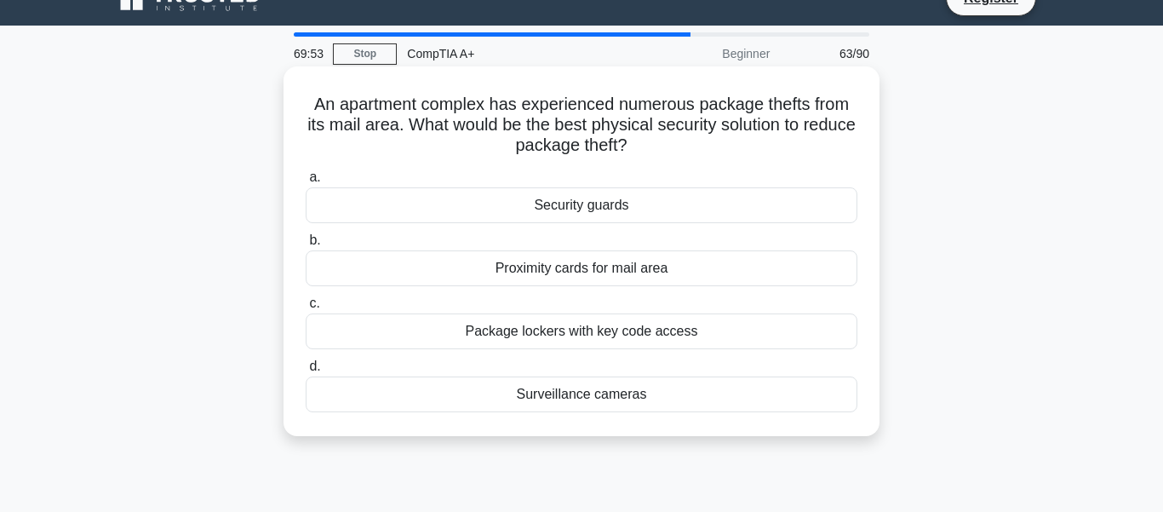
scroll to position [31, 0]
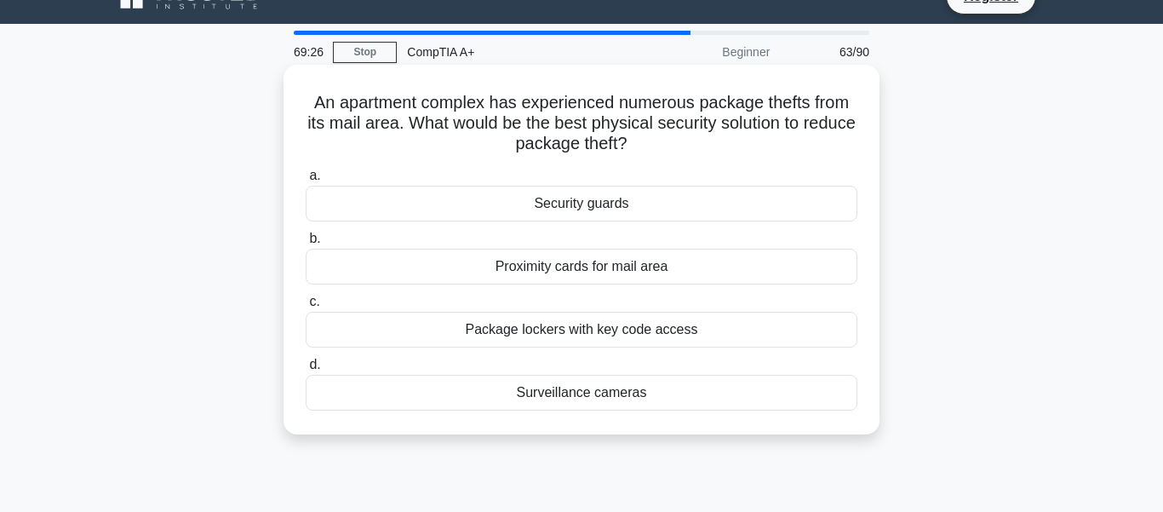
click at [583, 207] on div "Security guards" at bounding box center [582, 204] width 552 height 36
click at [306, 181] on input "a. Security guards" at bounding box center [306, 175] width 0 height 11
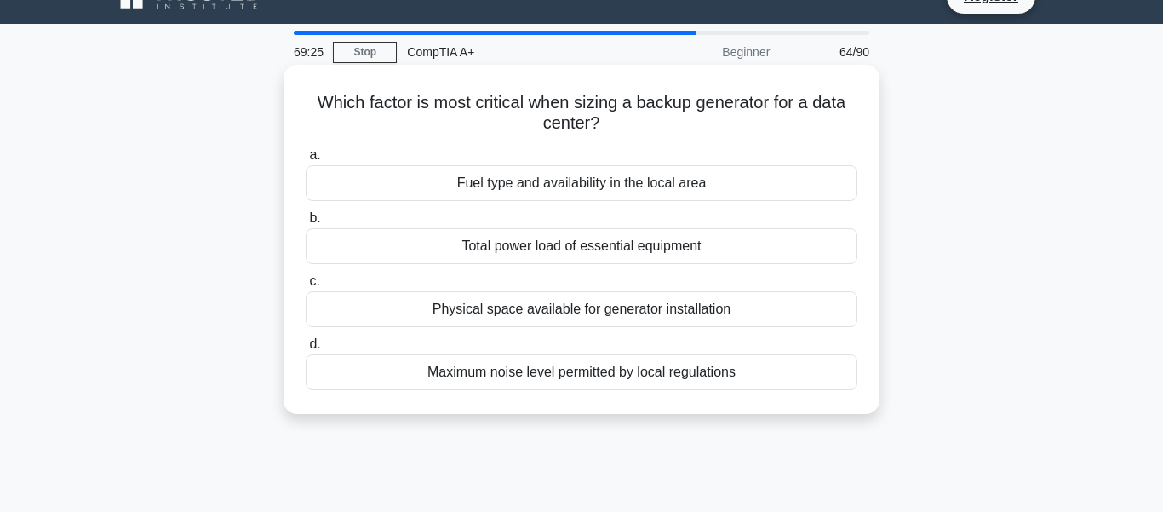
scroll to position [0, 0]
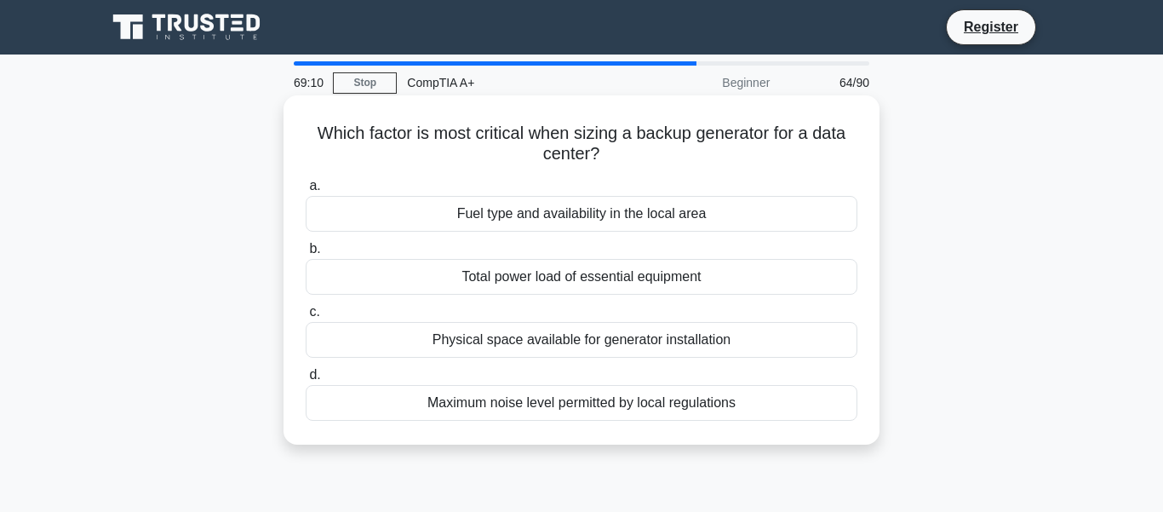
click at [533, 285] on div "Total power load of essential equipment" at bounding box center [582, 277] width 552 height 36
click at [306, 255] on input "b. Total power load of essential equipment" at bounding box center [306, 248] width 0 height 11
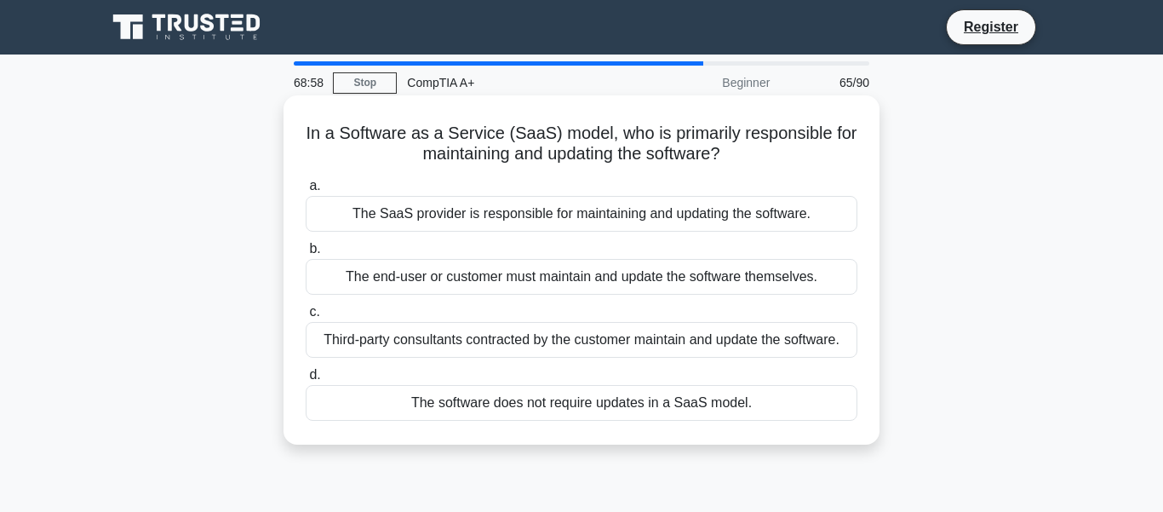
click at [444, 276] on div "The end-user or customer must maintain and update the software themselves." at bounding box center [582, 277] width 552 height 36
click at [306, 255] on input "b. The end-user or customer must maintain and update the software themselves." at bounding box center [306, 248] width 0 height 11
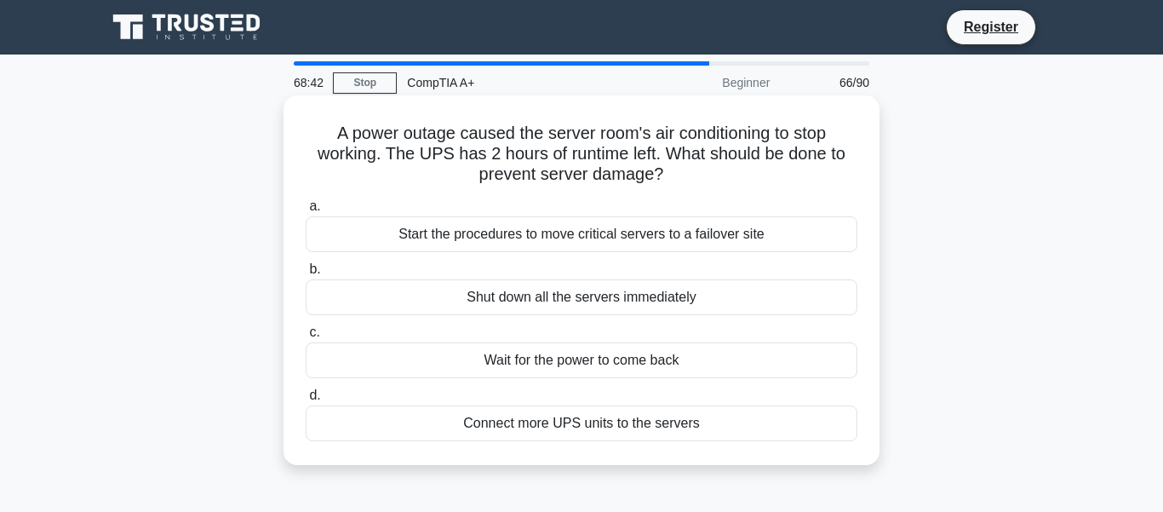
click at [570, 423] on div "Connect more UPS units to the servers" at bounding box center [582, 423] width 552 height 36
click at [306, 401] on input "d. Connect more UPS units to the servers" at bounding box center [306, 395] width 0 height 11
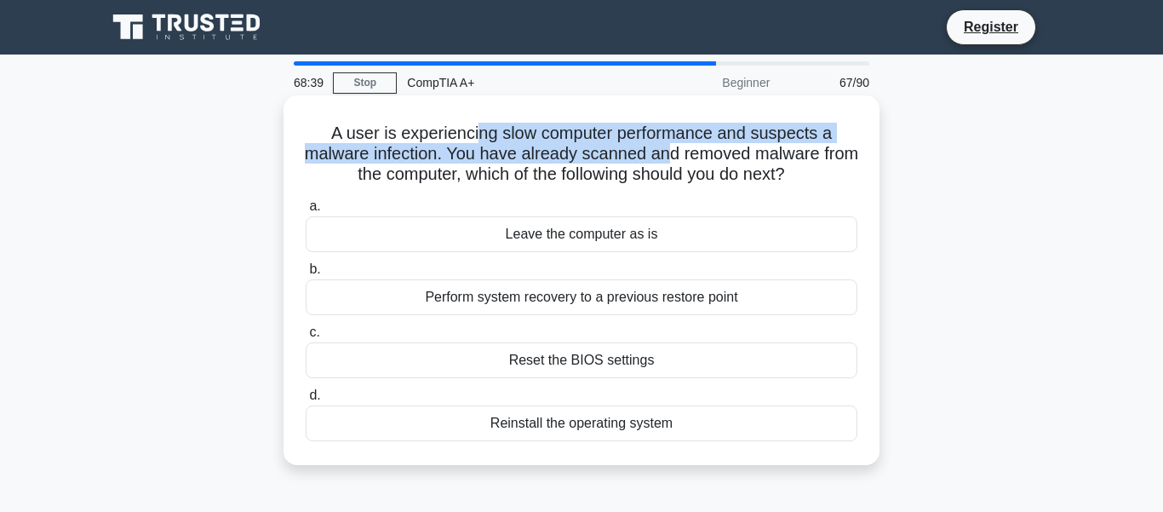
drag, startPoint x: 499, startPoint y: 128, endPoint x: 669, endPoint y: 163, distance: 174.0
click at [669, 163] on h5 "A user is experiencing slow computer performance and suspects a malware infecti…" at bounding box center [581, 154] width 555 height 63
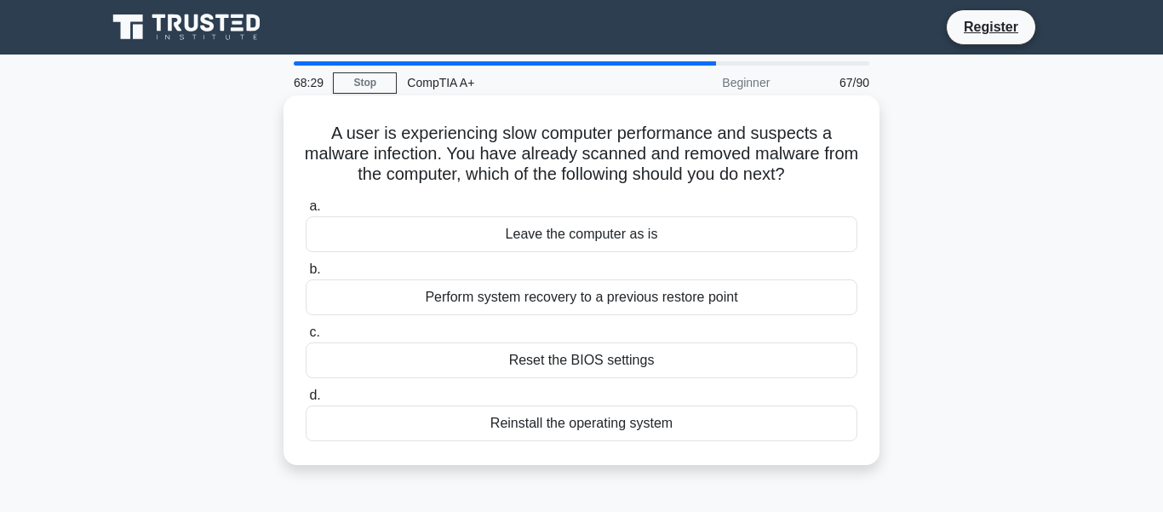
click at [530, 302] on div "Perform system recovery to a previous restore point" at bounding box center [582, 297] width 552 height 36
click at [306, 275] on input "b. Perform system recovery to a previous restore point" at bounding box center [306, 269] width 0 height 11
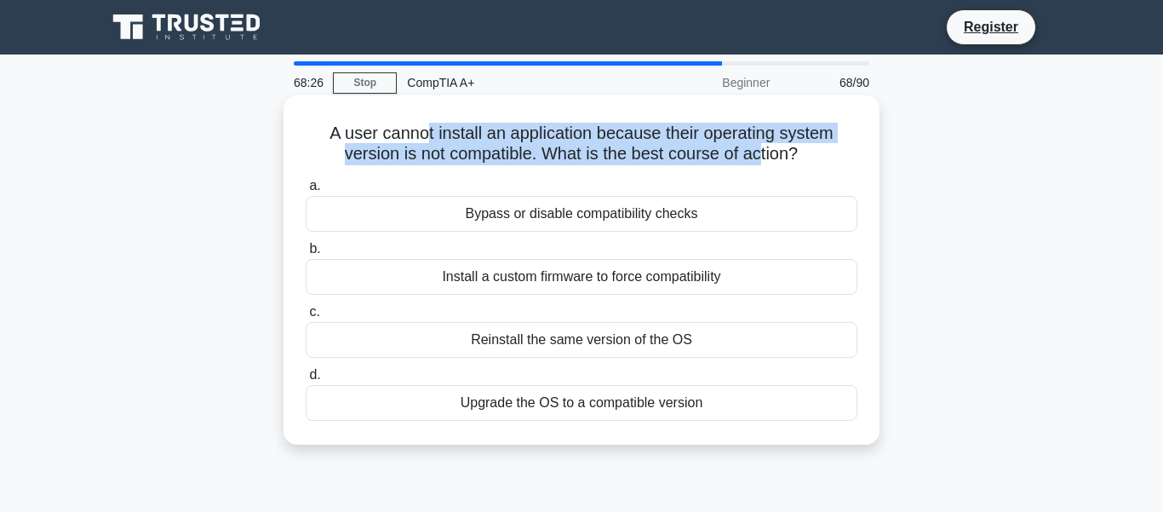
drag, startPoint x: 430, startPoint y: 135, endPoint x: 757, endPoint y: 146, distance: 327.1
click at [757, 146] on h5 "A user cannot install an application because their operating system version is …" at bounding box center [581, 144] width 555 height 43
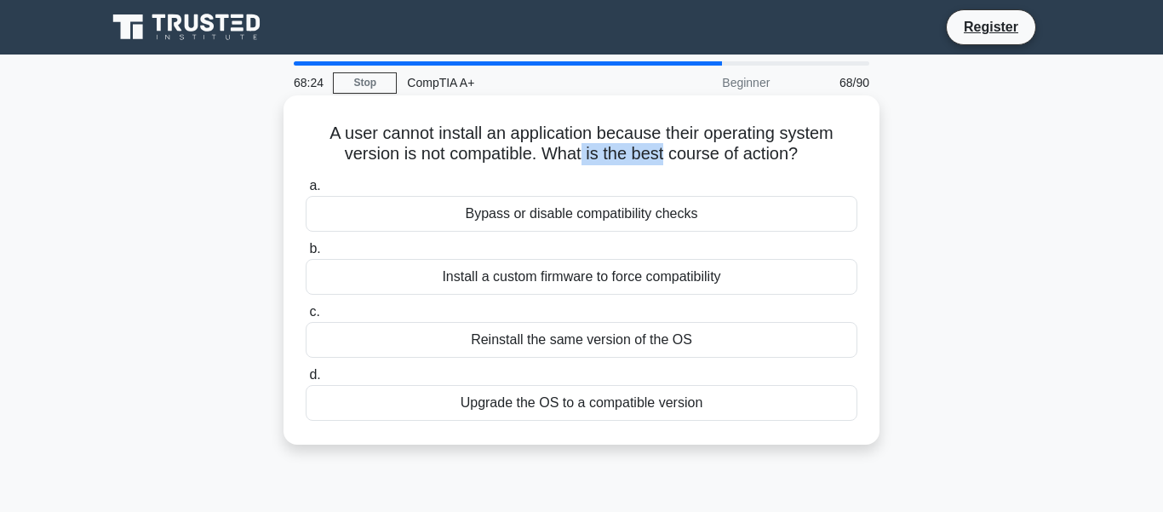
drag, startPoint x: 578, startPoint y: 152, endPoint x: 661, endPoint y: 157, distance: 82.7
click at [661, 157] on h5 "A user cannot install an application because their operating system version is …" at bounding box center [581, 144] width 555 height 43
drag, startPoint x: 486, startPoint y: 134, endPoint x: 659, endPoint y: 141, distance: 173.0
click at [659, 141] on h5 "A user cannot install an application because their operating system version is …" at bounding box center [581, 144] width 555 height 43
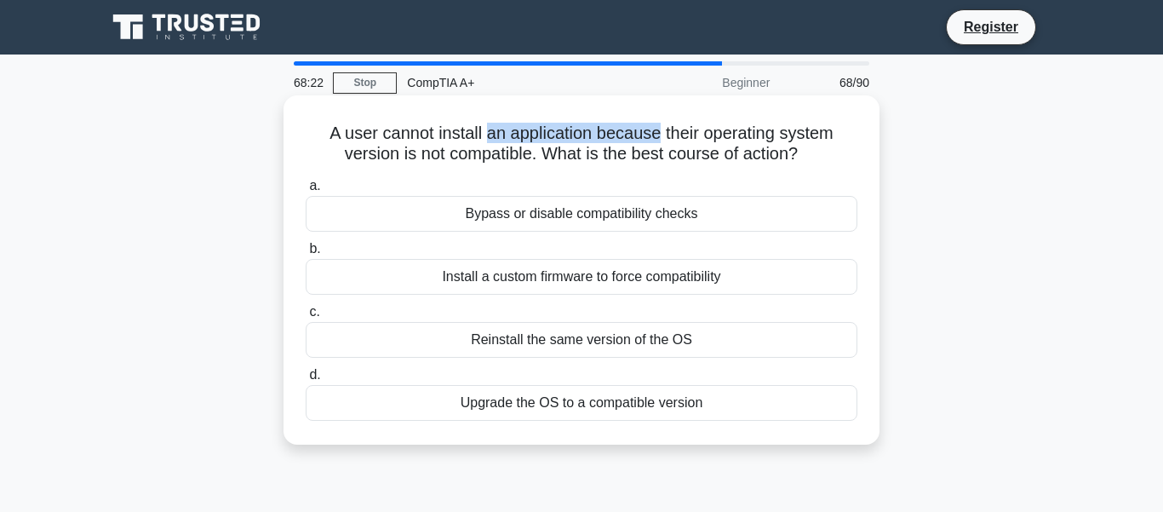
click at [659, 141] on h5 "A user cannot install an application because their operating system version is …" at bounding box center [581, 144] width 555 height 43
click at [549, 403] on div "Upgrade the OS to a compatible version" at bounding box center [582, 403] width 552 height 36
click at [306, 381] on input "d. Upgrade the OS to a compatible version" at bounding box center [306, 374] width 0 height 11
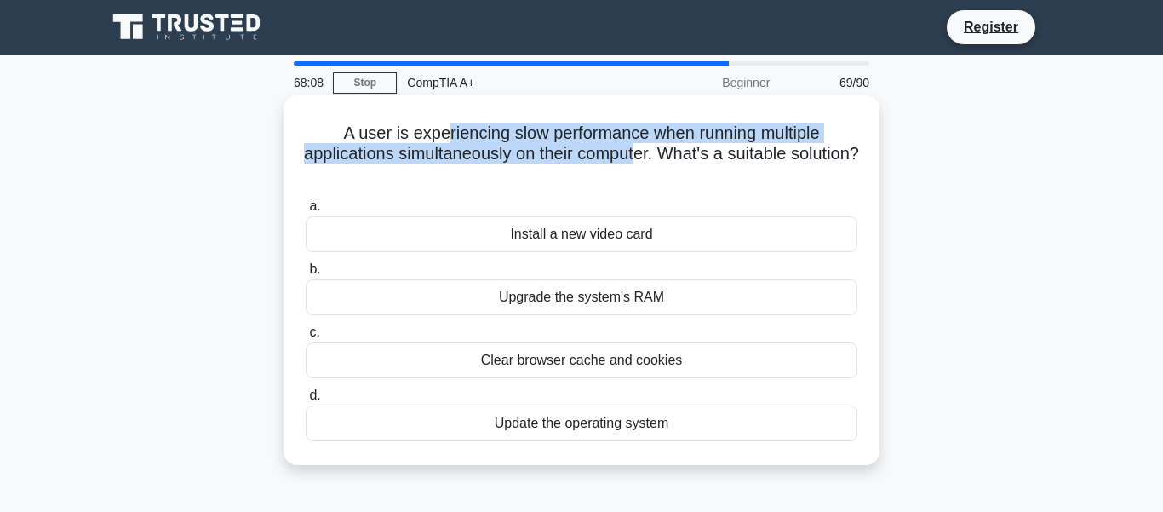
drag, startPoint x: 446, startPoint y: 140, endPoint x: 635, endPoint y: 152, distance: 189.4
click at [635, 152] on h5 "A user is experiencing slow performance when running multiple applications simu…" at bounding box center [581, 154] width 555 height 63
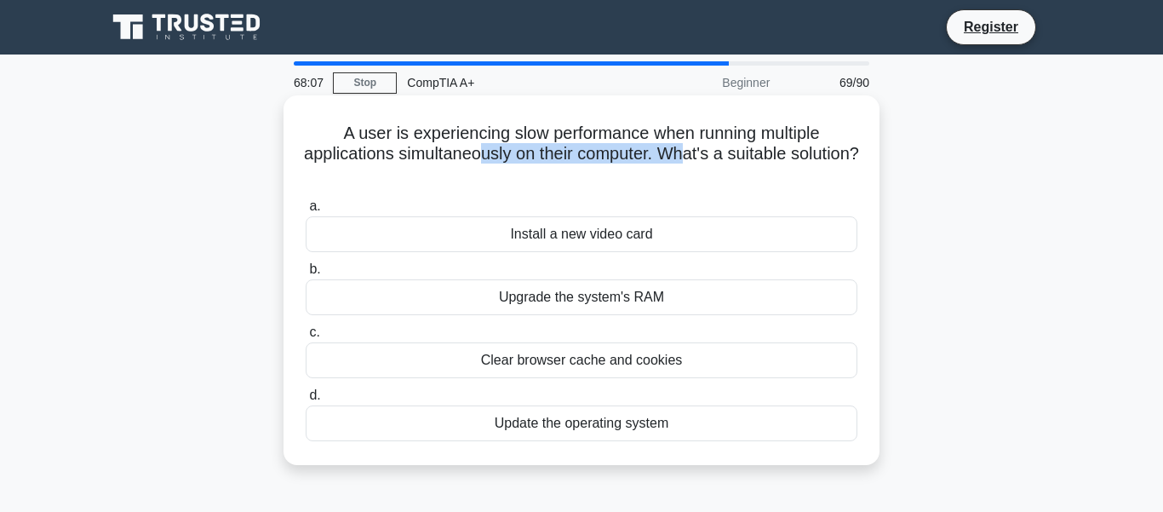
drag, startPoint x: 483, startPoint y: 156, endPoint x: 687, endPoint y: 148, distance: 204.5
click at [687, 148] on h5 "A user is experiencing slow performance when running multiple applications simu…" at bounding box center [581, 154] width 555 height 63
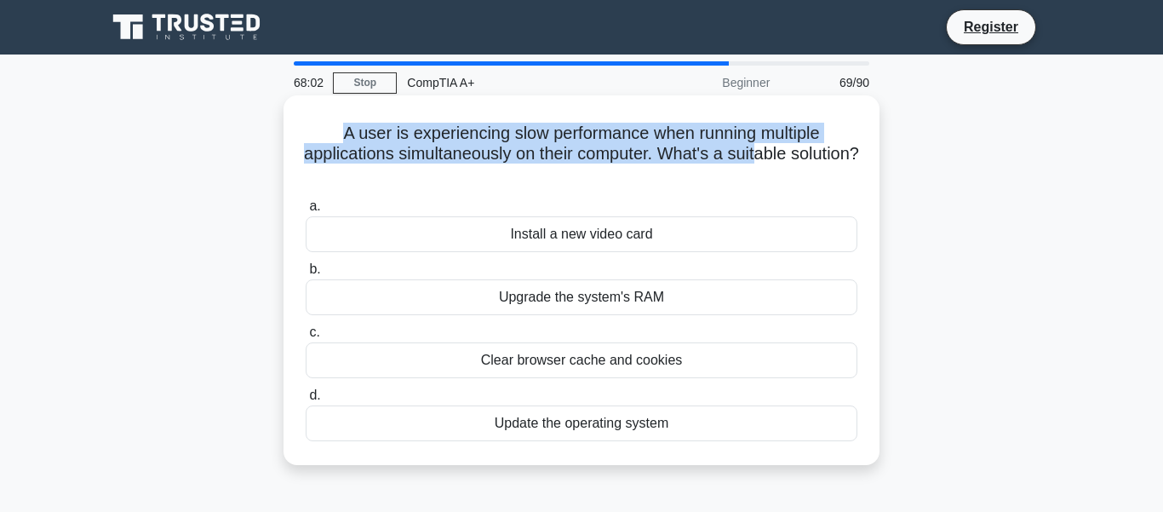
drag, startPoint x: 759, startPoint y: 149, endPoint x: 600, endPoint y: 119, distance: 161.1
click at [600, 119] on div "A user is experiencing slow performance when running multiple applications simu…" at bounding box center [581, 280] width 582 height 356
click at [600, 120] on div "A user is experiencing slow performance when running multiple applications simu…" at bounding box center [581, 280] width 582 height 356
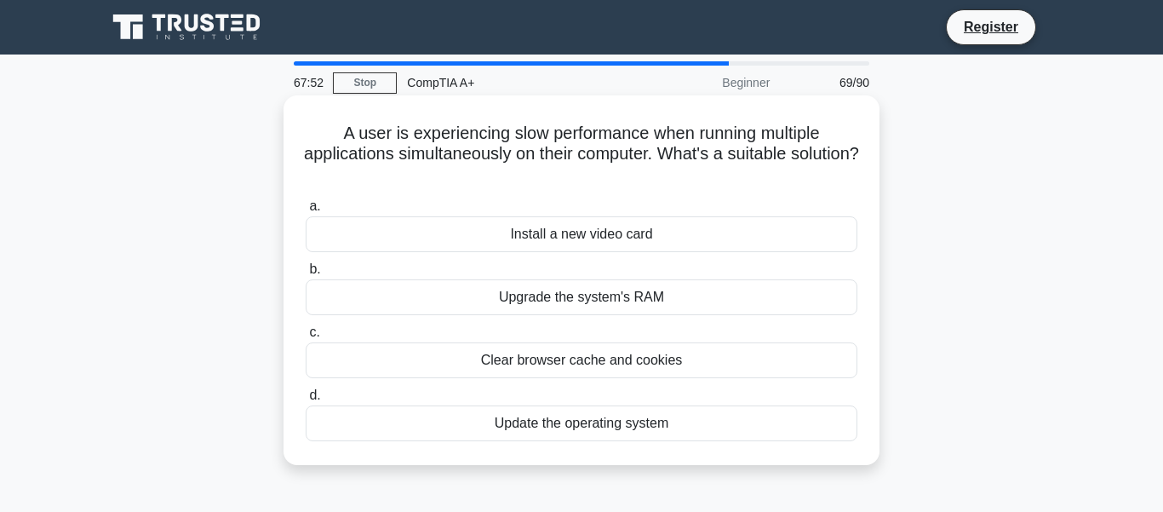
click at [542, 425] on div "Update the operating system" at bounding box center [582, 423] width 552 height 36
click at [306, 401] on input "d. Update the operating system" at bounding box center [306, 395] width 0 height 11
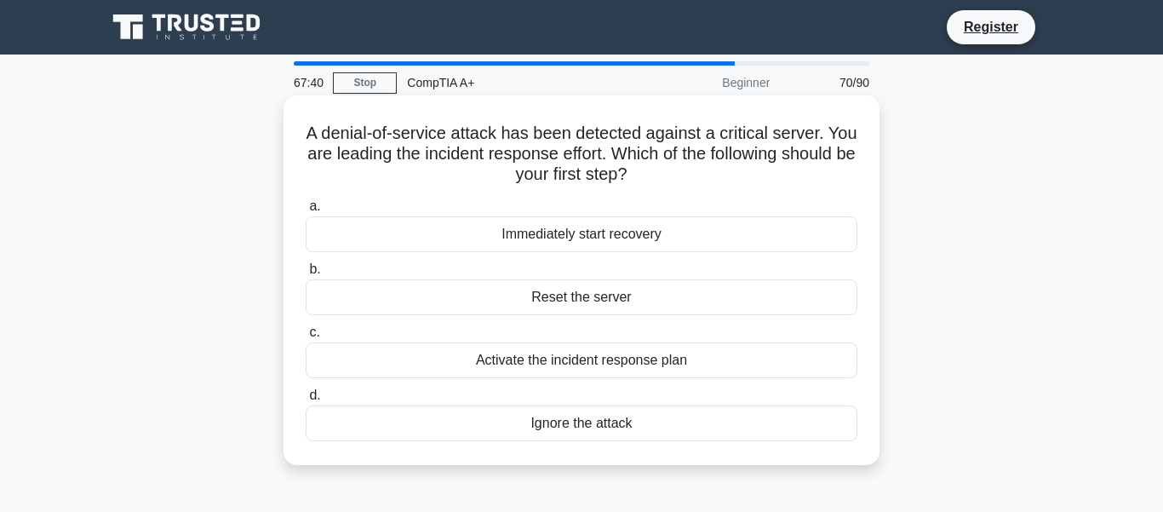
click at [570, 359] on div "Activate the incident response plan" at bounding box center [582, 360] width 552 height 36
click at [306, 338] on input "c. Activate the incident response plan" at bounding box center [306, 332] width 0 height 11
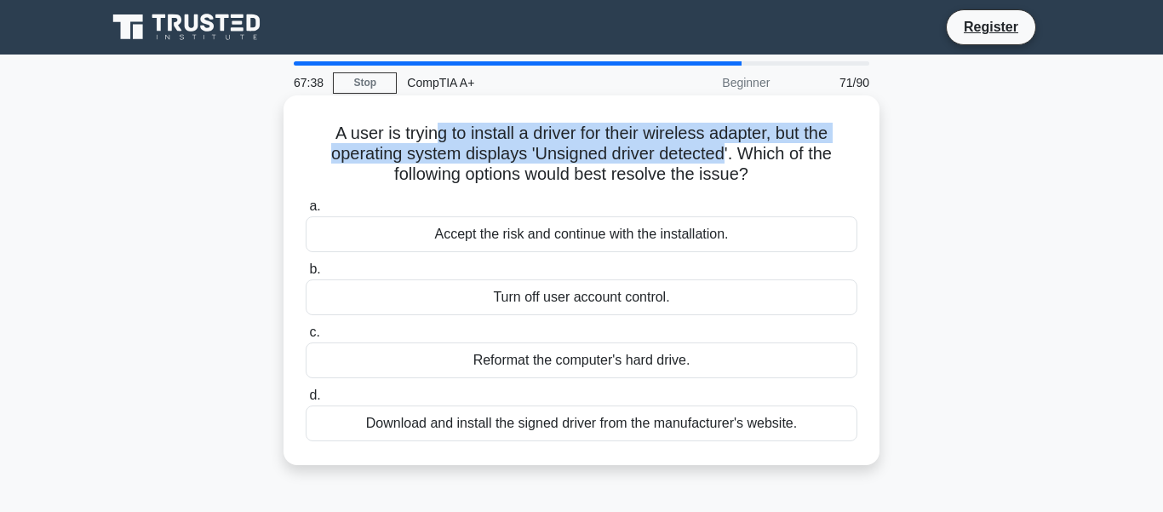
drag, startPoint x: 455, startPoint y: 130, endPoint x: 723, endPoint y: 146, distance: 268.7
click at [723, 146] on h5 "A user is trying to install a driver for their wireless adapter, but the operat…" at bounding box center [581, 154] width 555 height 63
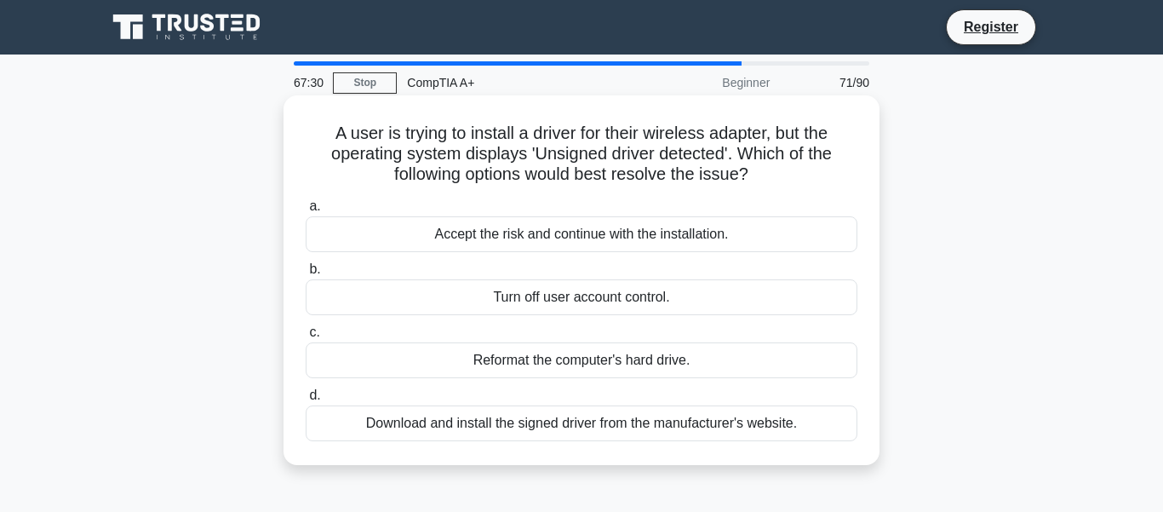
click at [556, 428] on div "Download and install the signed driver from the manufacturer's website." at bounding box center [582, 423] width 552 height 36
click at [306, 401] on input "d. Download and install the signed driver from the manufacturer's website." at bounding box center [306, 395] width 0 height 11
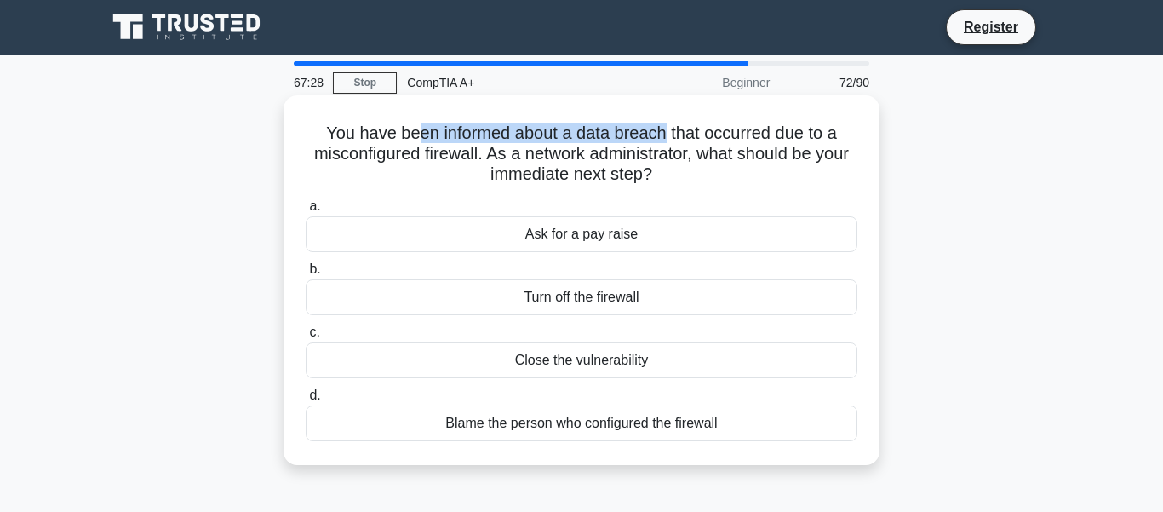
drag, startPoint x: 442, startPoint y: 132, endPoint x: 661, endPoint y: 135, distance: 219.7
click at [661, 135] on h5 "You have been informed about a data breach that occurred due to a misconfigured…" at bounding box center [581, 154] width 555 height 63
drag, startPoint x: 677, startPoint y: 168, endPoint x: 601, endPoint y: 134, distance: 83.1
click at [601, 134] on h5 "You have been informed about a data breach that occurred due to a misconfigured…" at bounding box center [581, 154] width 555 height 63
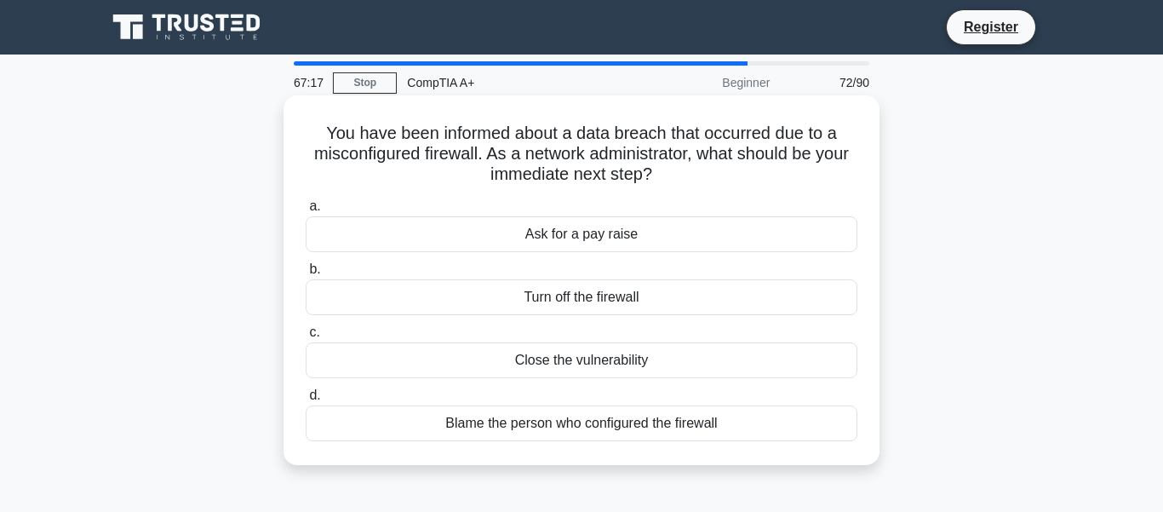
click at [601, 134] on h5 "You have been informed about a data breach that occurred due to a misconfigured…" at bounding box center [581, 154] width 555 height 63
click at [550, 362] on div "Close the vulnerability" at bounding box center [582, 360] width 552 height 36
click at [306, 338] on input "c. Close the vulnerability" at bounding box center [306, 332] width 0 height 11
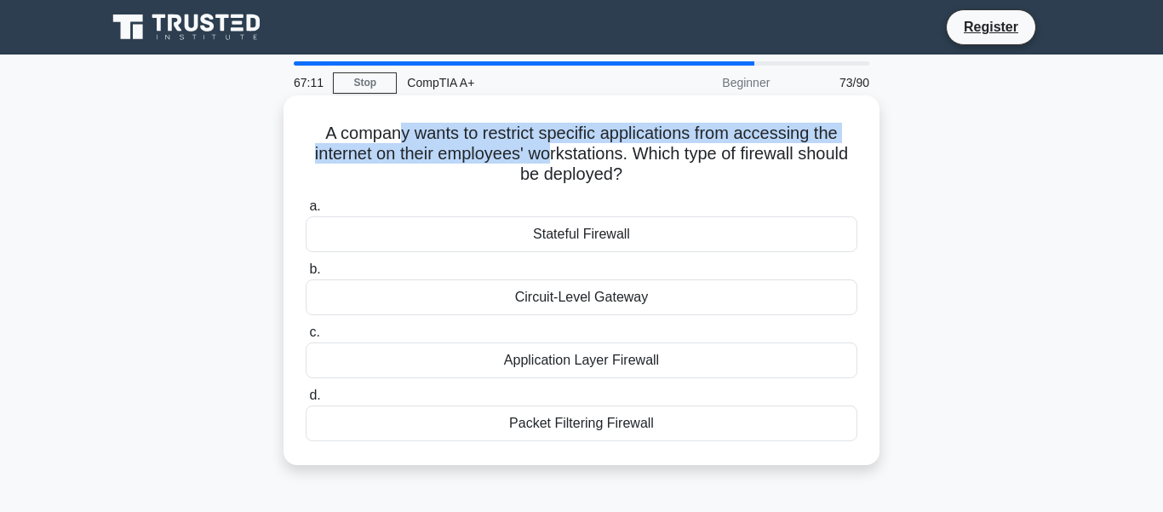
drag, startPoint x: 471, startPoint y: 158, endPoint x: 552, endPoint y: 149, distance: 81.4
click at [552, 149] on h5 "A company wants to restrict specific applications from accessing the internet o…" at bounding box center [581, 154] width 555 height 63
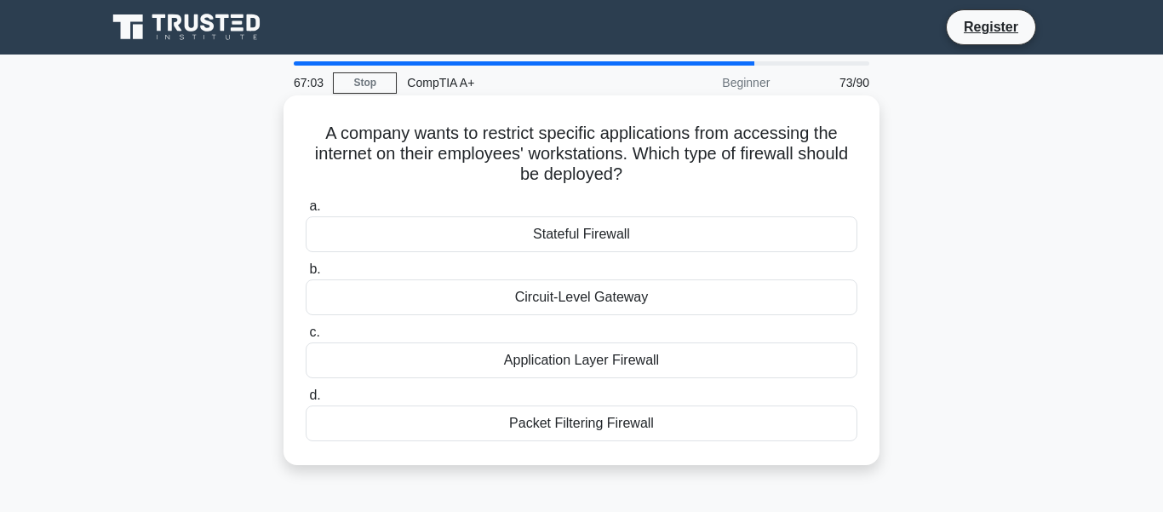
click at [569, 364] on div "Application Layer Firewall" at bounding box center [582, 360] width 552 height 36
click at [306, 338] on input "c. Application Layer Firewall" at bounding box center [306, 332] width 0 height 11
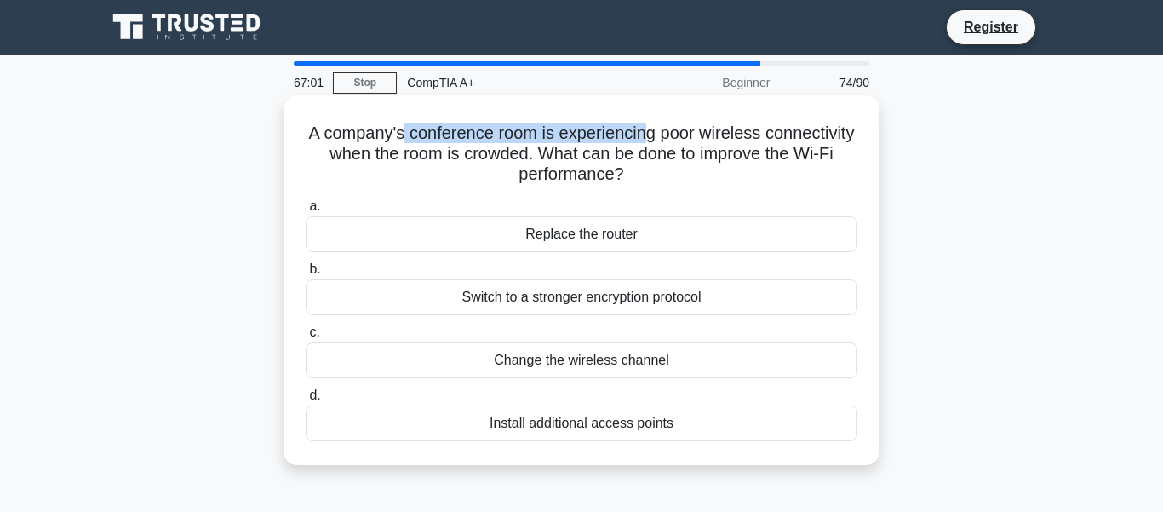
drag, startPoint x: 402, startPoint y: 126, endPoint x: 647, endPoint y: 140, distance: 245.6
click at [647, 140] on h5 "A company's conference room is experiencing poor wireless connectivity when the…" at bounding box center [581, 154] width 555 height 63
drag, startPoint x: 597, startPoint y: 148, endPoint x: 685, endPoint y: 152, distance: 88.6
click at [685, 152] on h5 "A company's conference room is experiencing poor wireless connectivity when the…" at bounding box center [581, 154] width 555 height 63
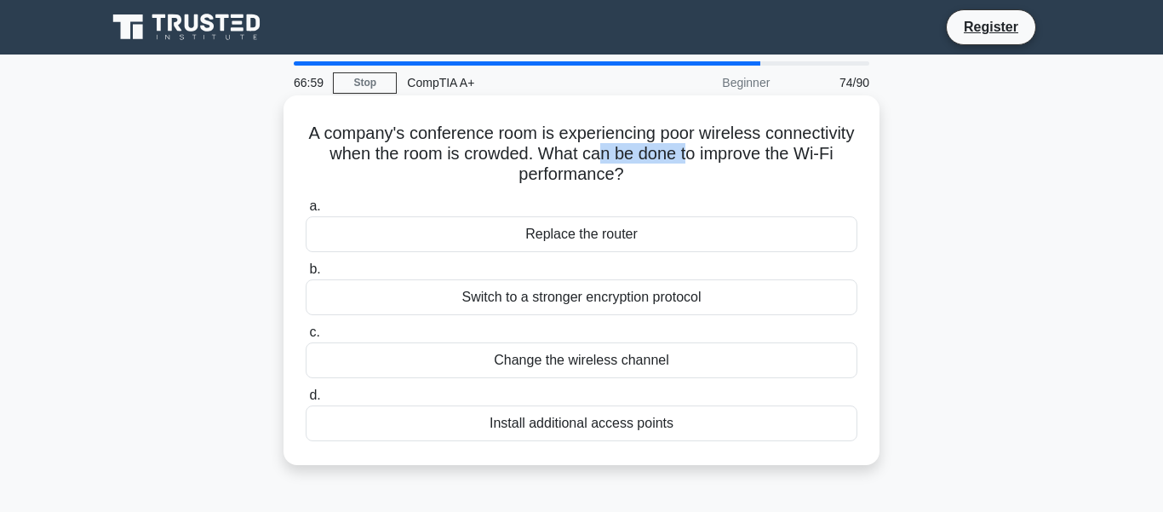
click at [685, 152] on h5 "A company's conference room is experiencing poor wireless connectivity when the…" at bounding box center [581, 154] width 555 height 63
click at [565, 423] on div "Install additional access points" at bounding box center [582, 423] width 552 height 36
click at [306, 401] on input "d. Install additional access points" at bounding box center [306, 395] width 0 height 11
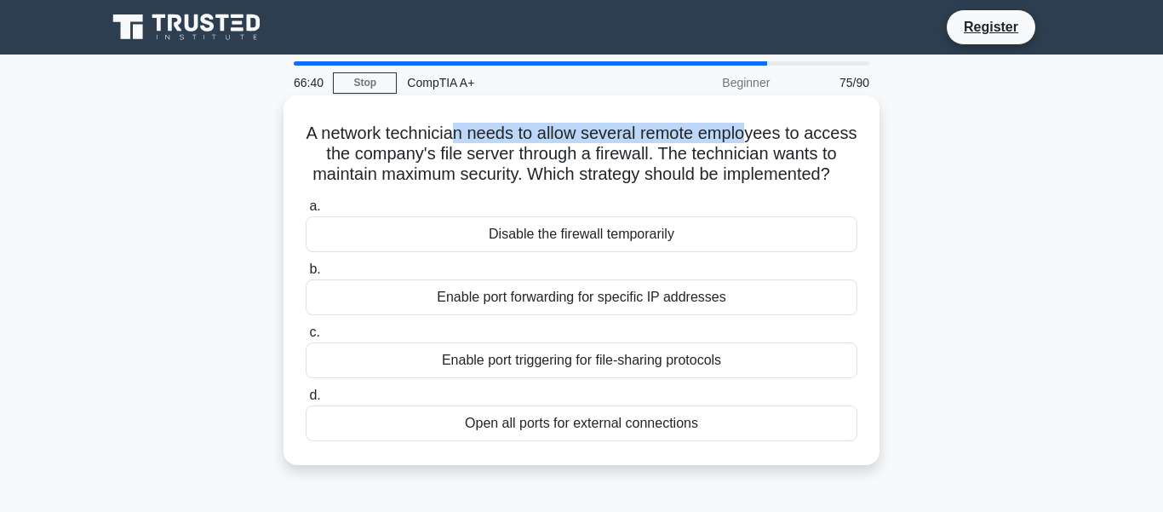
drag, startPoint x: 455, startPoint y: 139, endPoint x: 747, endPoint y: 136, distance: 292.0
click at [747, 136] on h5 "A network technician needs to allow several remote employees to access the comp…" at bounding box center [581, 154] width 555 height 63
click at [582, 362] on div "Enable port triggering for file-sharing protocols" at bounding box center [582, 360] width 552 height 36
click at [306, 338] on input "c. Enable port triggering for file-sharing protocols" at bounding box center [306, 332] width 0 height 11
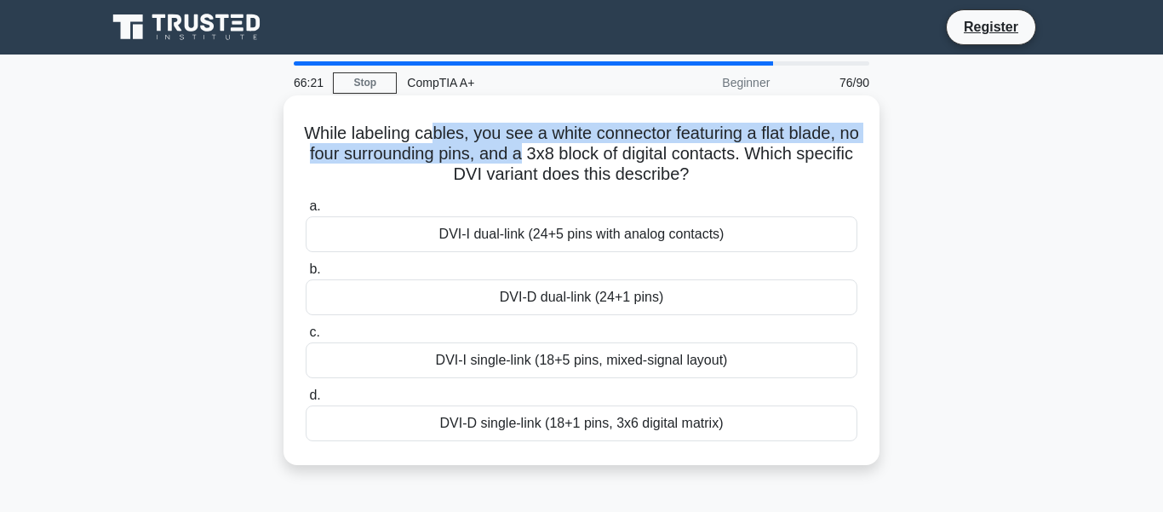
drag, startPoint x: 443, startPoint y: 129, endPoint x: 562, endPoint y: 149, distance: 120.8
click at [562, 149] on h5 "While labeling cables, you see a white connector featuring a flat blade, no fou…" at bounding box center [581, 154] width 555 height 63
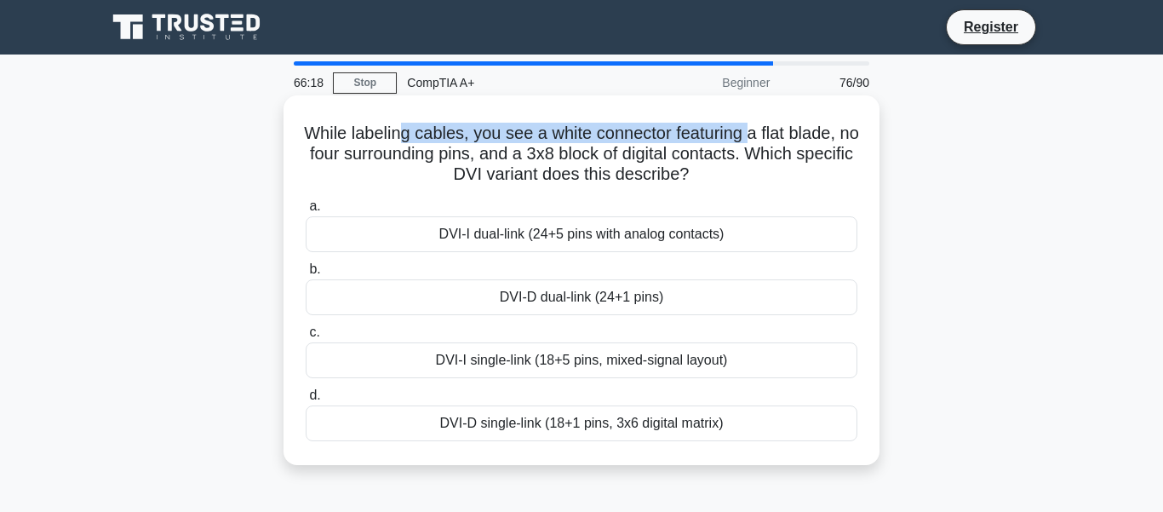
drag, startPoint x: 420, startPoint y: 133, endPoint x: 760, endPoint y: 134, distance: 340.5
click at [760, 134] on h5 "While labeling cables, you see a white connector featuring a flat blade, no fou…" at bounding box center [581, 154] width 555 height 63
click at [674, 154] on h5 "While labeling cables, you see a white connector featuring a flat blade, no fou…" at bounding box center [581, 154] width 555 height 63
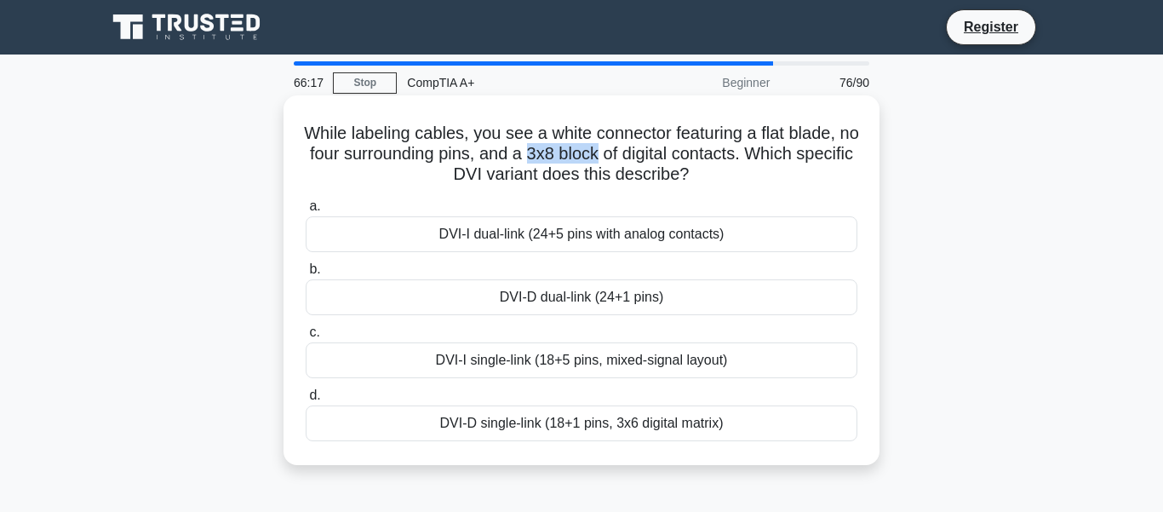
drag, startPoint x: 574, startPoint y: 152, endPoint x: 643, endPoint y: 152, distance: 69.0
click at [643, 152] on h5 "While labeling cables, you see a white connector featuring a flat blade, no fou…" at bounding box center [581, 154] width 555 height 63
click at [558, 294] on div "DVI-D dual-link (24+1 pins)" at bounding box center [582, 297] width 552 height 36
click at [306, 275] on input "b. DVI-D dual-link (24+1 pins)" at bounding box center [306, 269] width 0 height 11
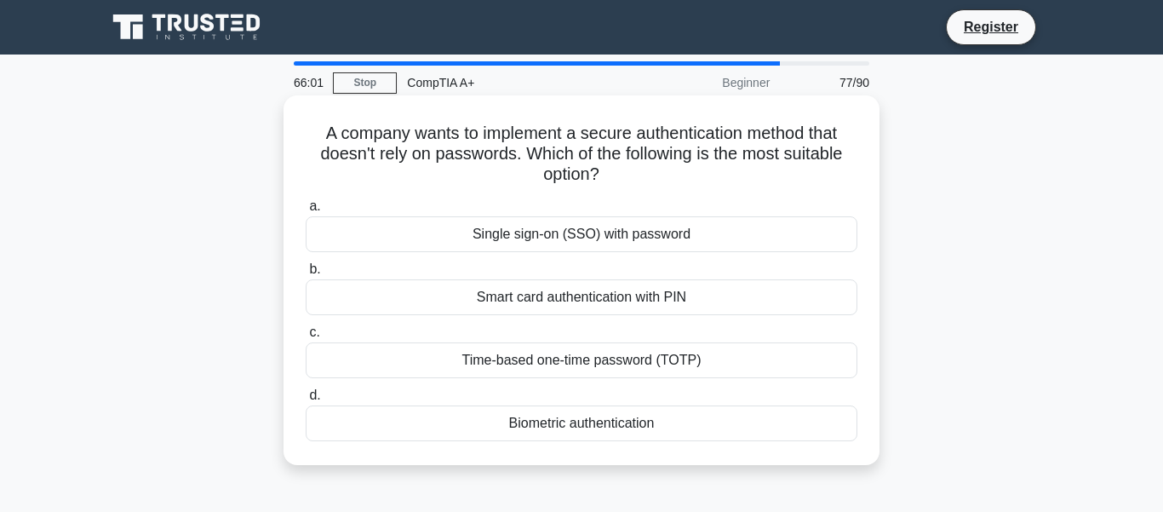
drag, startPoint x: 598, startPoint y: 179, endPoint x: 407, endPoint y: 143, distance: 194.0
click at [407, 143] on h5 "A company wants to implement a secure authentication method that doesn't rely o…" at bounding box center [581, 154] width 555 height 63
click at [581, 426] on div "Biometric authentication" at bounding box center [582, 423] width 552 height 36
click at [306, 401] on input "d. Biometric authentication" at bounding box center [306, 395] width 0 height 11
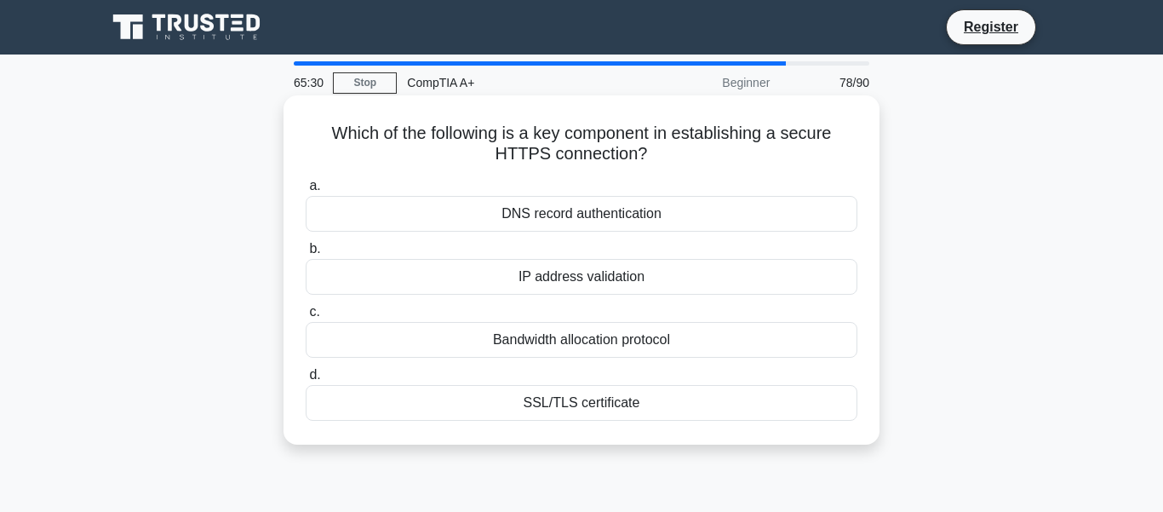
click at [594, 410] on div "SSL/TLS certificate" at bounding box center [582, 403] width 552 height 36
click at [306, 381] on input "d. SSL/TLS certificate" at bounding box center [306, 374] width 0 height 11
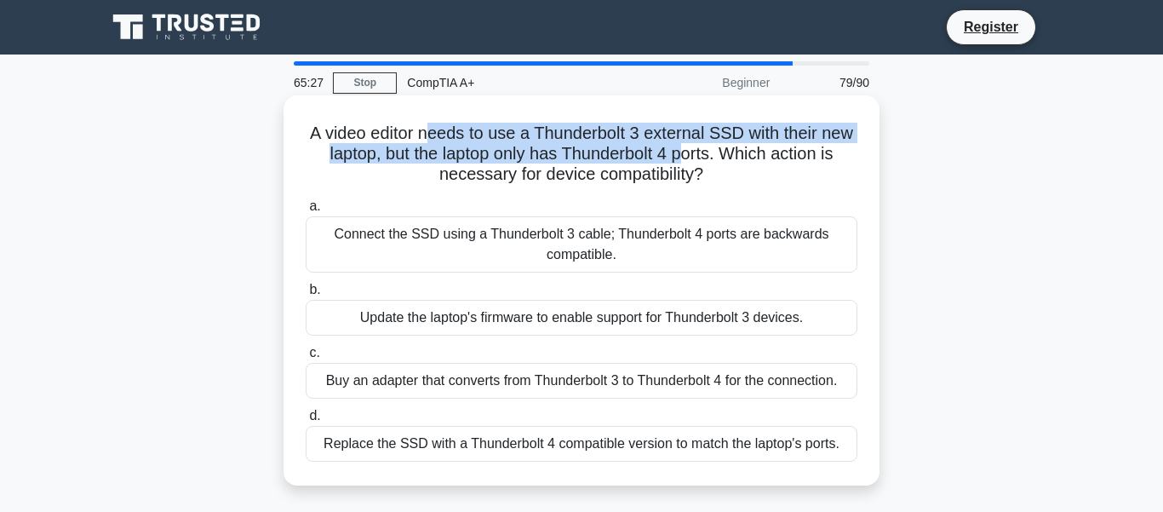
drag, startPoint x: 431, startPoint y: 129, endPoint x: 688, endPoint y: 144, distance: 257.5
click at [688, 144] on h5 "A video editor needs to use a Thunderbolt 3 external SSD with their new laptop,…" at bounding box center [581, 154] width 555 height 63
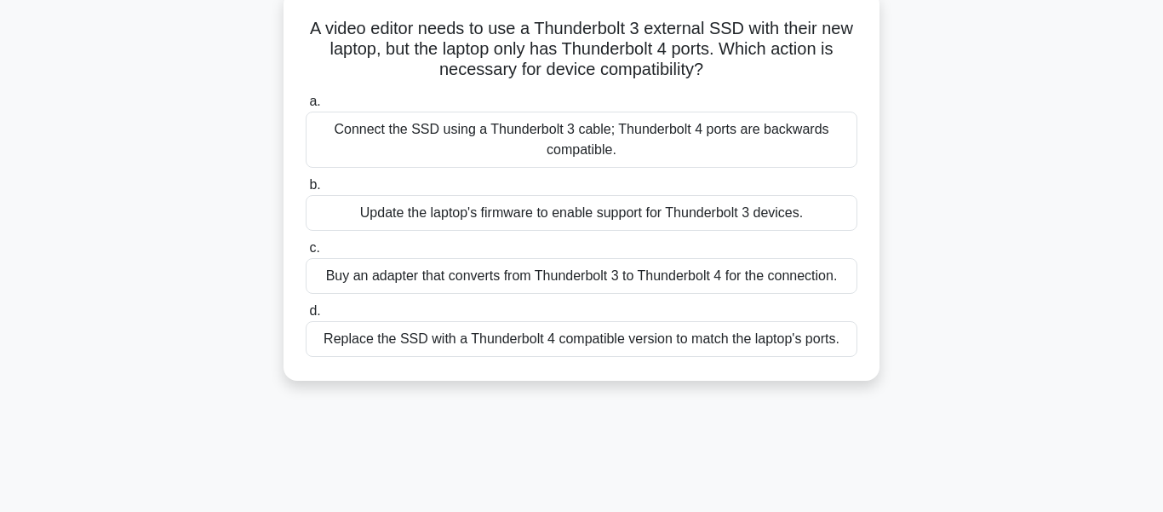
scroll to position [115, 0]
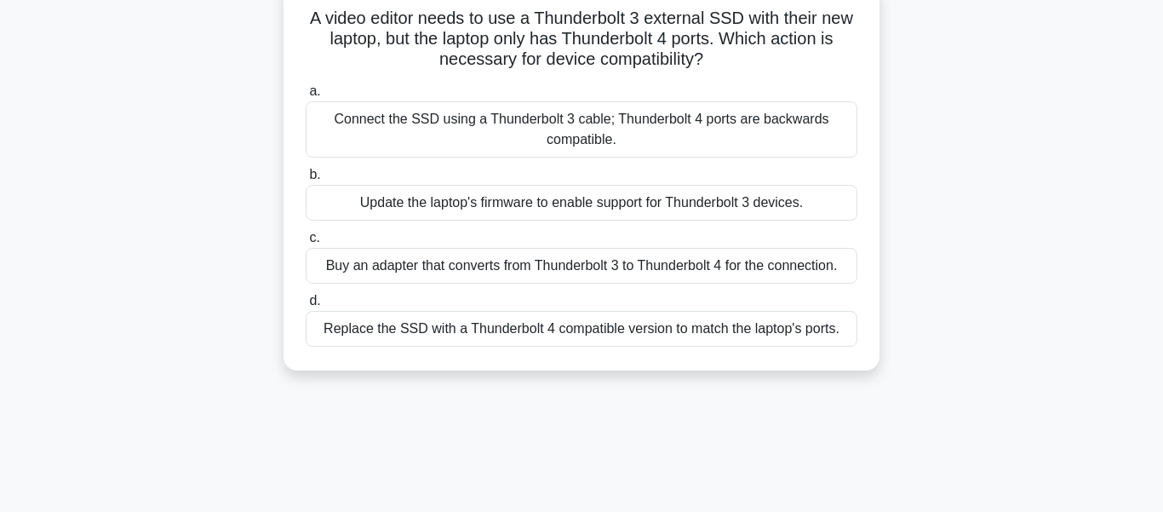
click at [542, 273] on div "Buy an adapter that converts from Thunderbolt 3 to Thunderbolt 4 for the connec…" at bounding box center [582, 266] width 552 height 36
click at [306, 243] on input "c. Buy an adapter that converts from Thunderbolt 3 to Thunderbolt 4 for the con…" at bounding box center [306, 237] width 0 height 11
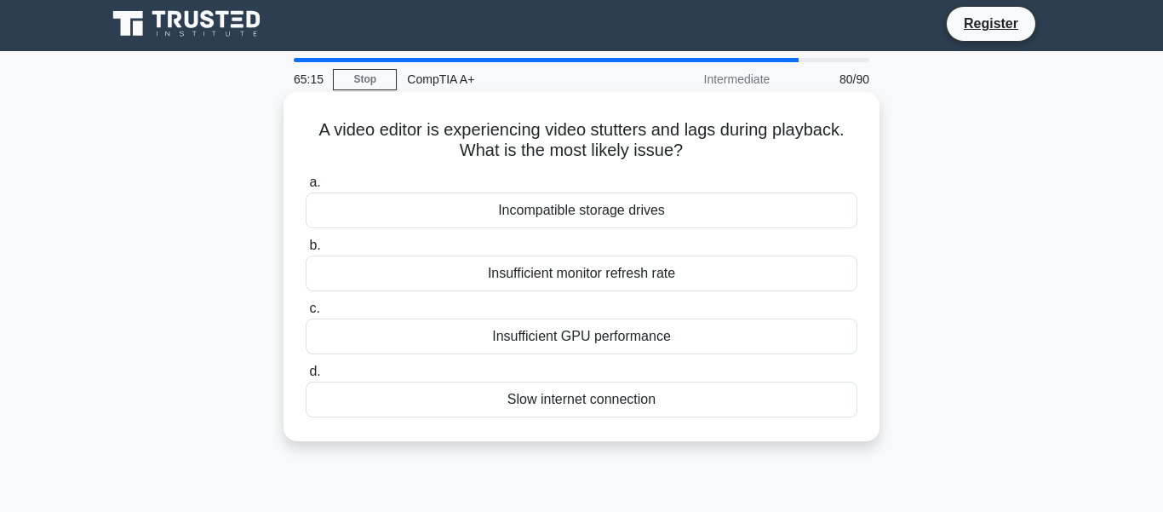
scroll to position [0, 0]
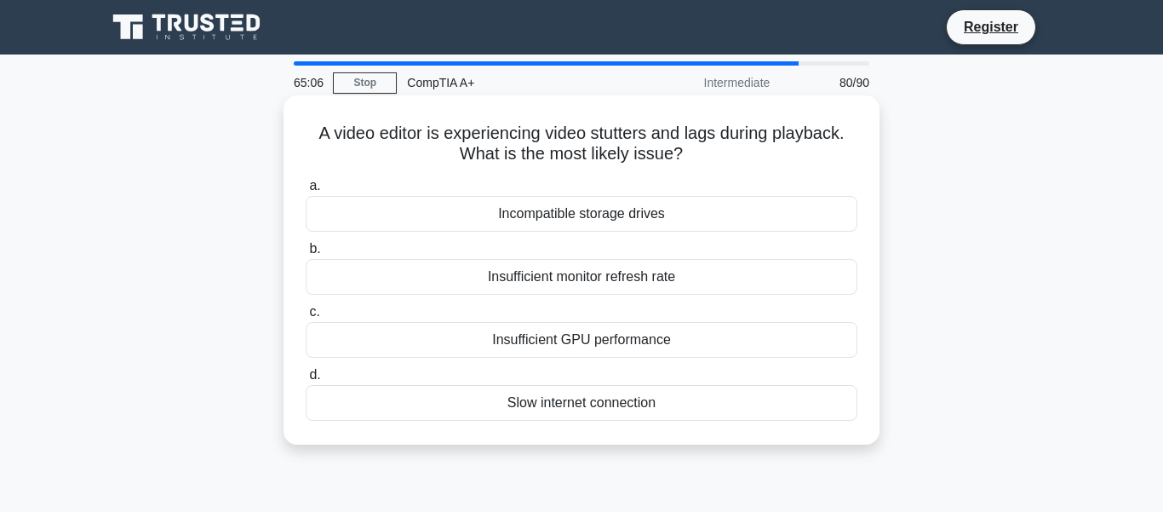
click at [566, 342] on div "Insufficient GPU performance" at bounding box center [582, 340] width 552 height 36
click at [306, 318] on input "c. Insufficient GPU performance" at bounding box center [306, 311] width 0 height 11
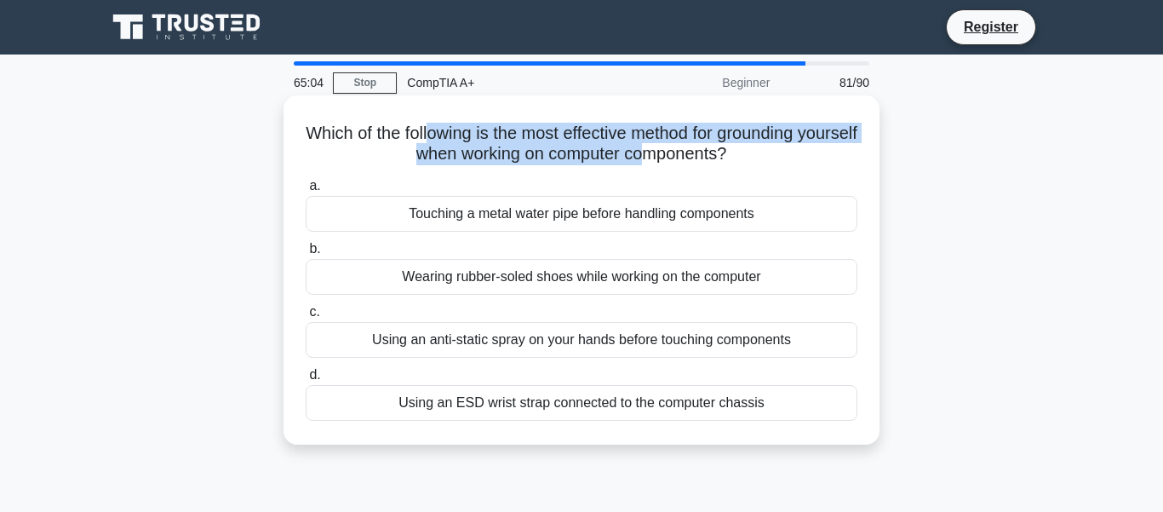
drag, startPoint x: 484, startPoint y: 135, endPoint x: 679, endPoint y: 146, distance: 196.1
click at [679, 146] on h5 "Which of the following is the most effective method for grounding yourself when…" at bounding box center [581, 144] width 555 height 43
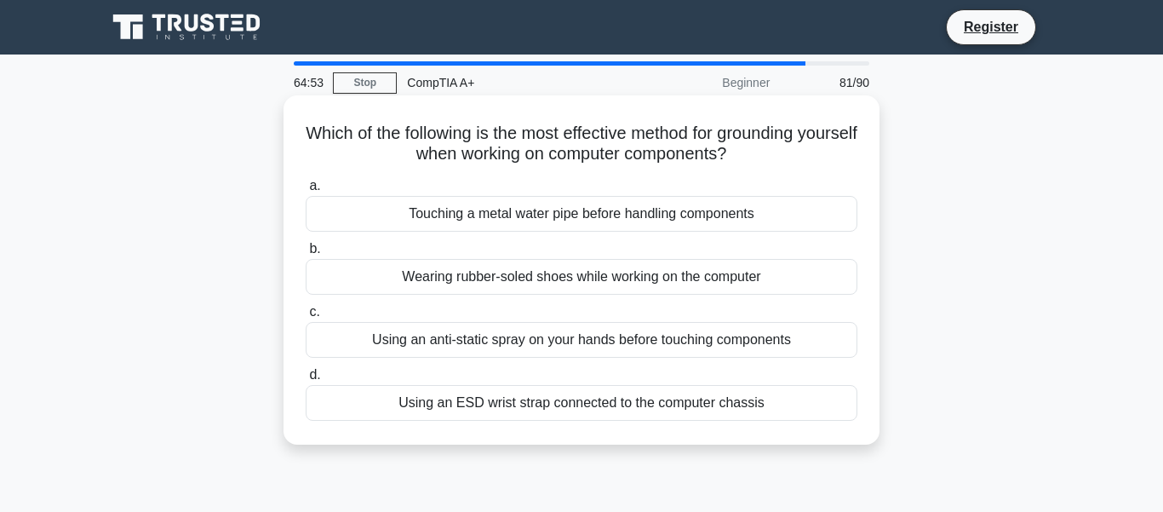
click at [606, 405] on div "Using an ESD wrist strap connected to the computer chassis" at bounding box center [582, 403] width 552 height 36
click at [306, 381] on input "d. Using an ESD wrist strap connected to the computer chassis" at bounding box center [306, 374] width 0 height 11
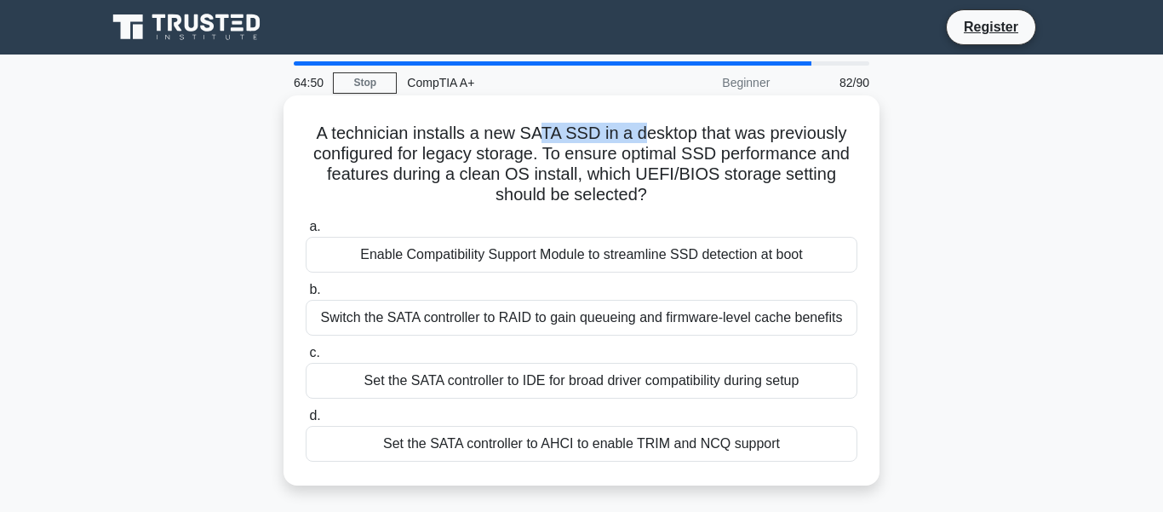
drag, startPoint x: 544, startPoint y: 140, endPoint x: 647, endPoint y: 141, distance: 103.0
click at [647, 141] on h5 "A technician installs a new SATA SSD in a desktop that was previously configure…" at bounding box center [581, 164] width 555 height 83
drag, startPoint x: 403, startPoint y: 154, endPoint x: 577, endPoint y: 157, distance: 174.5
click at [577, 157] on h5 "A technician installs a new SATA SSD in a desktop that was previously configure…" at bounding box center [581, 164] width 555 height 83
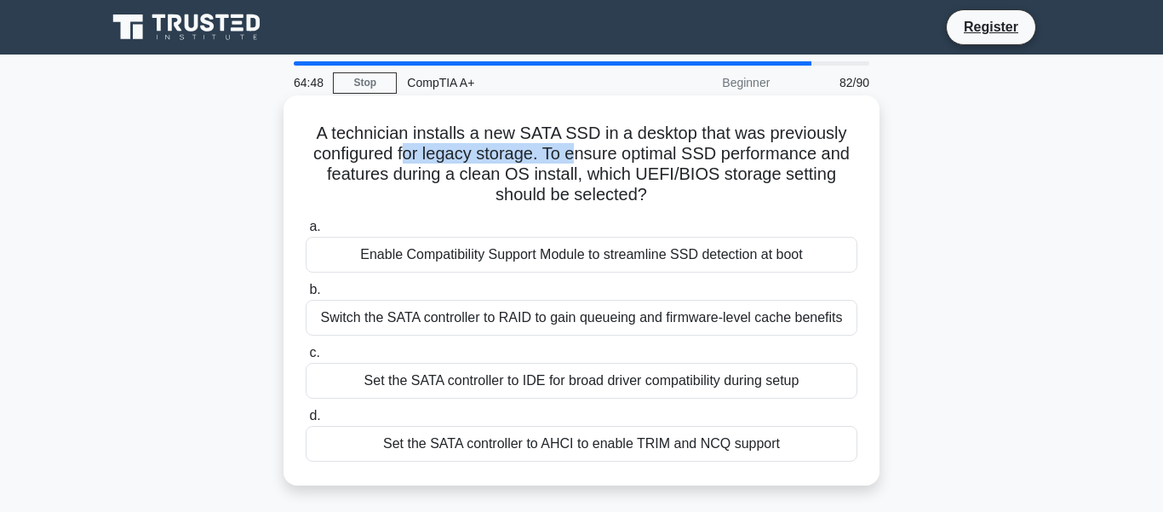
click at [577, 157] on h5 "A technician installs a new SATA SSD in a desktop that was previously configure…" at bounding box center [581, 164] width 555 height 83
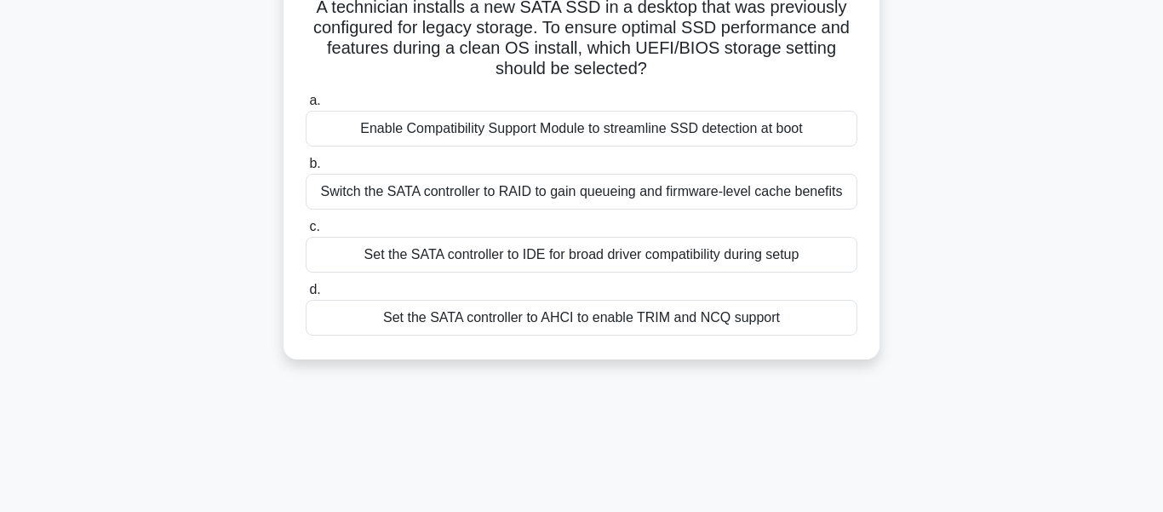
scroll to position [130, 0]
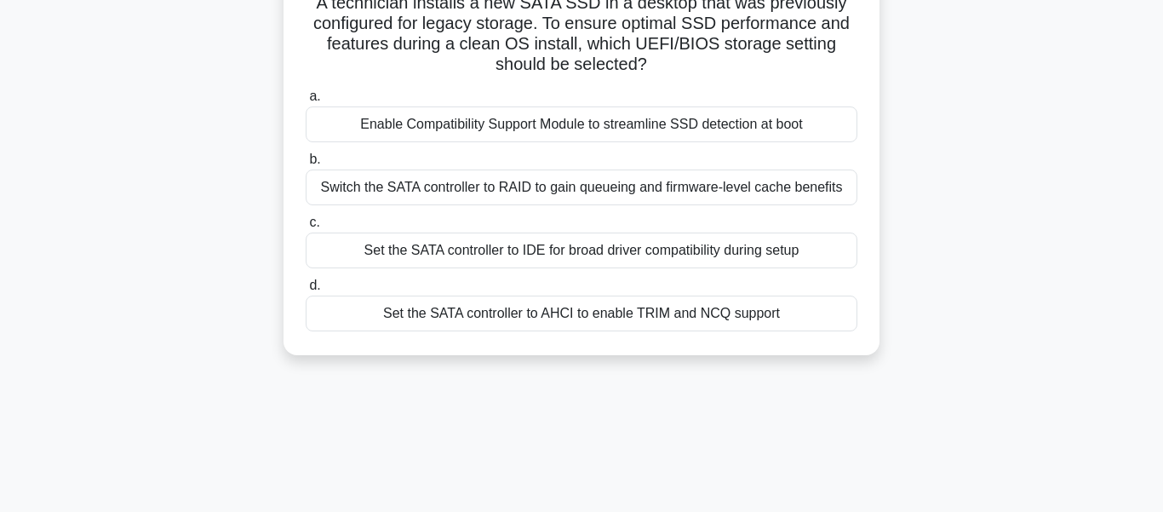
click at [530, 123] on div "Enable Compatibility Support Module to streamline SSD detection at boot" at bounding box center [582, 124] width 552 height 36
click at [306, 102] on input "a. Enable Compatibility Support Module to streamline SSD detection at boot" at bounding box center [306, 96] width 0 height 11
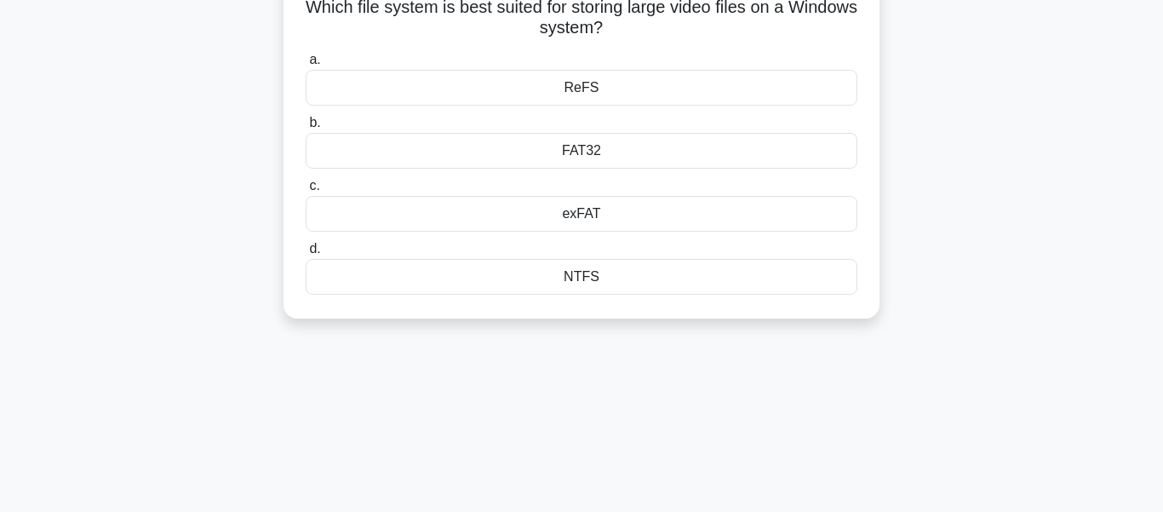
scroll to position [0, 0]
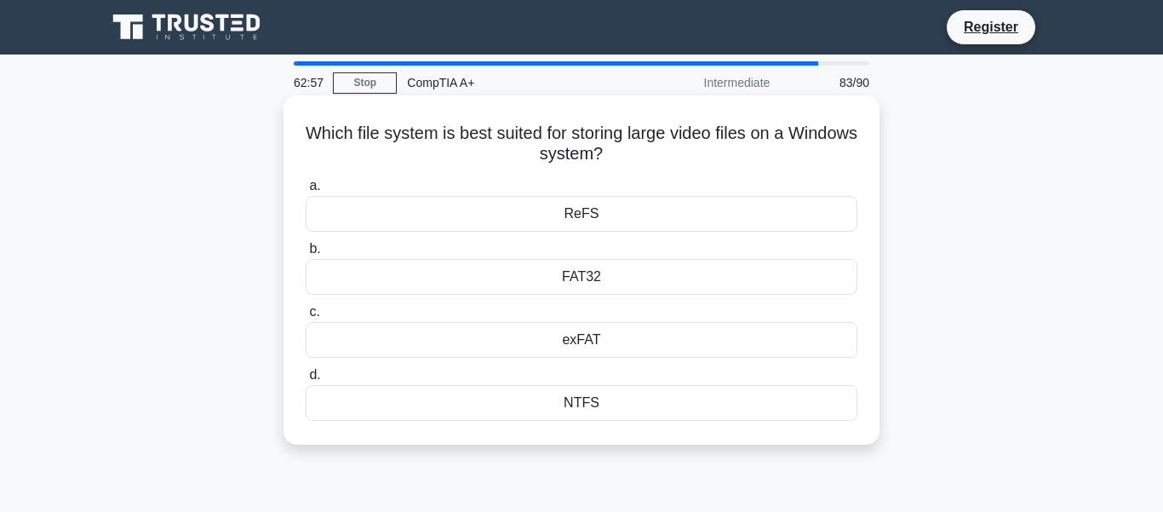
click at [571, 341] on div "exFAT" at bounding box center [582, 340] width 552 height 36
click at [306, 318] on input "c. exFAT" at bounding box center [306, 311] width 0 height 11
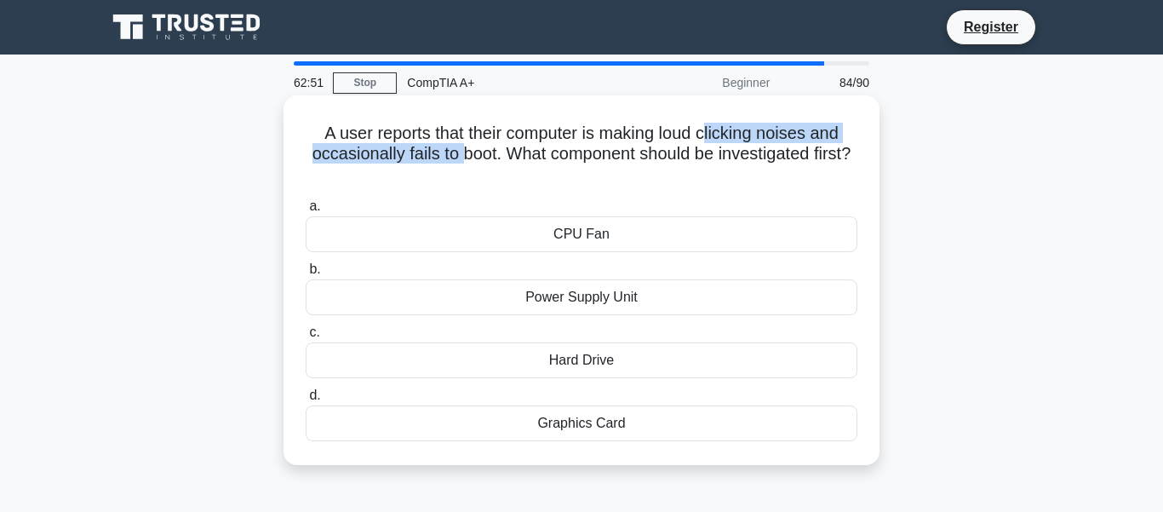
drag, startPoint x: 490, startPoint y: 147, endPoint x: 708, endPoint y: 141, distance: 218.9
click at [708, 141] on h5 "A user reports that their computer is making loud clicking noises and occasiona…" at bounding box center [581, 154] width 555 height 63
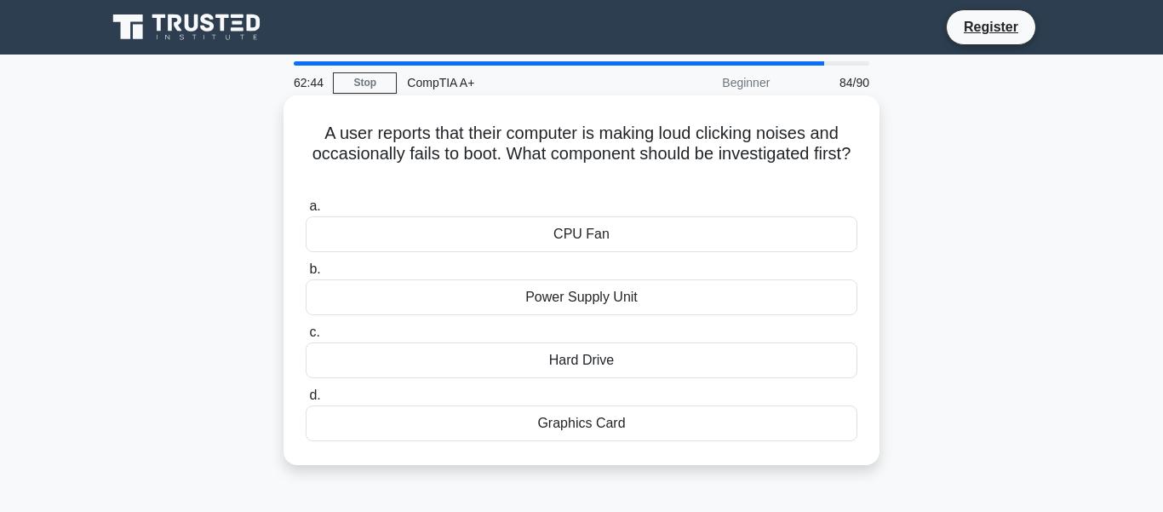
click at [575, 358] on div "Hard Drive" at bounding box center [582, 360] width 552 height 36
click at [306, 338] on input "c. Hard Drive" at bounding box center [306, 332] width 0 height 11
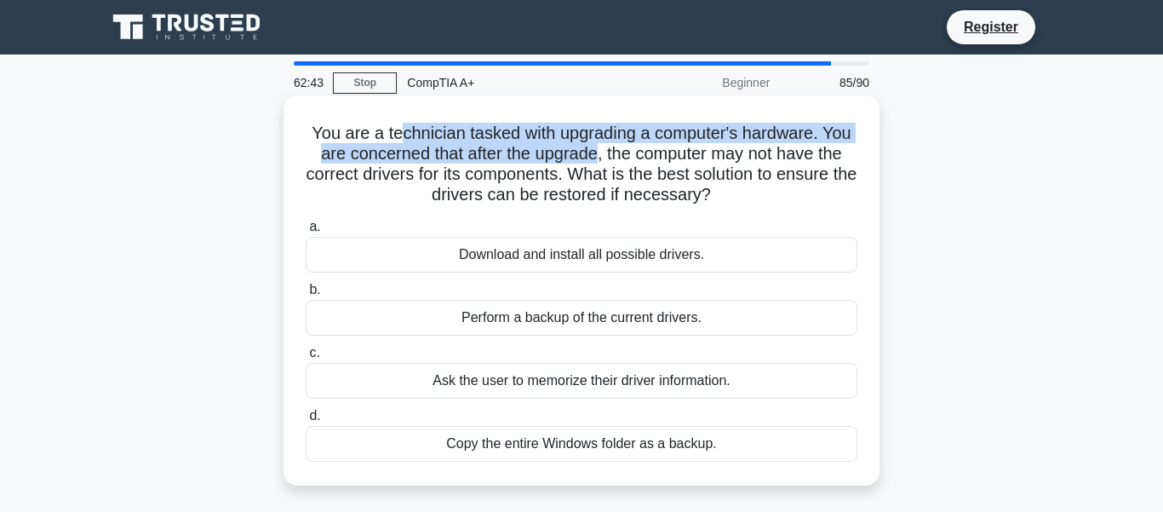
drag, startPoint x: 473, startPoint y: 131, endPoint x: 597, endPoint y: 157, distance: 126.2
click at [597, 157] on h5 "You are a technician tasked with upgrading a computer's hardware. You are conce…" at bounding box center [581, 164] width 555 height 83
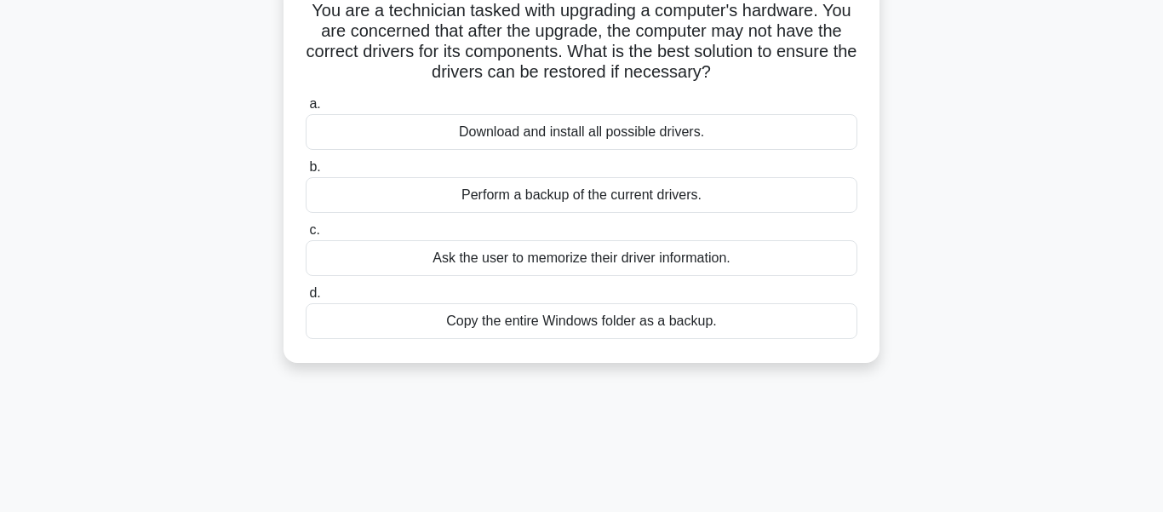
scroll to position [123, 0]
click at [547, 209] on div "Perform a backup of the current drivers." at bounding box center [582, 194] width 552 height 36
click at [306, 172] on input "b. Perform a backup of the current drivers." at bounding box center [306, 166] width 0 height 11
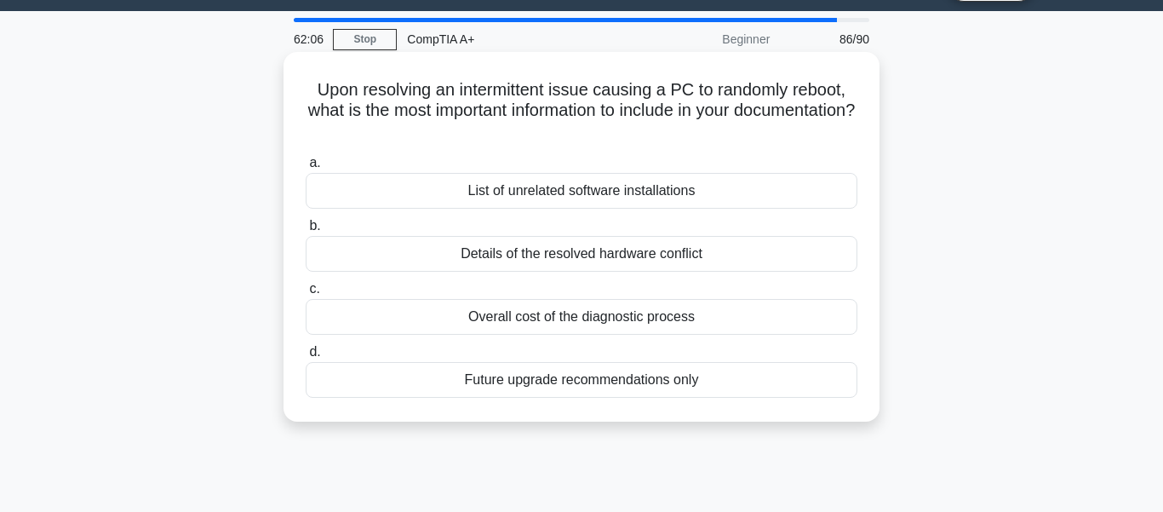
scroll to position [0, 0]
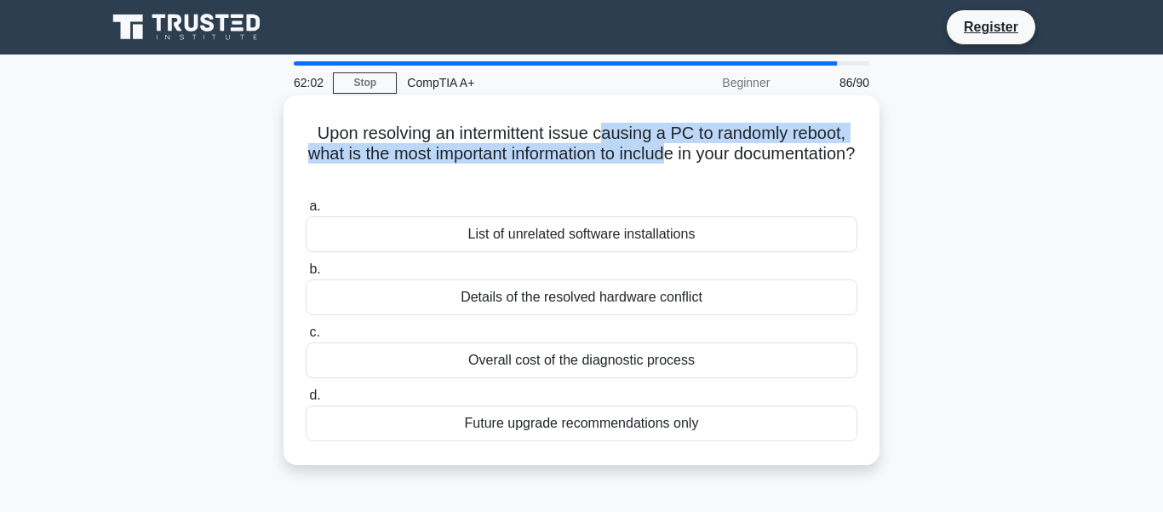
drag, startPoint x: 608, startPoint y: 139, endPoint x: 730, endPoint y: 148, distance: 122.9
click at [730, 148] on h5 "Upon resolving an intermittent issue causing a PC to randomly reboot, what is t…" at bounding box center [581, 154] width 555 height 63
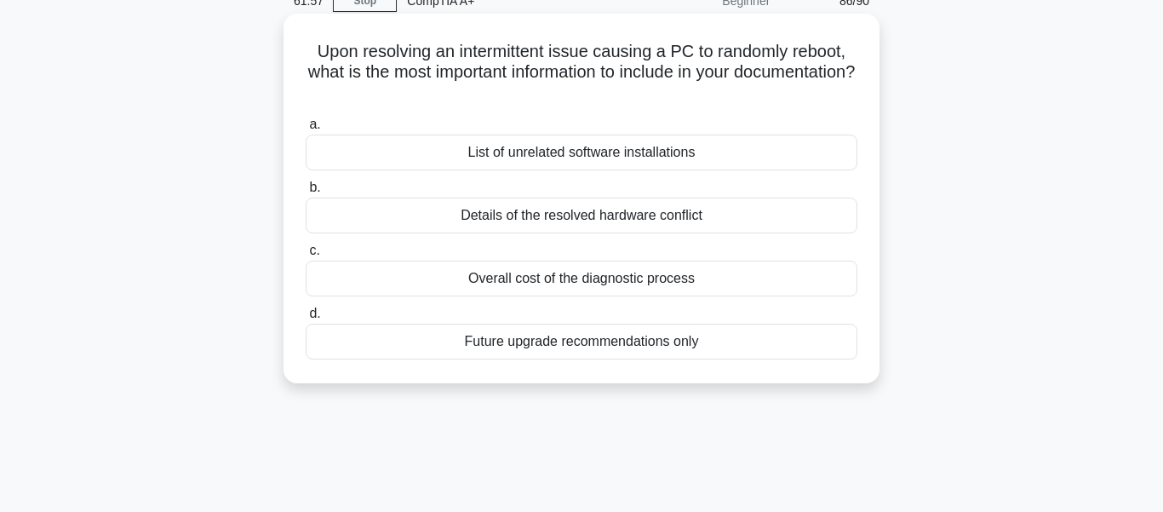
scroll to position [85, 0]
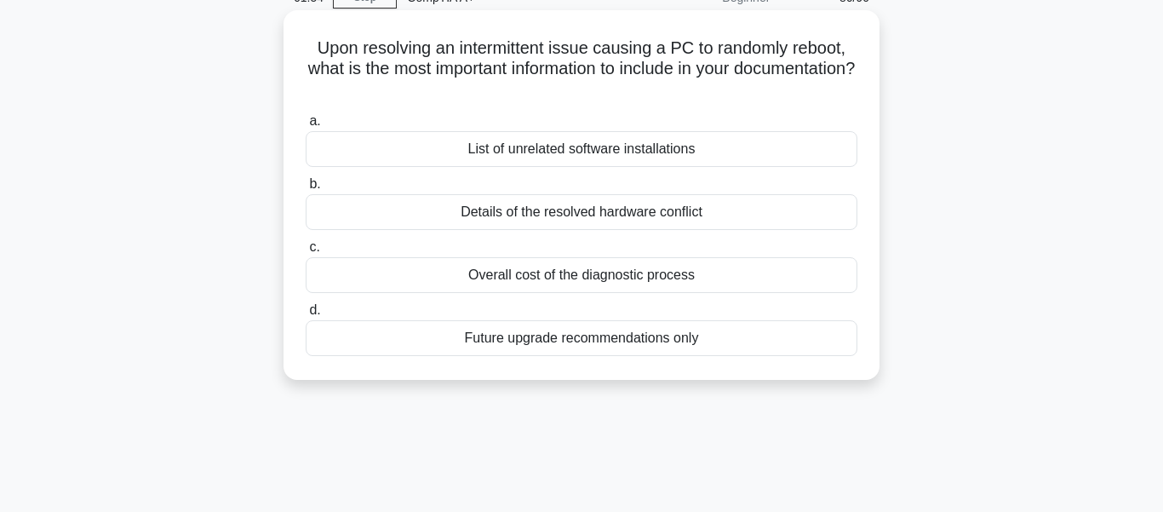
click at [555, 214] on div "Details of the resolved hardware conflict" at bounding box center [582, 212] width 552 height 36
click at [306, 190] on input "b. Details of the resolved hardware conflict" at bounding box center [306, 184] width 0 height 11
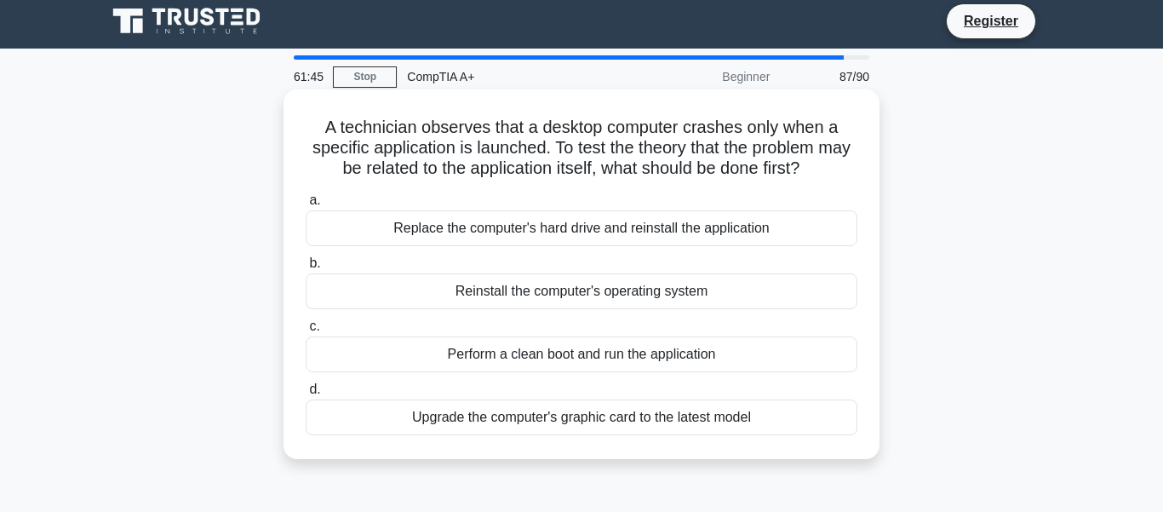
scroll to position [9, 0]
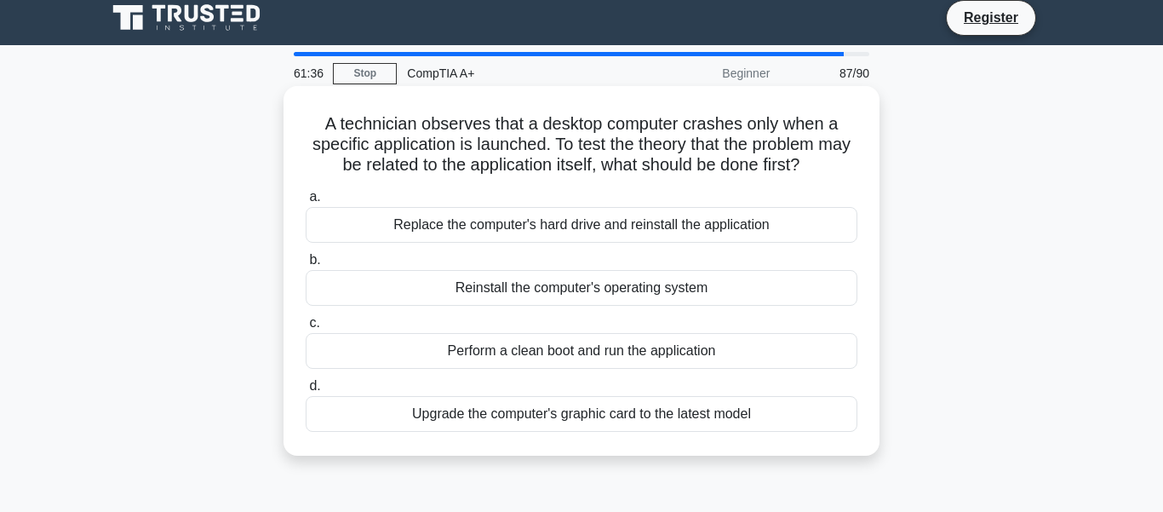
click at [539, 354] on div "Perform a clean boot and run the application" at bounding box center [582, 351] width 552 height 36
click at [306, 329] on input "c. Perform a clean boot and run the application" at bounding box center [306, 323] width 0 height 11
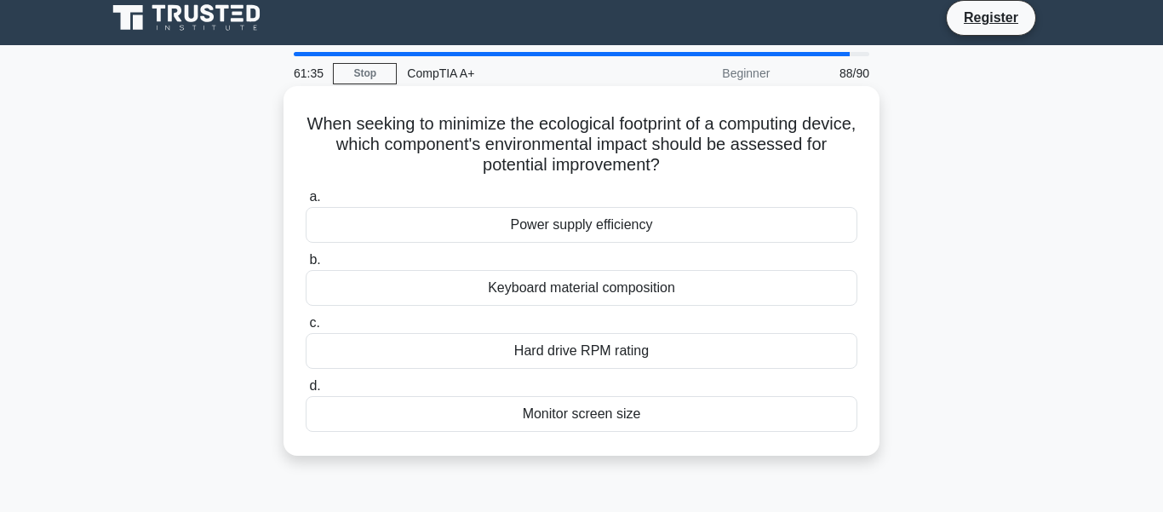
scroll to position [0, 0]
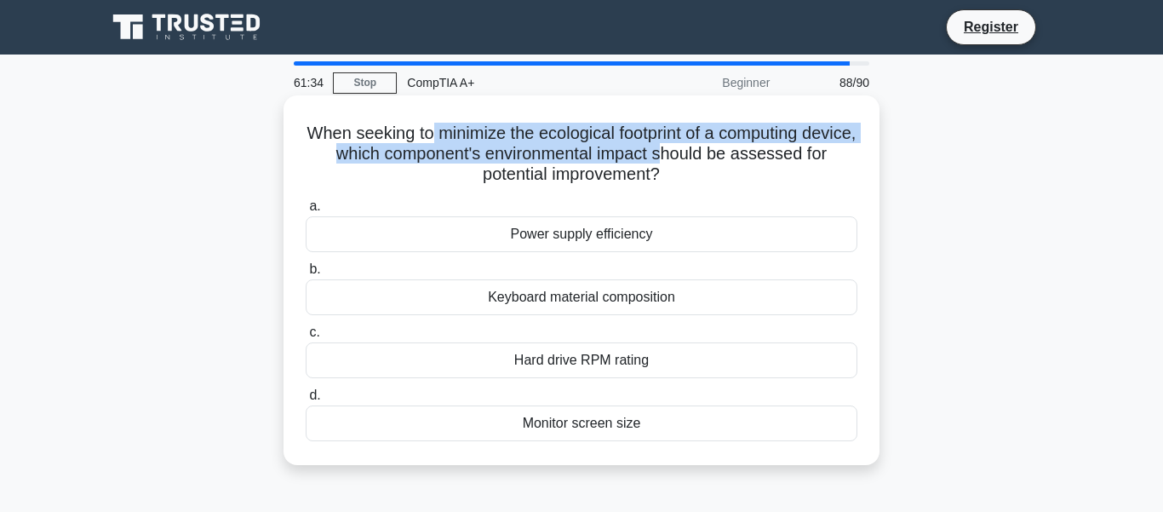
drag, startPoint x: 431, startPoint y: 141, endPoint x: 662, endPoint y: 146, distance: 231.6
click at [662, 146] on h5 "When seeking to minimize the ecological footprint of a computing device, which …" at bounding box center [581, 154] width 555 height 63
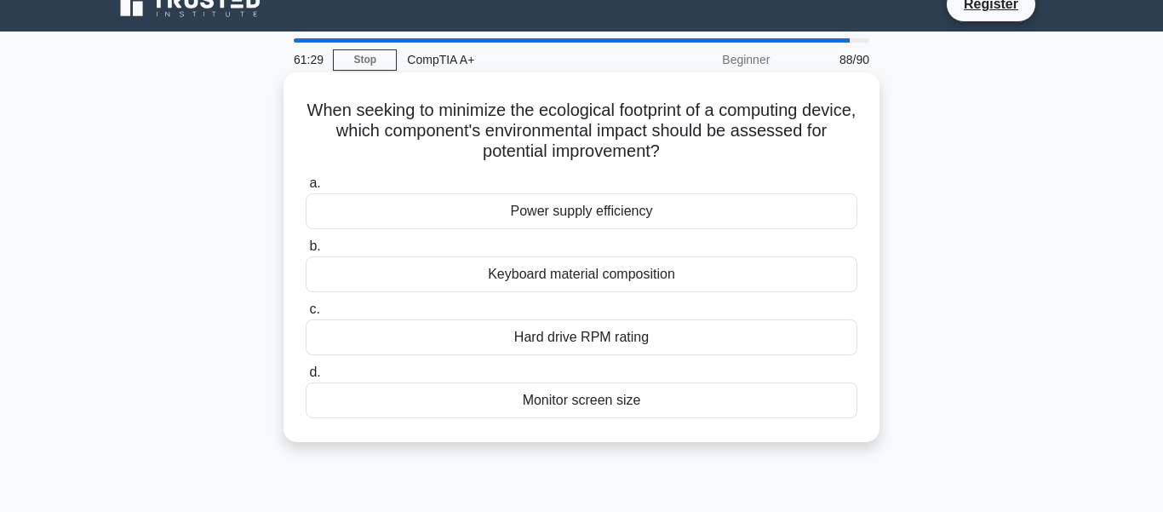
scroll to position [60, 0]
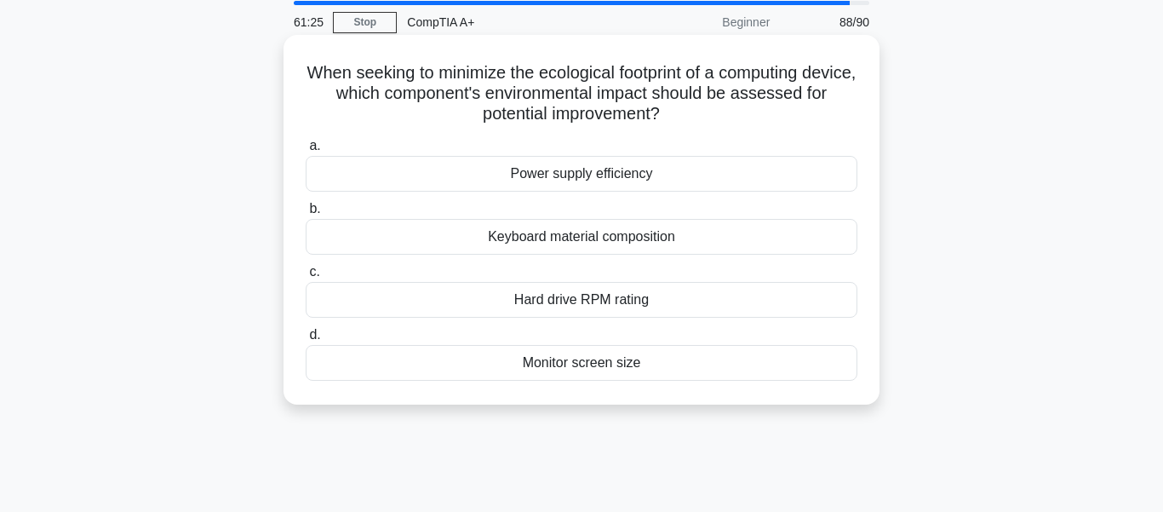
click at [571, 172] on div "Power supply efficiency" at bounding box center [582, 174] width 552 height 36
click at [306, 152] on input "a. Power supply efficiency" at bounding box center [306, 145] width 0 height 11
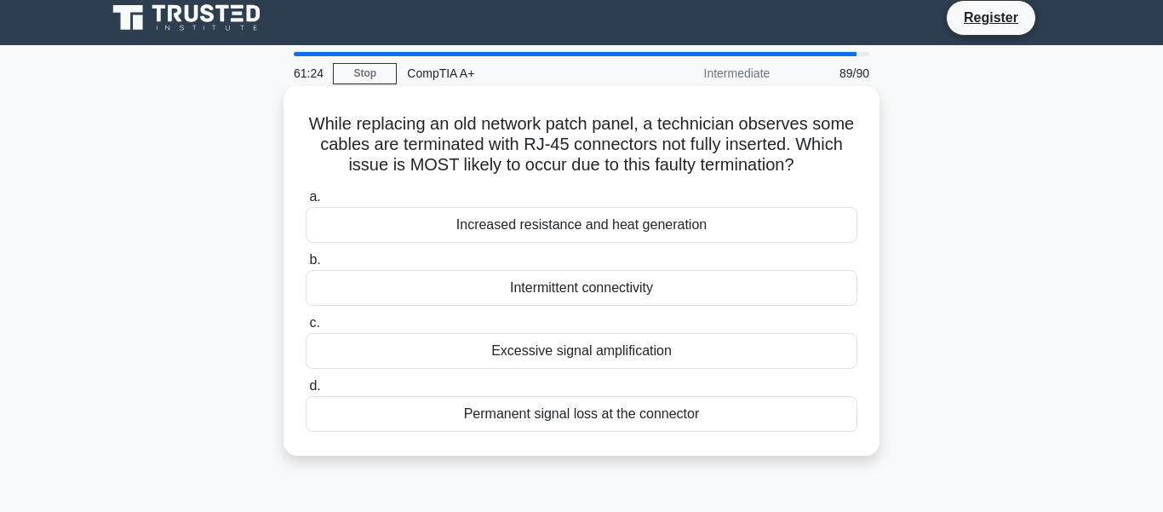
scroll to position [0, 0]
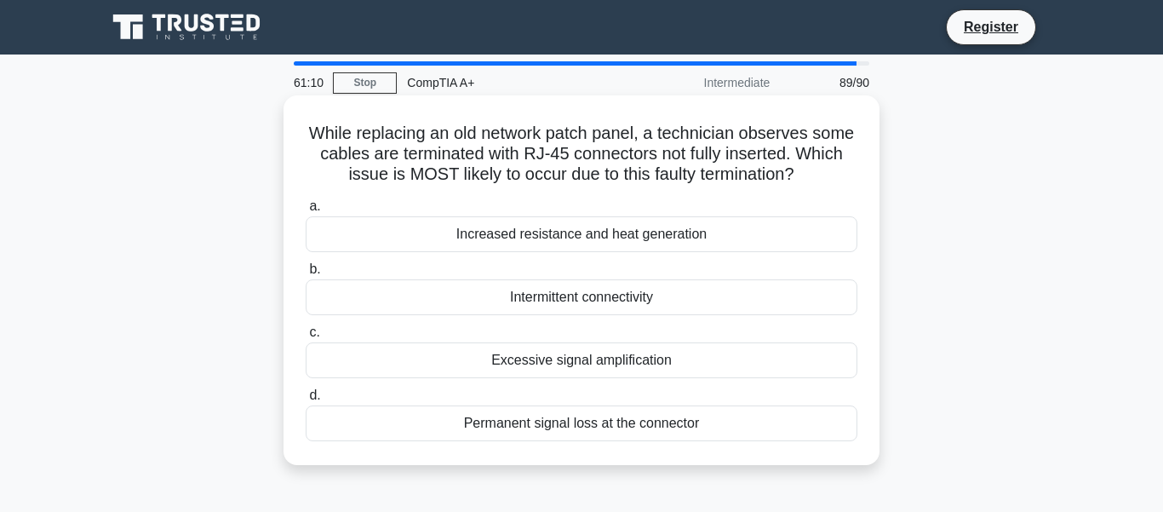
click at [555, 301] on div "Intermittent connectivity" at bounding box center [582, 297] width 552 height 36
click at [306, 275] on input "b. Intermittent connectivity" at bounding box center [306, 269] width 0 height 11
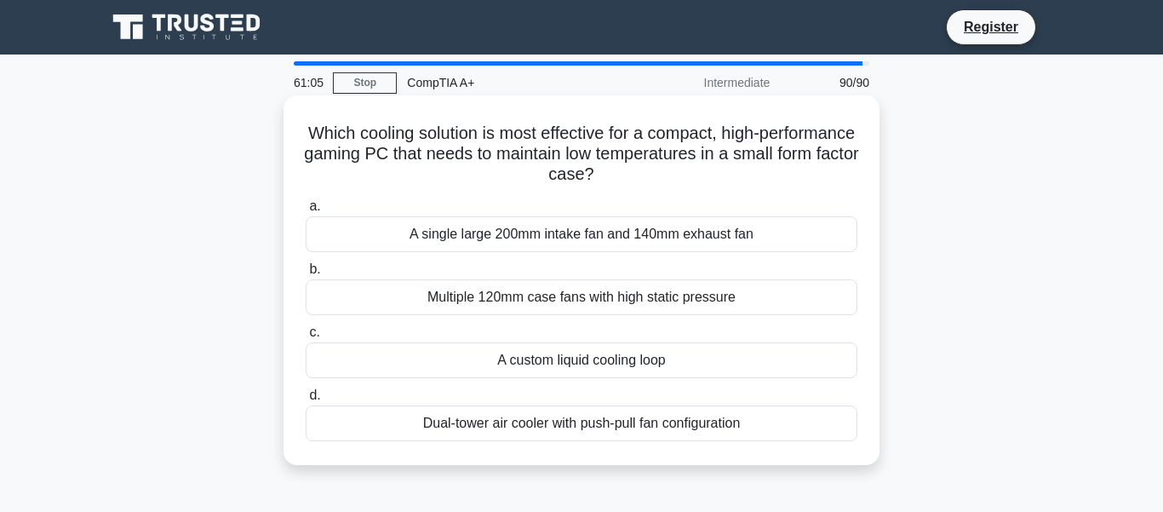
drag, startPoint x: 384, startPoint y: 130, endPoint x: 743, endPoint y: 174, distance: 361.9
click at [743, 174] on h5 "Which cooling solution is most effective for a compact, high-performance gaming…" at bounding box center [581, 154] width 555 height 63
click at [517, 427] on div "Dual-tower air cooler with push-pull fan configuration" at bounding box center [582, 423] width 552 height 36
click at [306, 401] on input "d. Dual-tower air cooler with push-pull fan configuration" at bounding box center [306, 395] width 0 height 11
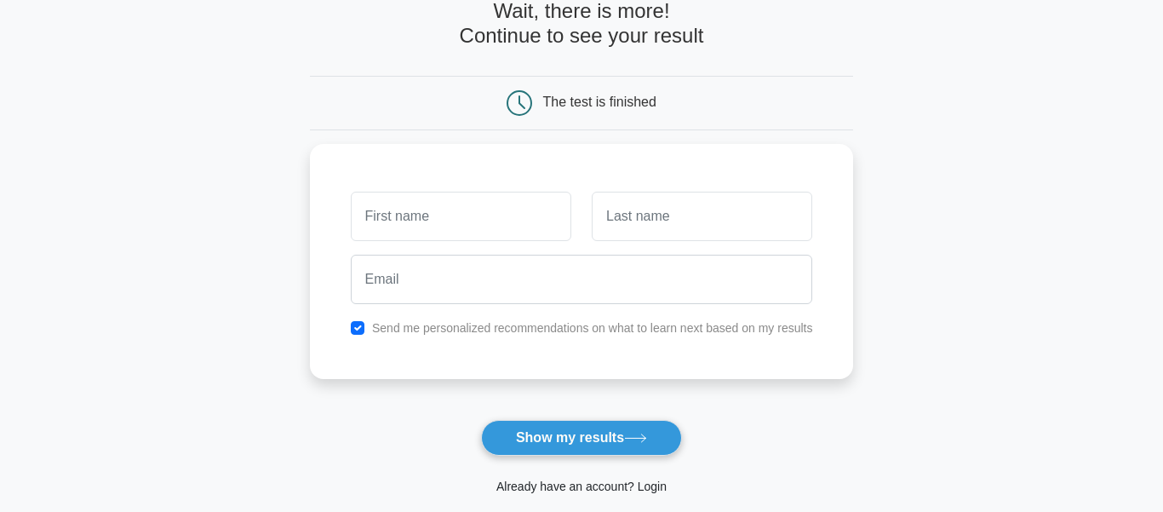
scroll to position [93, 0]
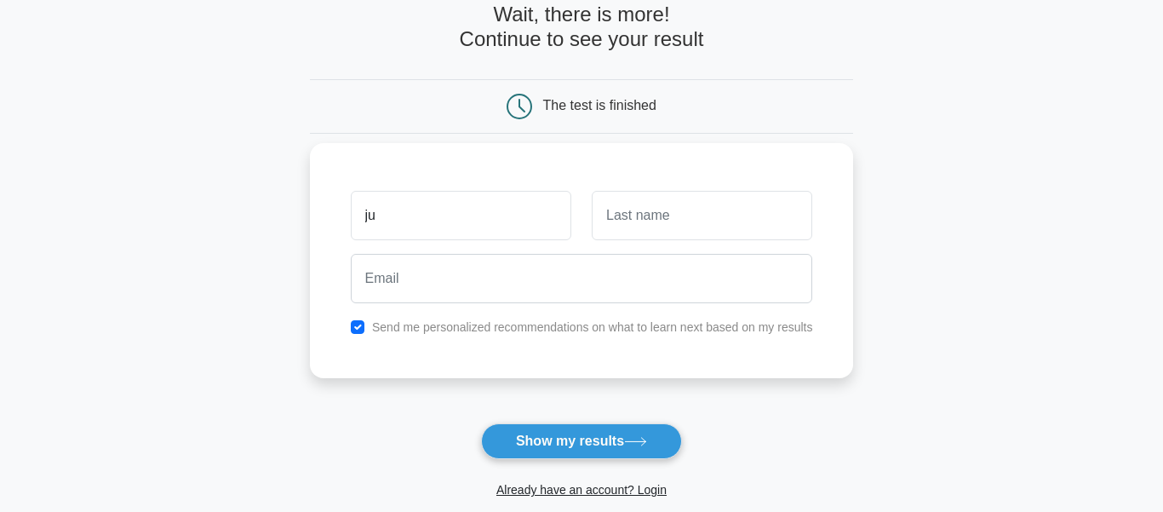
type input "j"
type input "Justin"
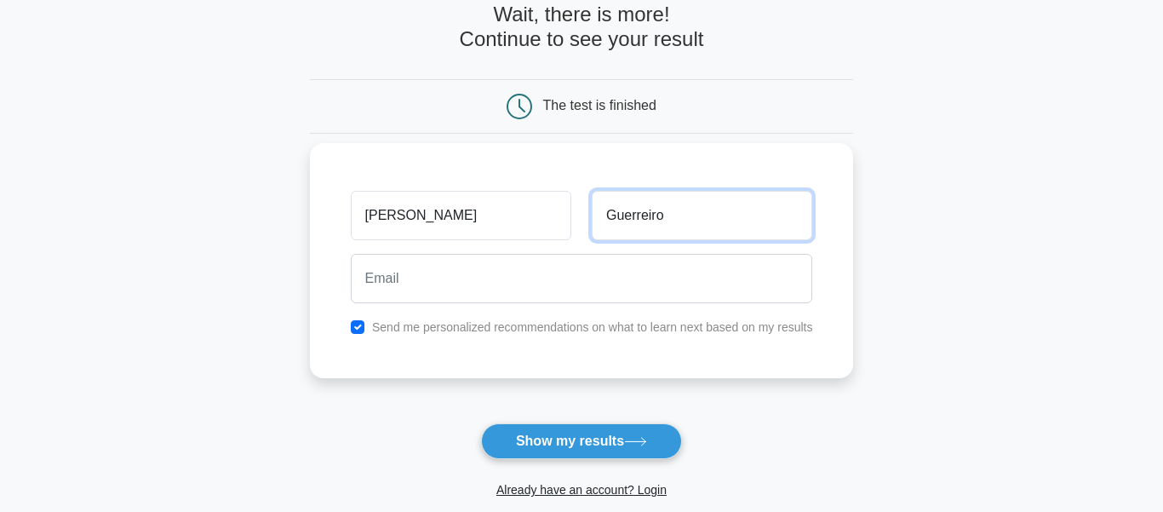
type input "Guerreiro"
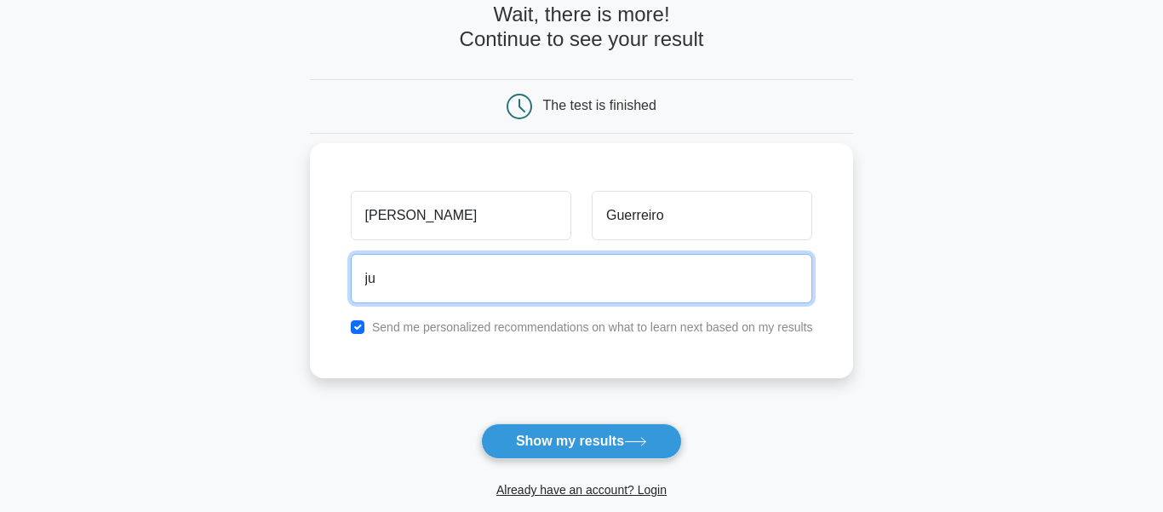
type input "j"
type input "JustinGuerreiro93@gmail.com"
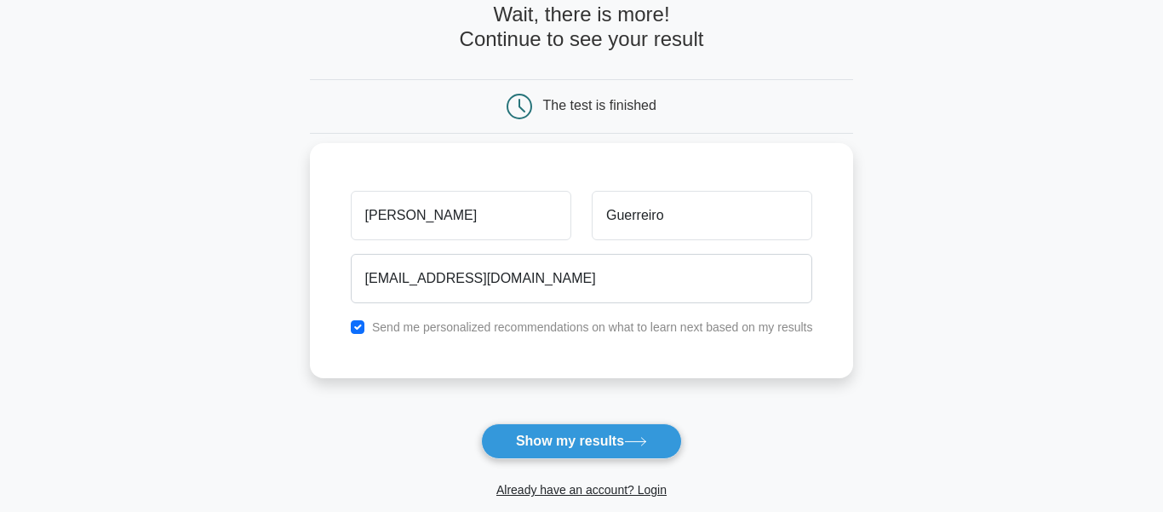
click at [516, 331] on label "Send me personalized recommendations on what to learn next based on my results" at bounding box center [592, 327] width 441 height 14
click at [385, 332] on label "Send me personalized recommendations on what to learn next based on my results" at bounding box center [592, 327] width 441 height 14
click at [343, 326] on div "Send me personalized recommendations on what to learn next based on my results" at bounding box center [582, 327] width 483 height 20
click at [355, 326] on input "checkbox" at bounding box center [358, 327] width 14 height 14
checkbox input "false"
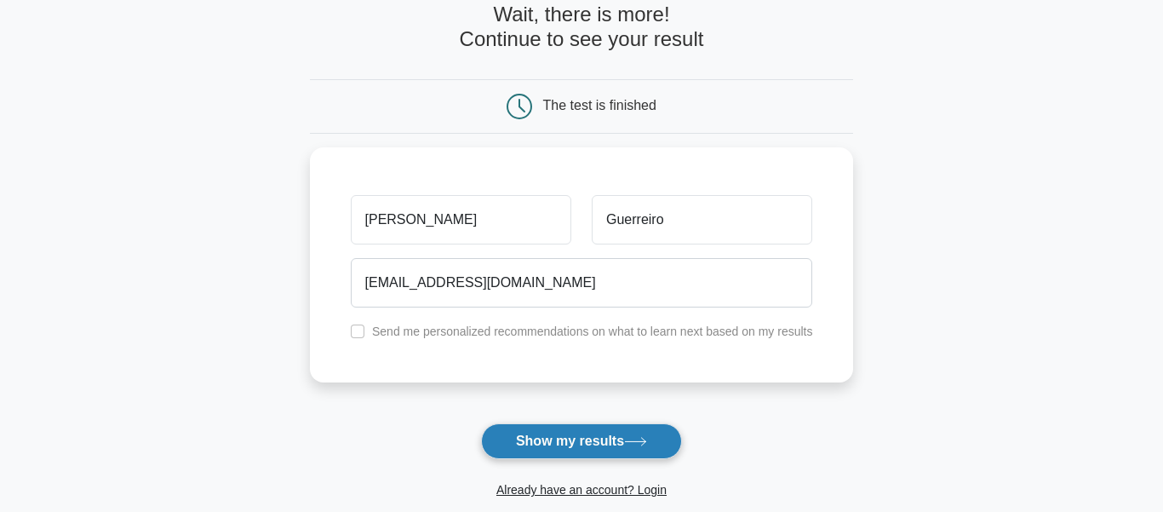
click at [593, 445] on button "Show my results" at bounding box center [581, 441] width 201 height 36
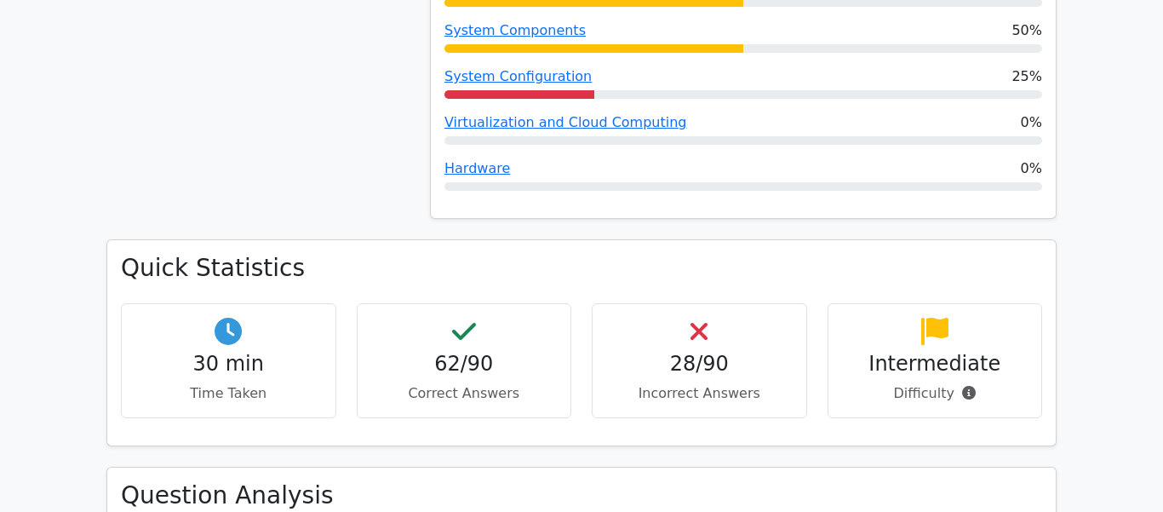
scroll to position [1619, 0]
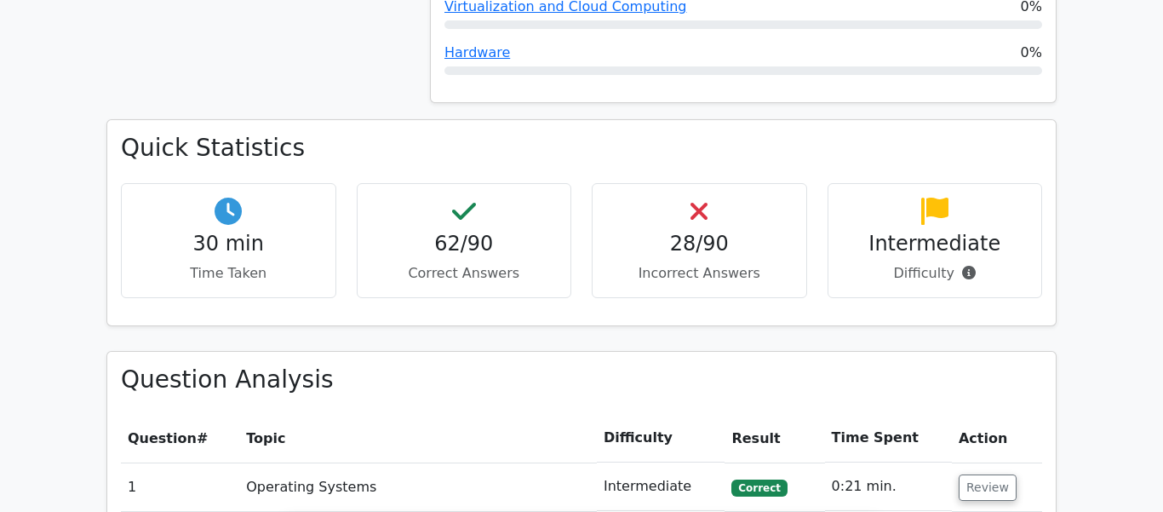
click at [656, 232] on h4 "28/90" at bounding box center [699, 244] width 186 height 25
click at [707, 232] on h4 "28/90" at bounding box center [699, 244] width 186 height 25
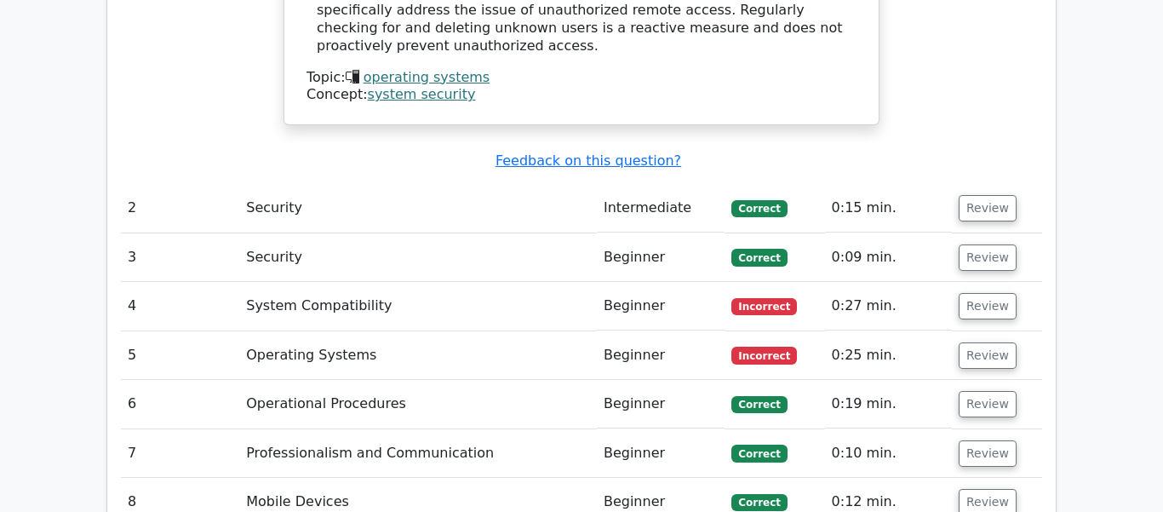
scroll to position [2655, 0]
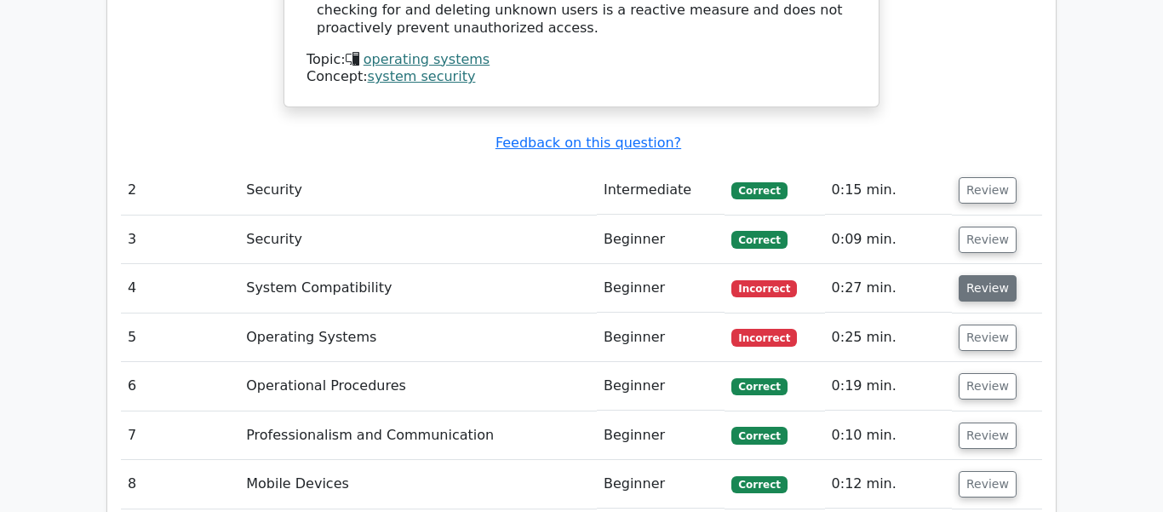
click at [979, 275] on button "Review" at bounding box center [988, 288] width 58 height 26
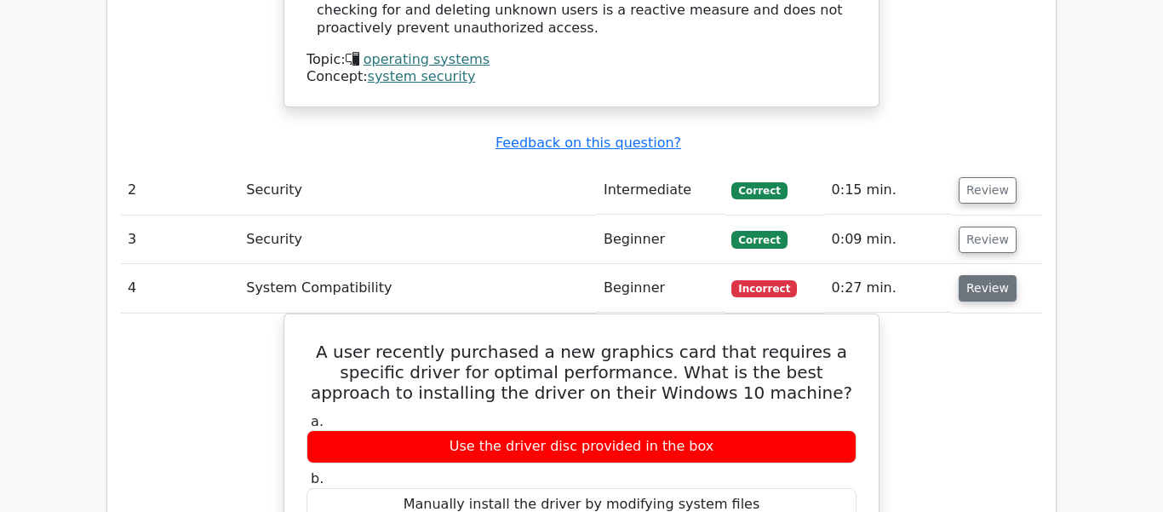
click at [966, 275] on button "Review" at bounding box center [988, 288] width 58 height 26
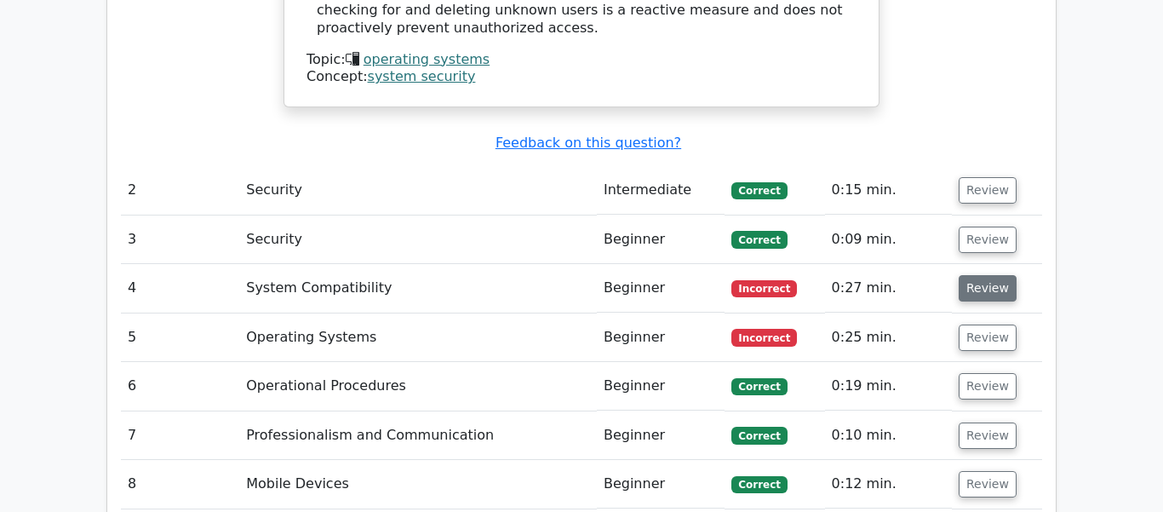
click at [966, 275] on button "Review" at bounding box center [988, 288] width 58 height 26
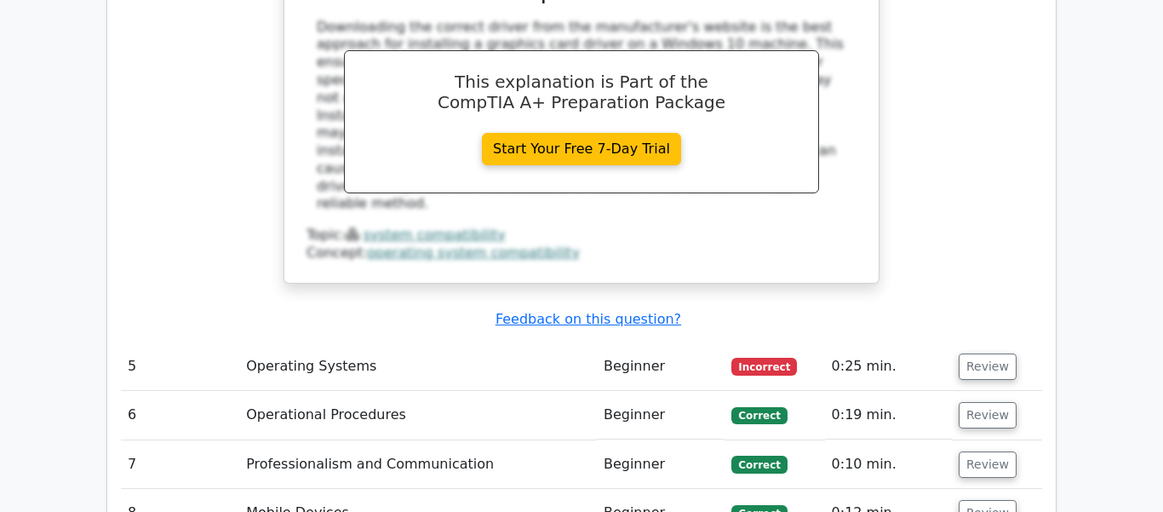
scroll to position [3375, 0]
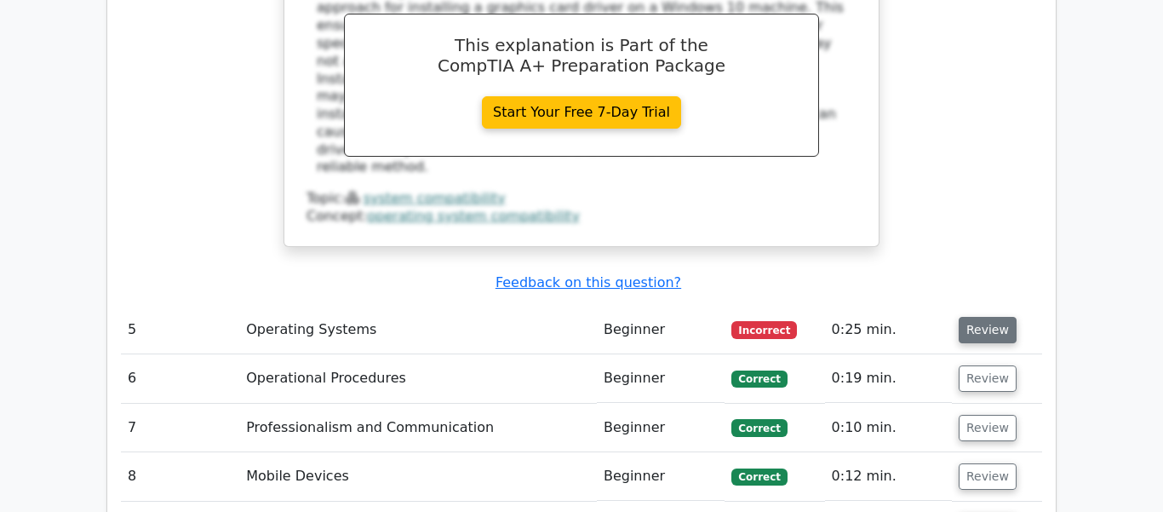
click at [1005, 317] on button "Review" at bounding box center [988, 330] width 58 height 26
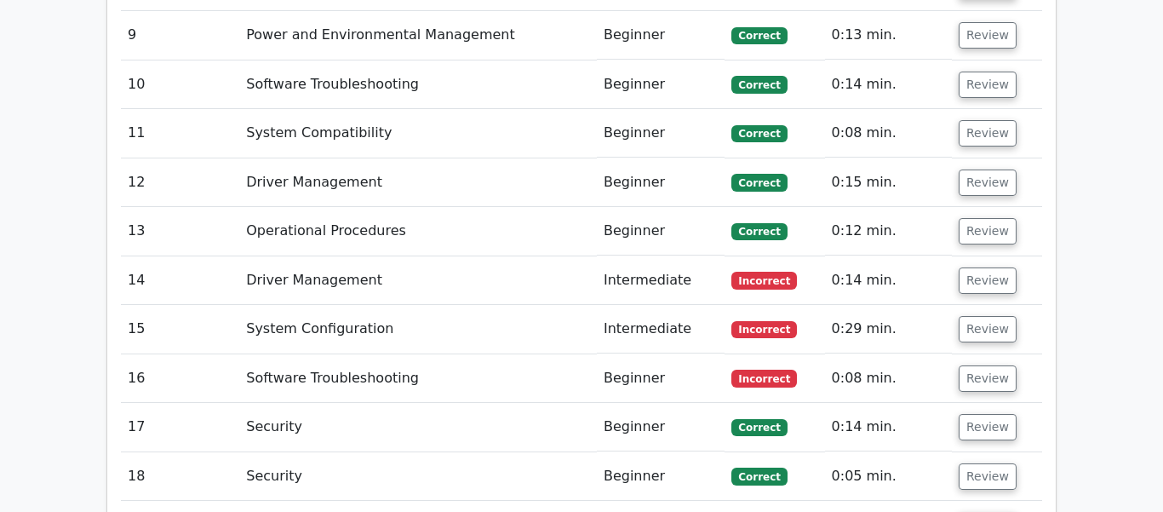
scroll to position [4651, 0]
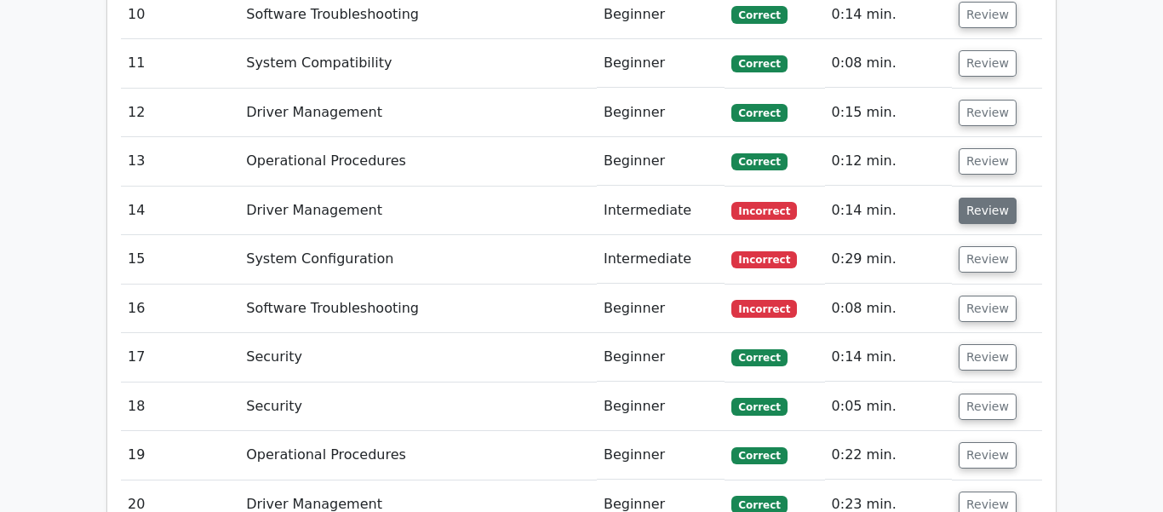
click at [999, 198] on button "Review" at bounding box center [988, 211] width 58 height 26
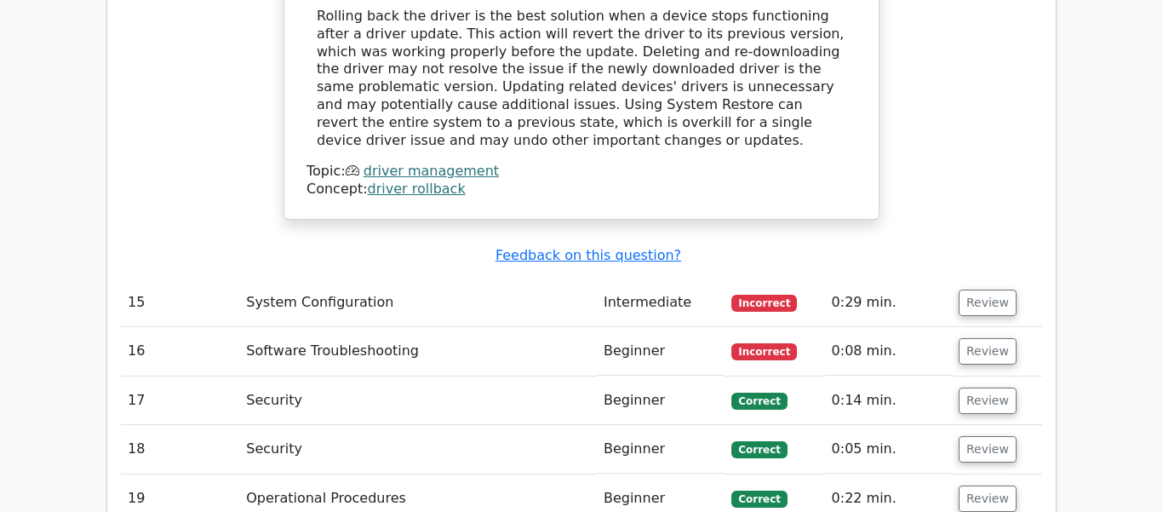
scroll to position [5248, 0]
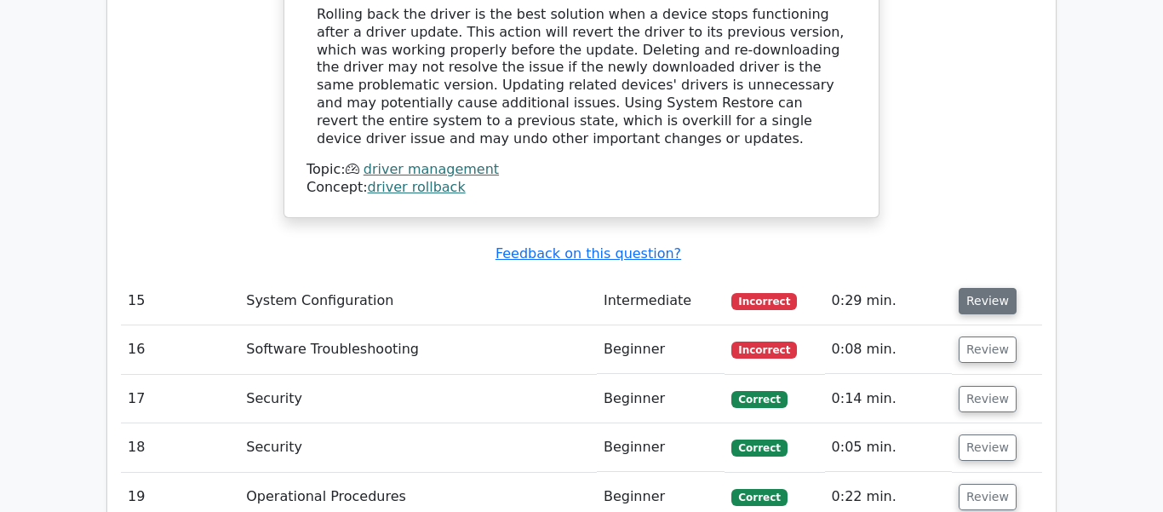
click at [978, 288] on button "Review" at bounding box center [988, 301] width 58 height 26
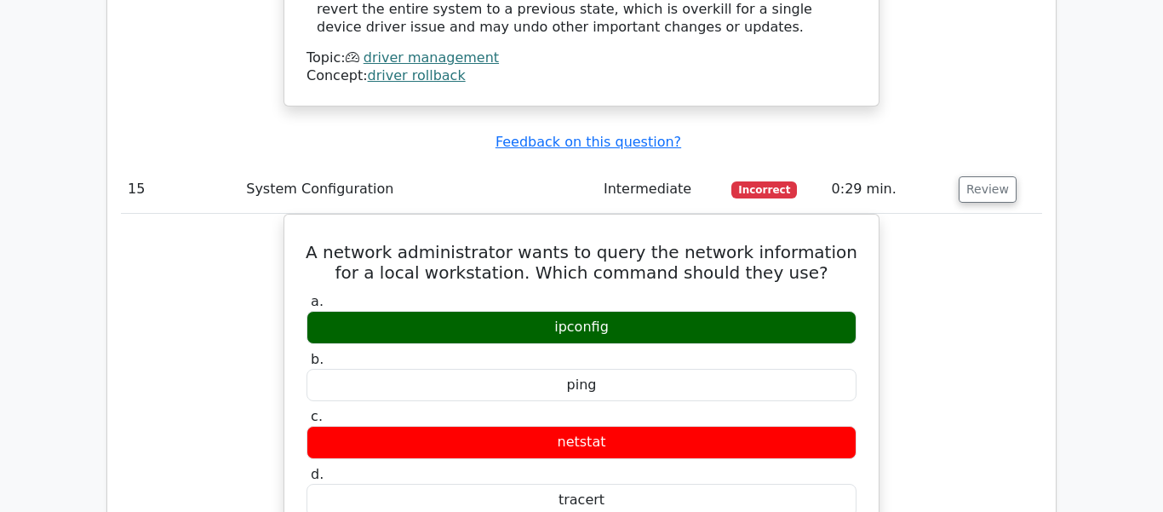
scroll to position [5362, 0]
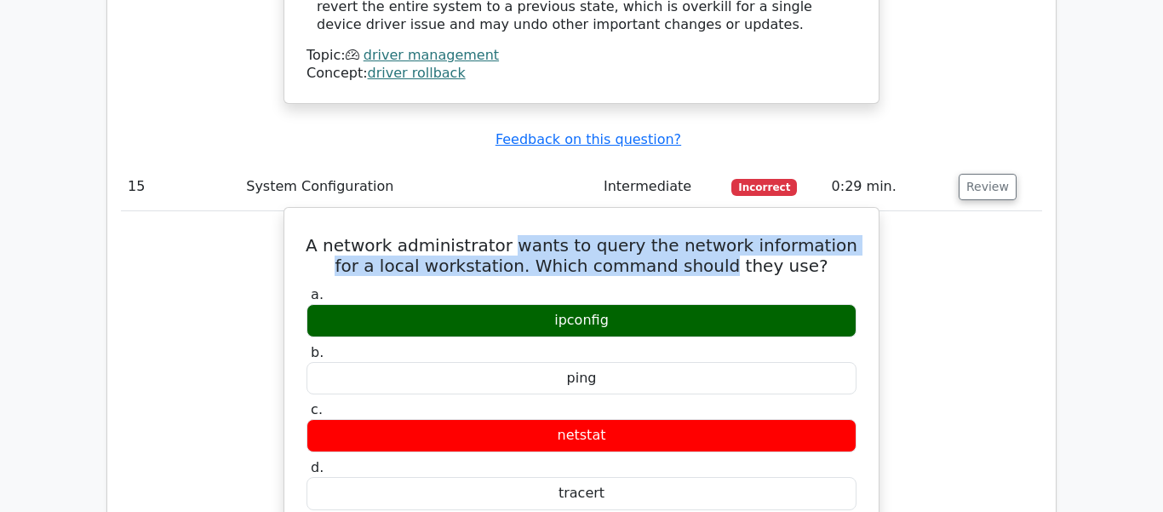
drag, startPoint x: 557, startPoint y: 148, endPoint x: 699, endPoint y: 158, distance: 142.5
click at [699, 235] on h5 "A network administrator wants to query the network information for a local work…" at bounding box center [581, 255] width 553 height 41
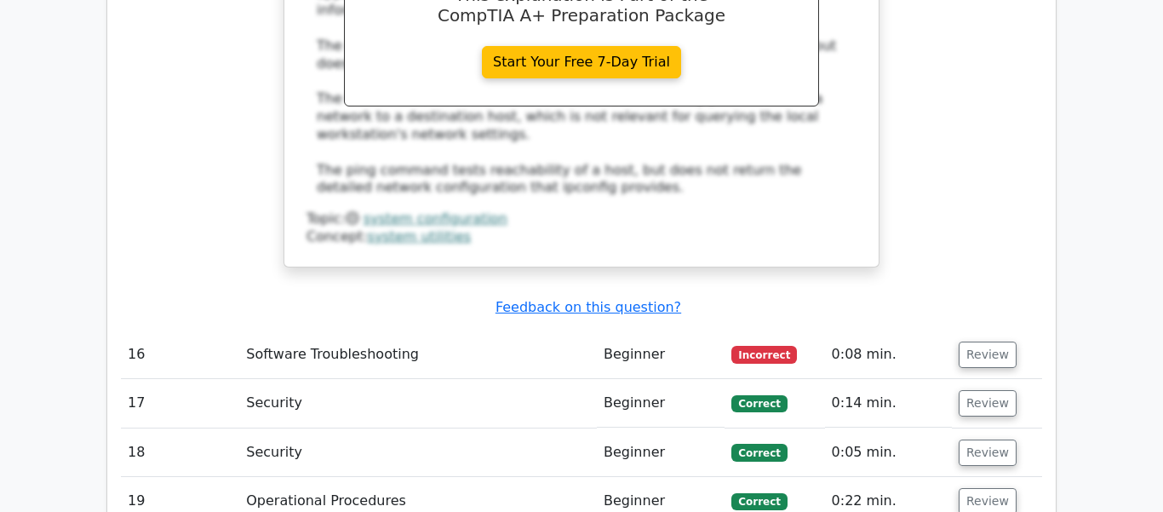
scroll to position [6049, 0]
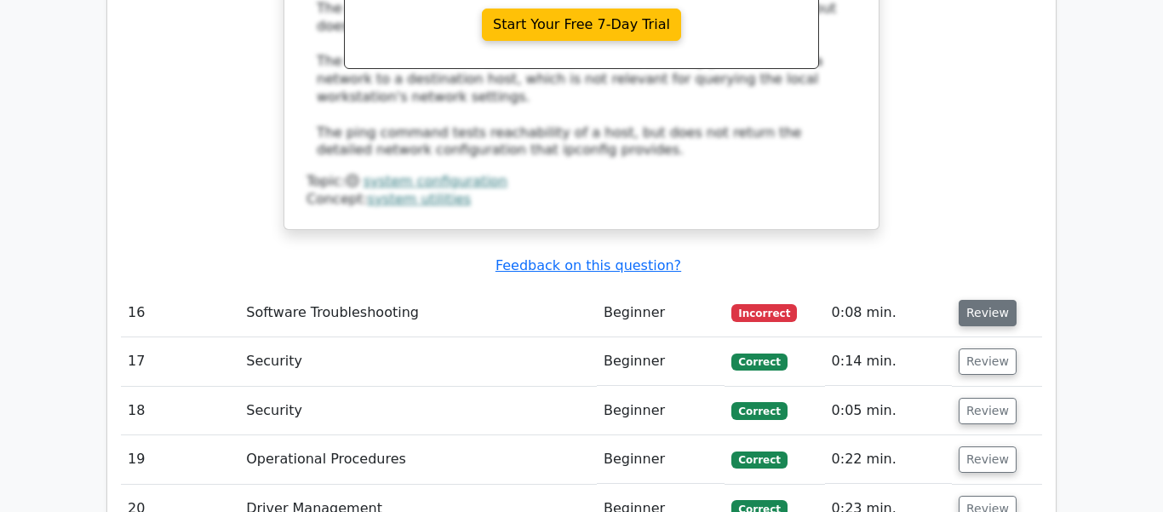
click at [971, 300] on button "Review" at bounding box center [988, 313] width 58 height 26
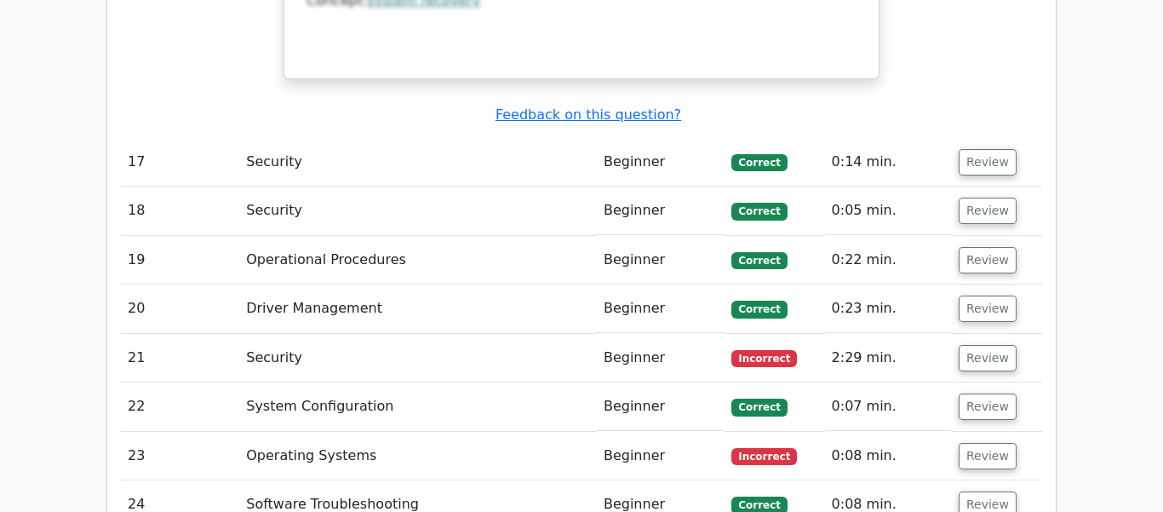
scroll to position [6968, 0]
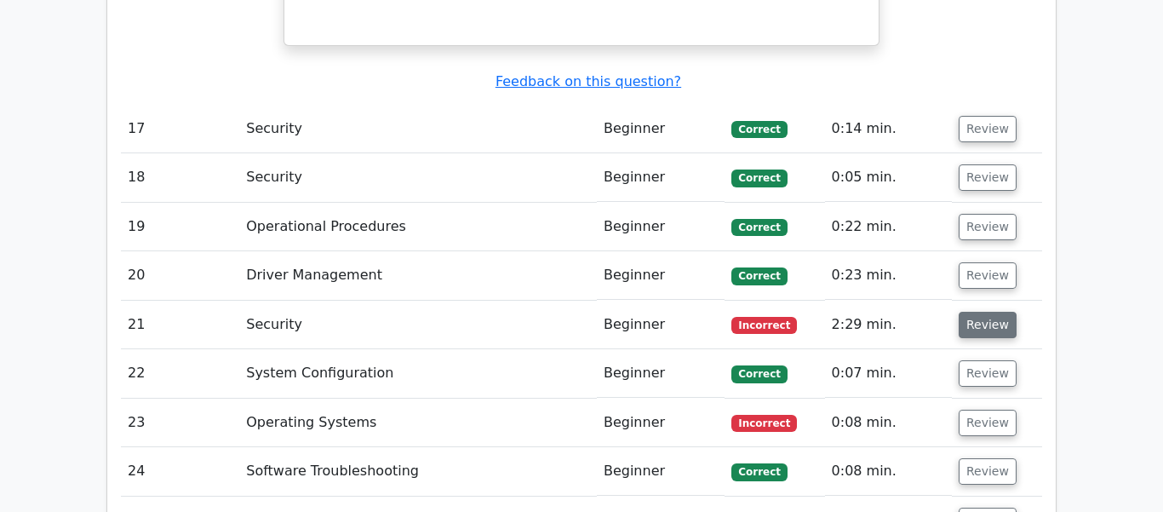
click at [974, 312] on button "Review" at bounding box center [988, 325] width 58 height 26
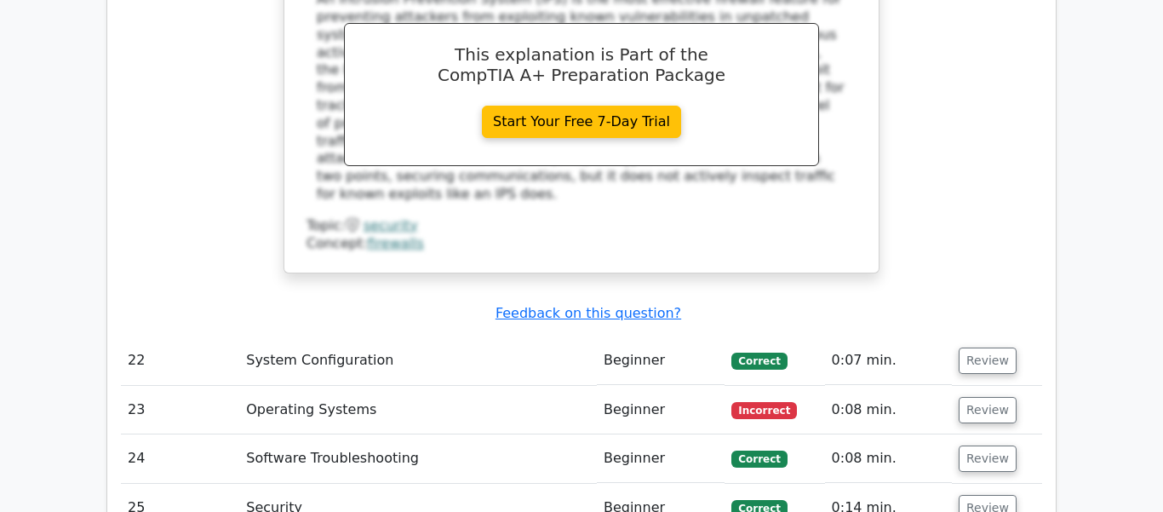
scroll to position [7787, 0]
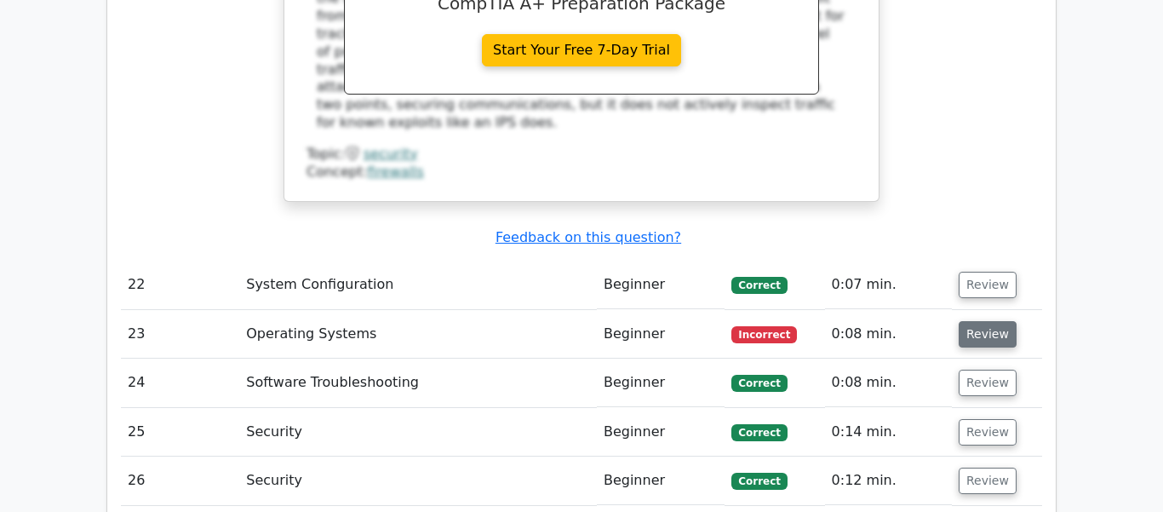
click at [975, 321] on button "Review" at bounding box center [988, 334] width 58 height 26
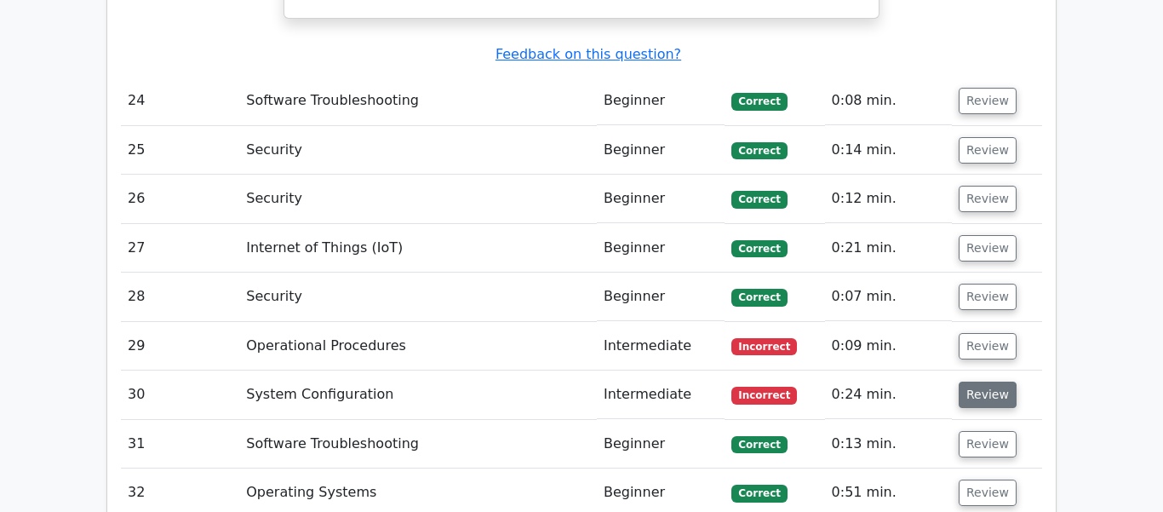
scroll to position [8781, 0]
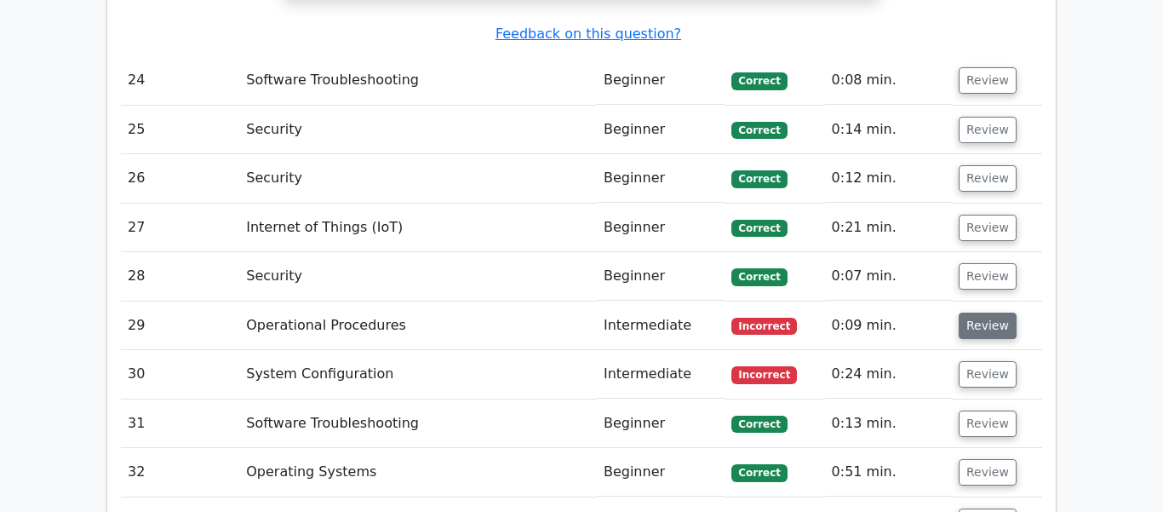
click at [998, 312] on button "Review" at bounding box center [988, 325] width 58 height 26
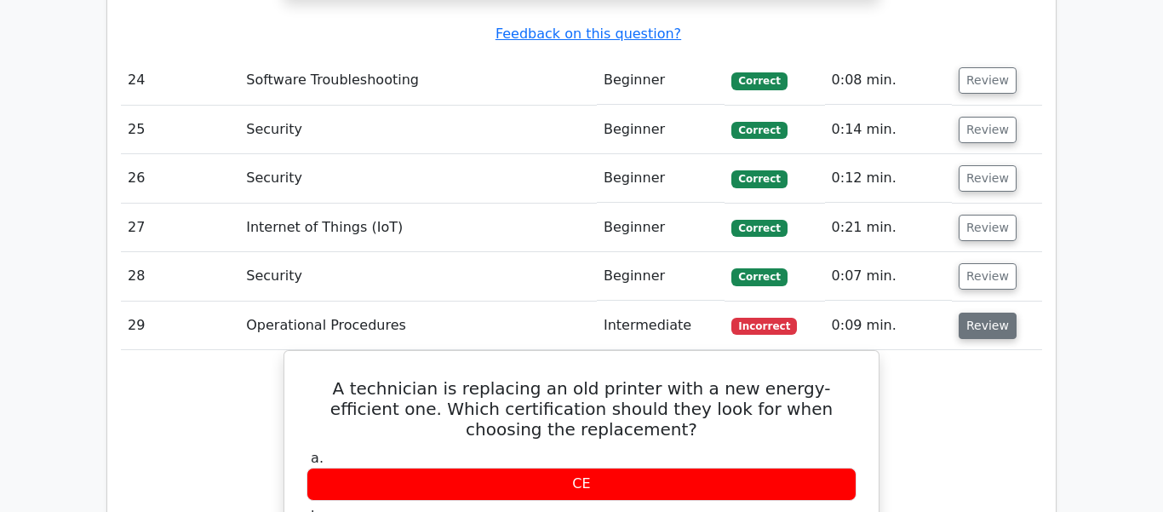
click at [976, 312] on button "Review" at bounding box center [988, 325] width 58 height 26
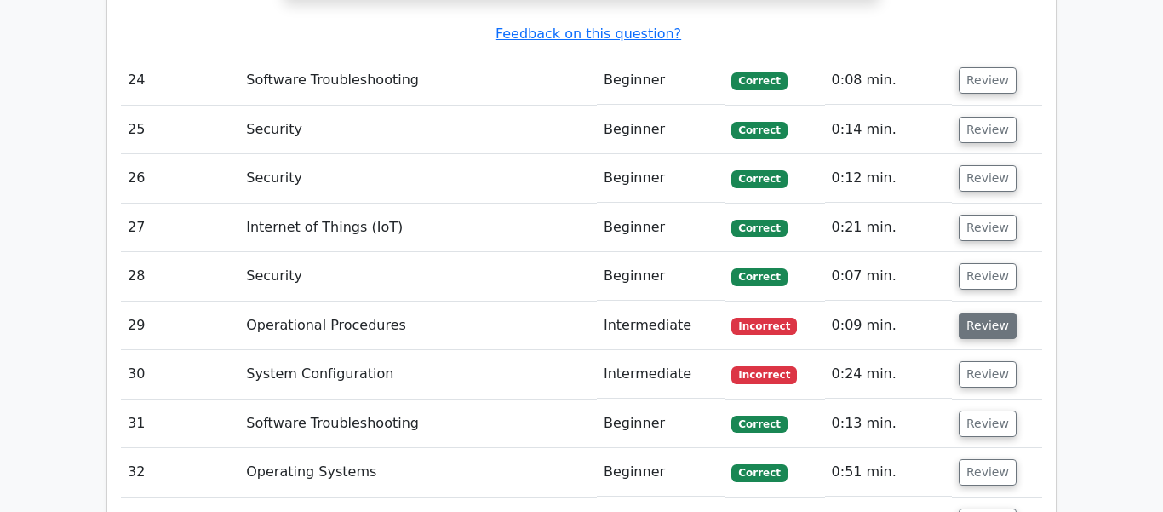
click at [974, 312] on button "Review" at bounding box center [988, 325] width 58 height 26
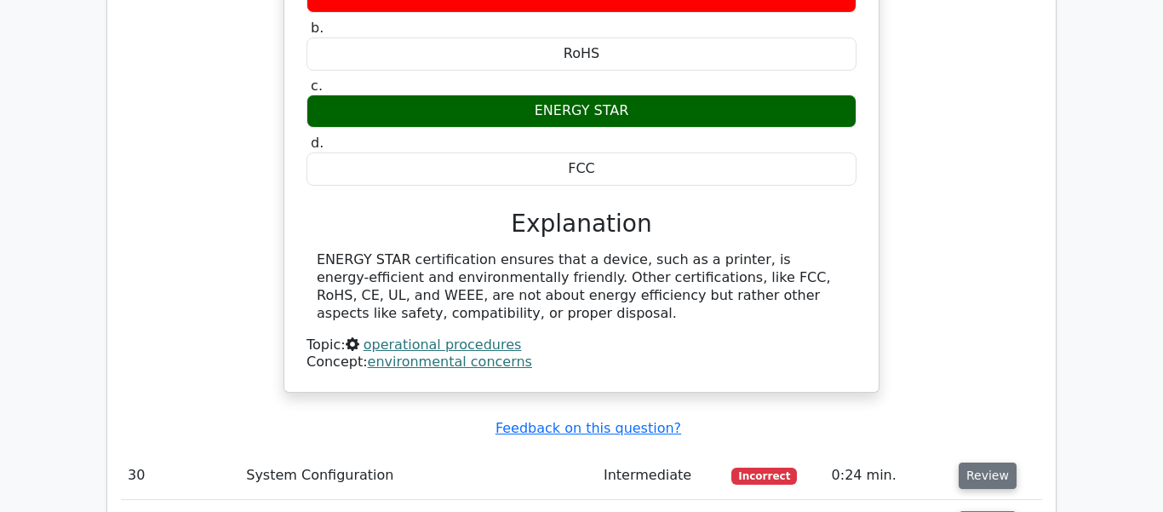
scroll to position [9268, 0]
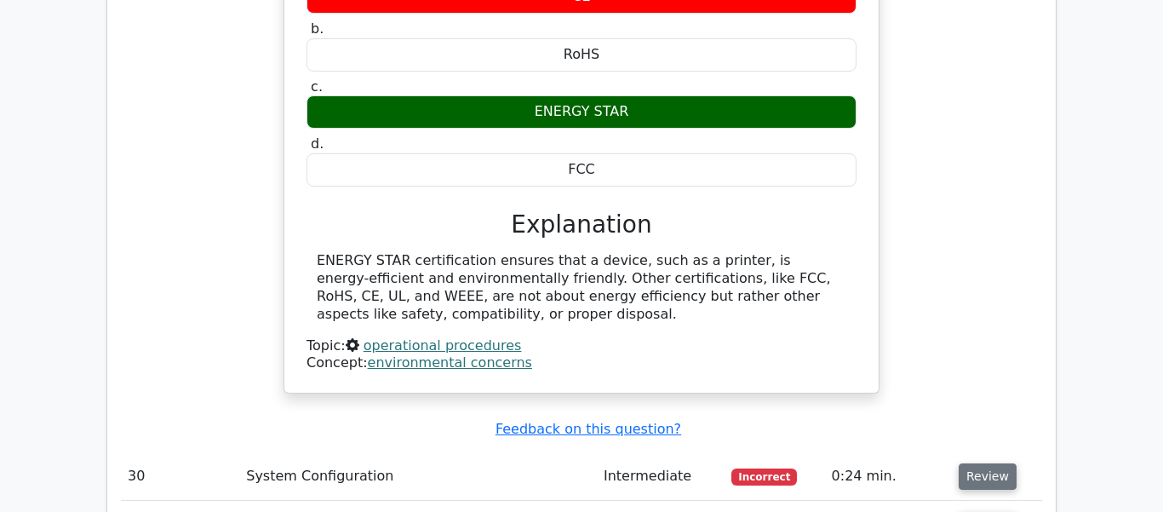
click at [970, 463] on button "Review" at bounding box center [988, 476] width 58 height 26
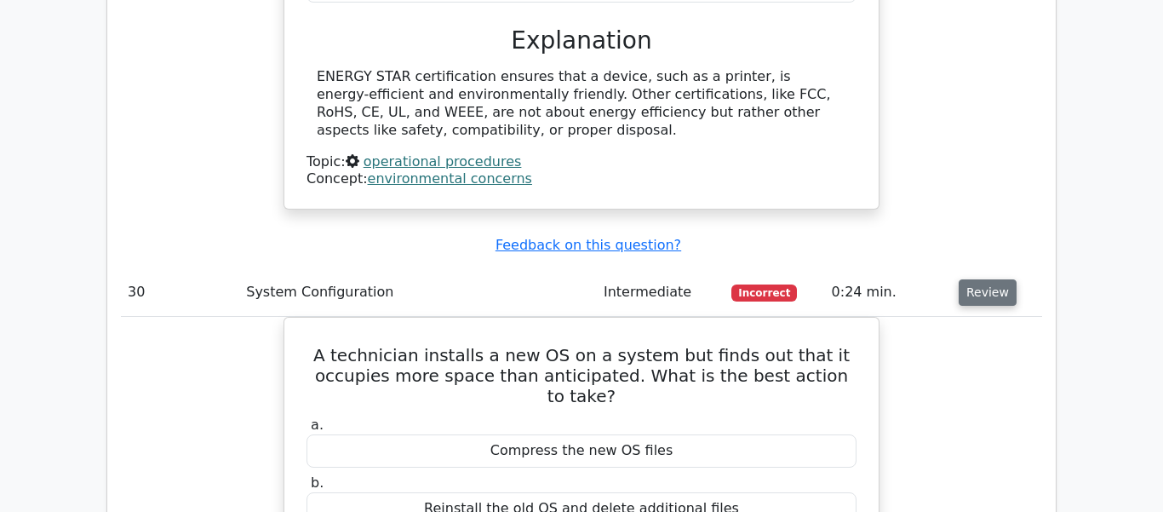
scroll to position [9453, 0]
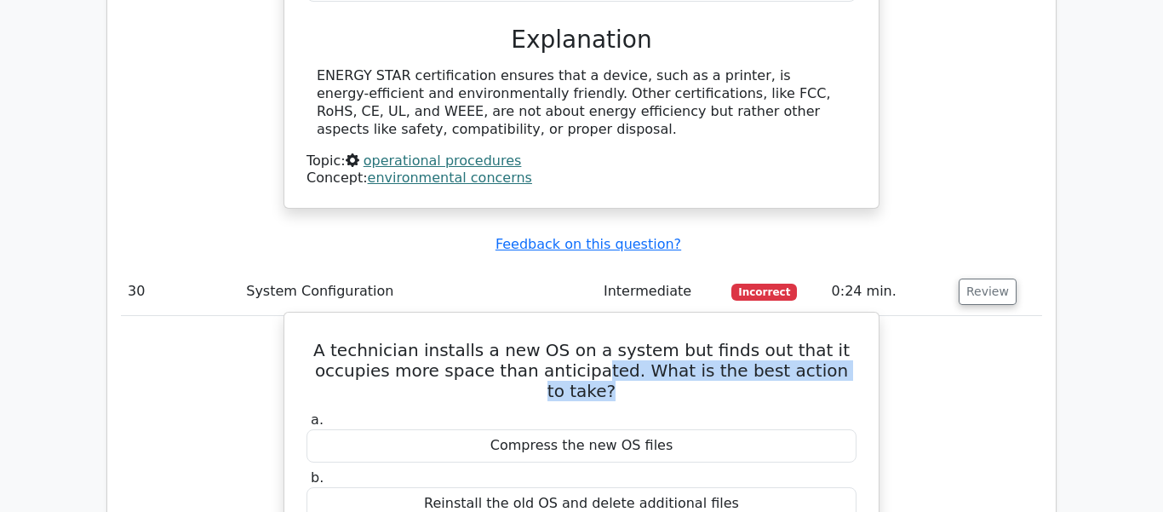
drag, startPoint x: 554, startPoint y: 195, endPoint x: 730, endPoint y: 215, distance: 177.3
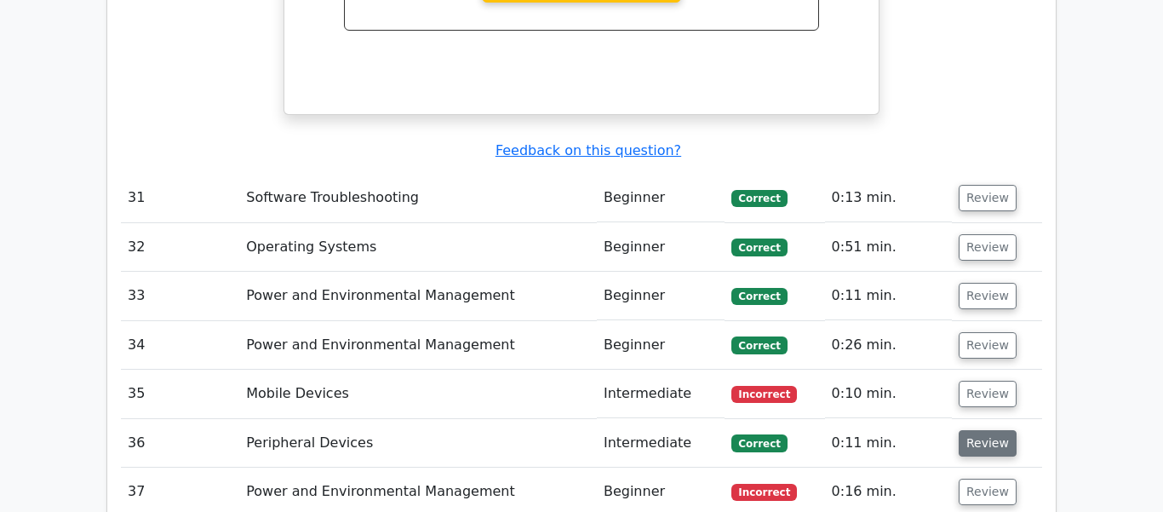
scroll to position [10307, 0]
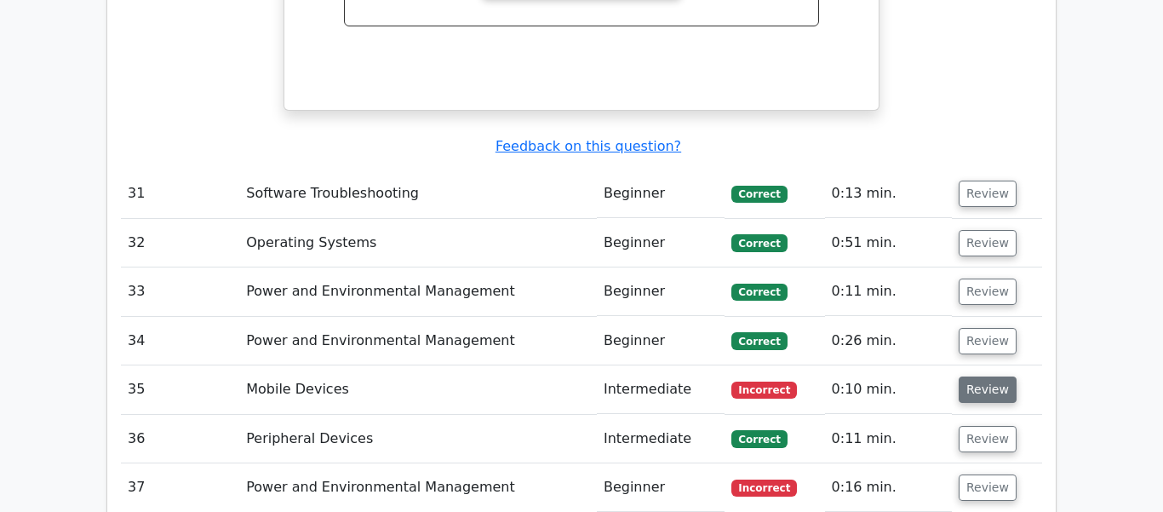
click at [982, 376] on button "Review" at bounding box center [988, 389] width 58 height 26
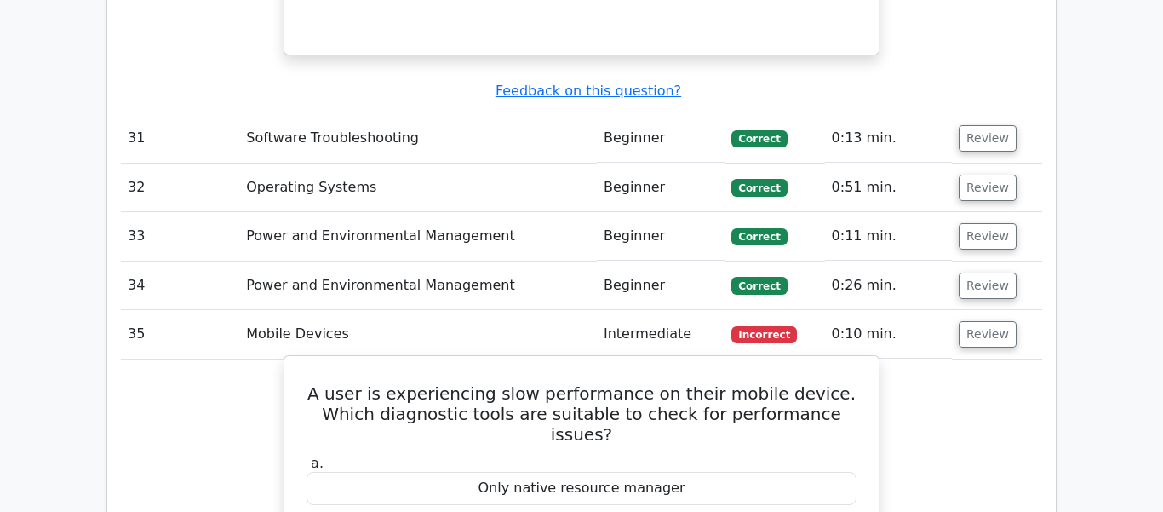
scroll to position [10375, 0]
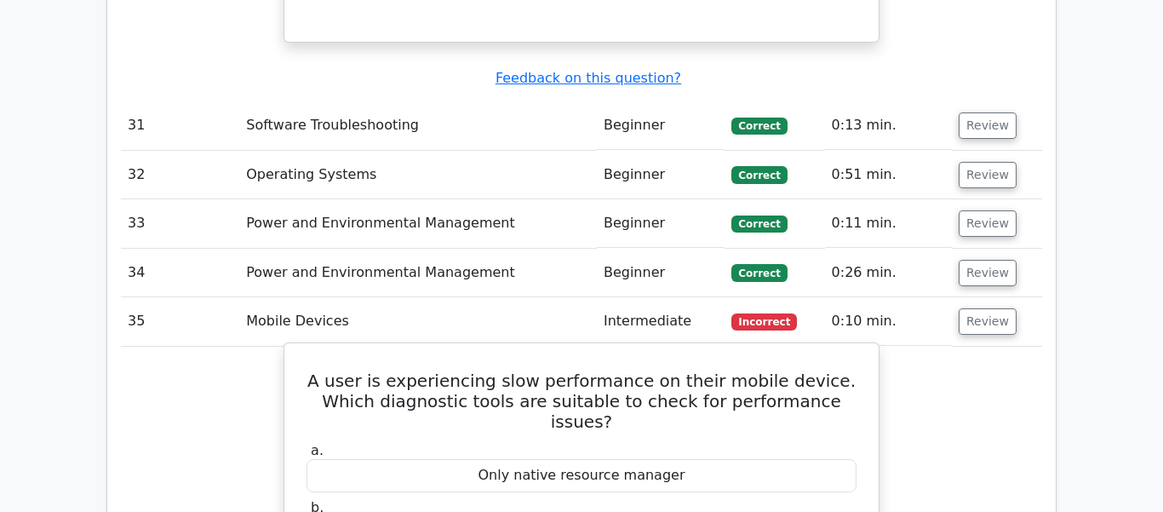
drag, startPoint x: 521, startPoint y: 373, endPoint x: 697, endPoint y: 376, distance: 176.3
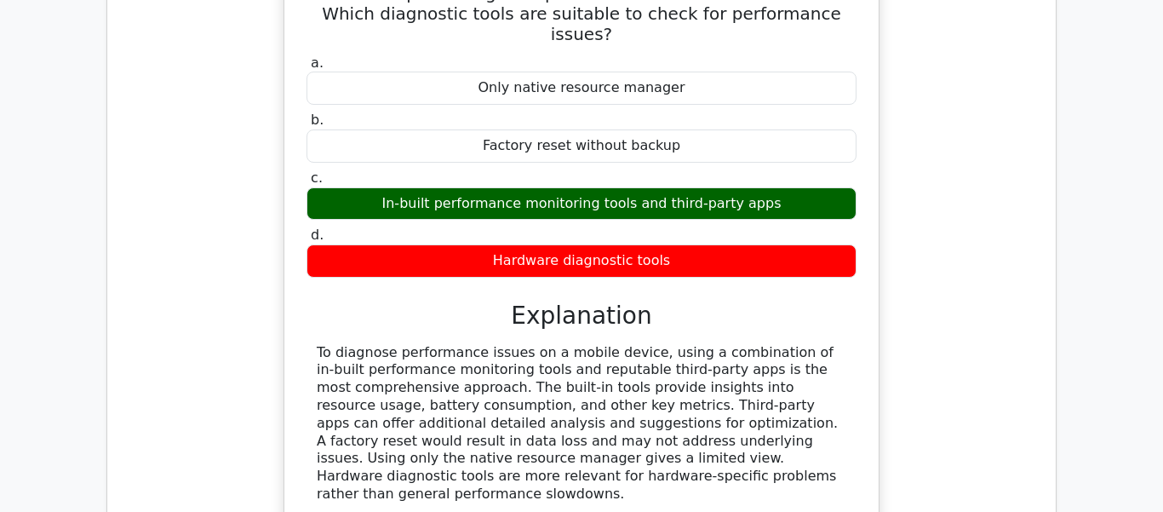
scroll to position [10945, 0]
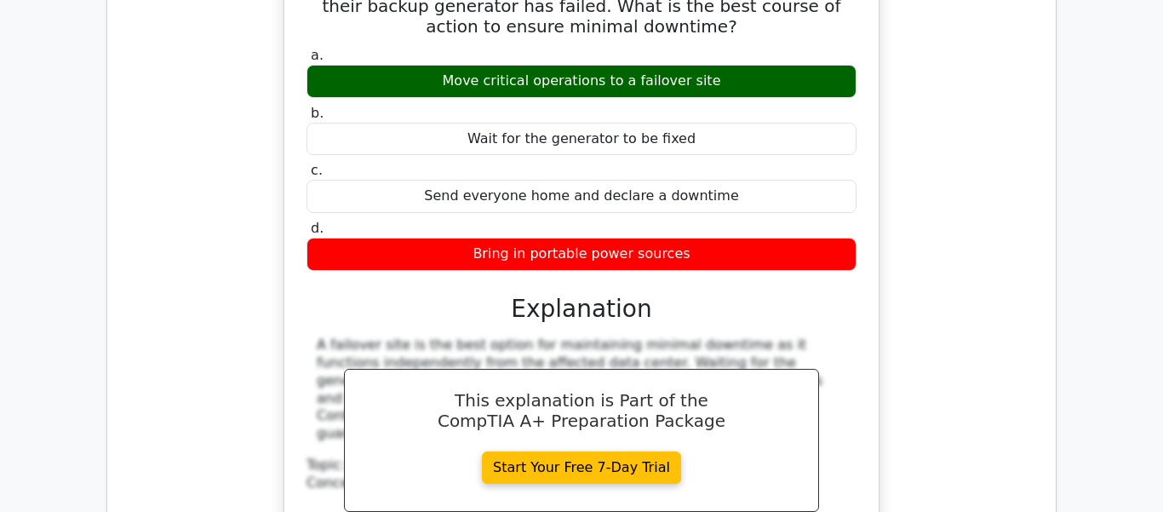
scroll to position [11771, 0]
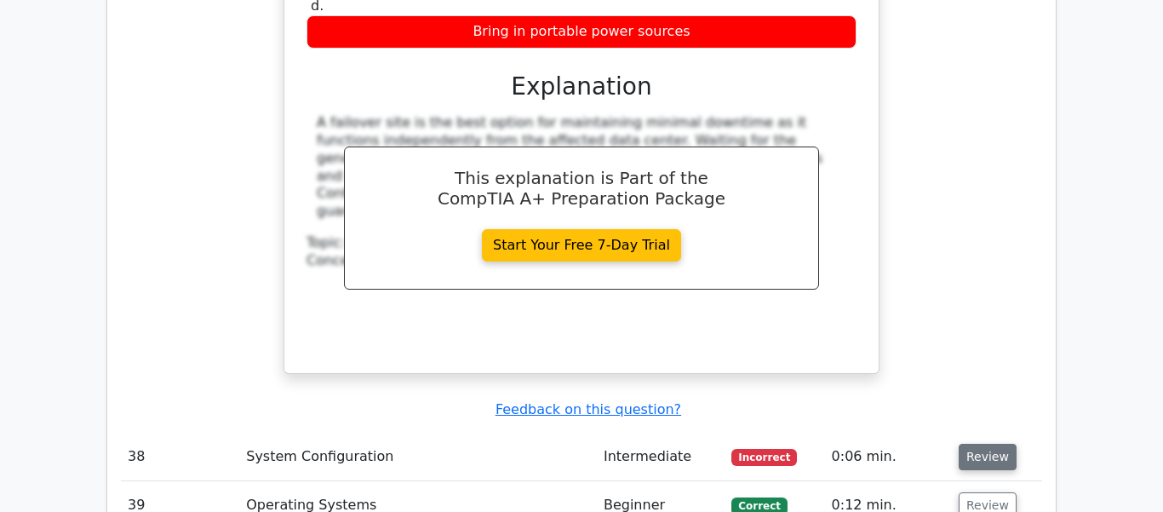
click at [983, 444] on button "Review" at bounding box center [988, 457] width 58 height 26
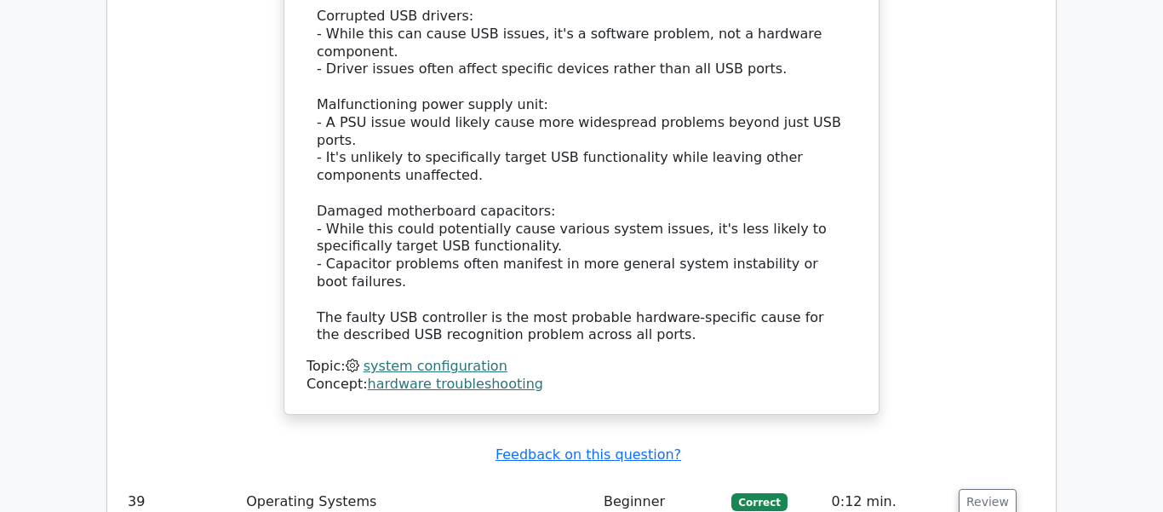
scroll to position [12858, 0]
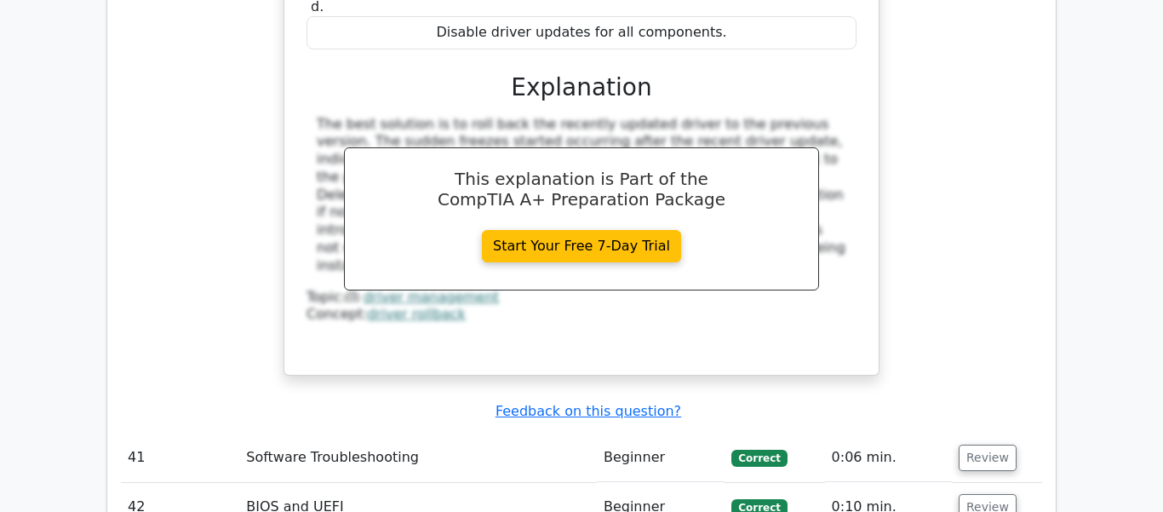
scroll to position [13727, 0]
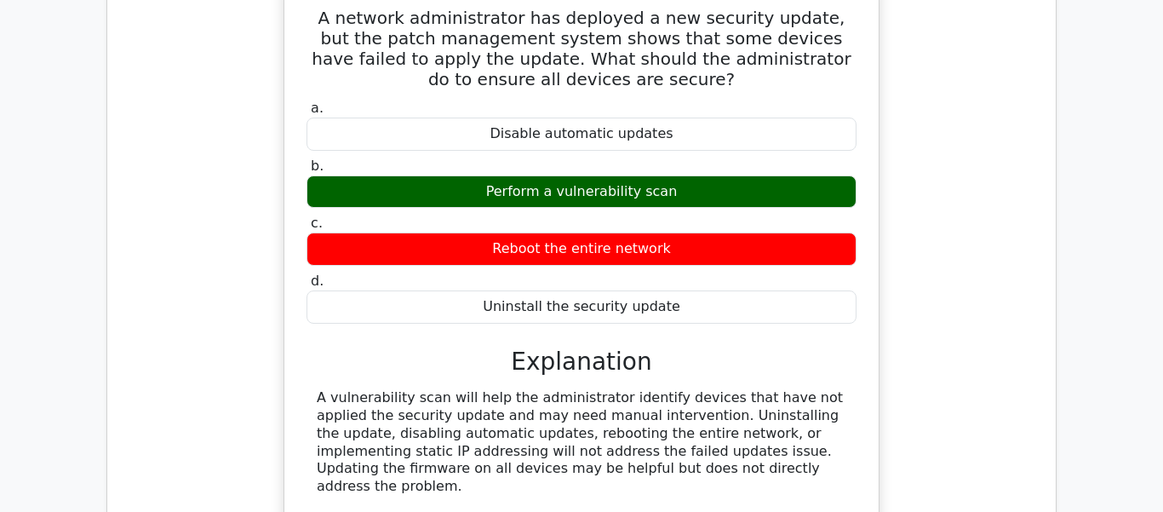
scroll to position [14398, 0]
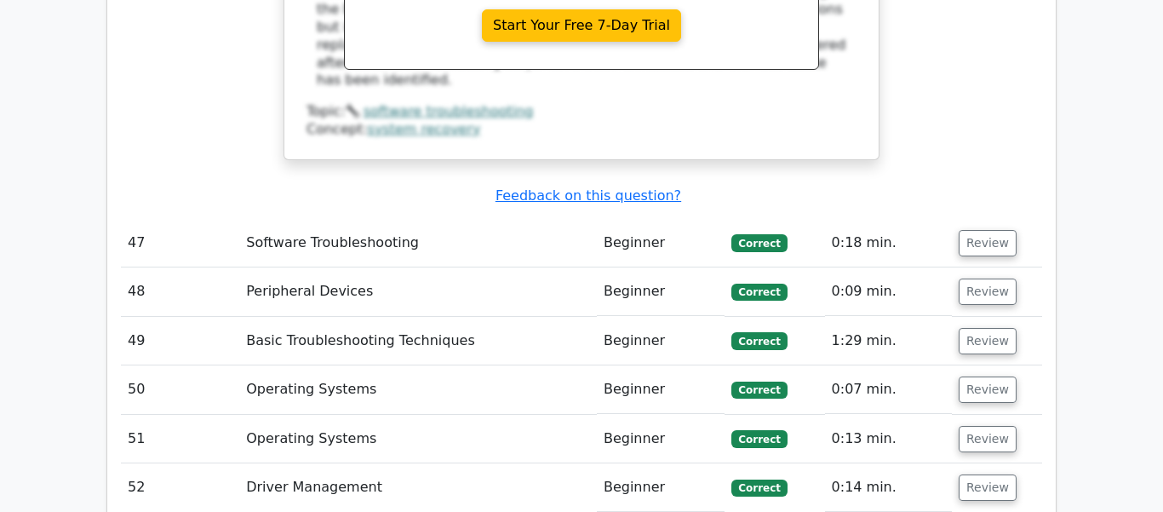
scroll to position [15628, 0]
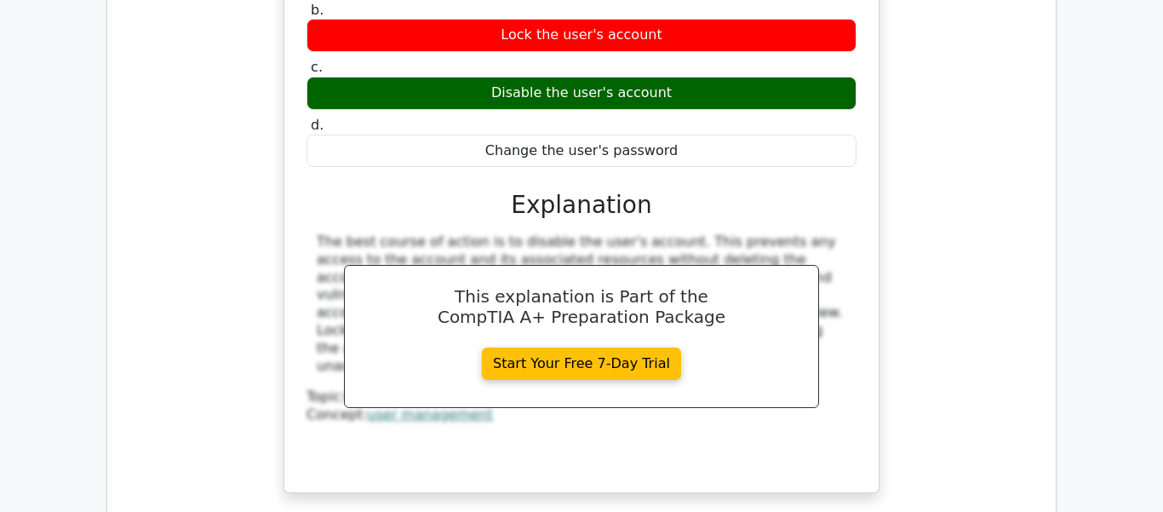
scroll to position [16462, 0]
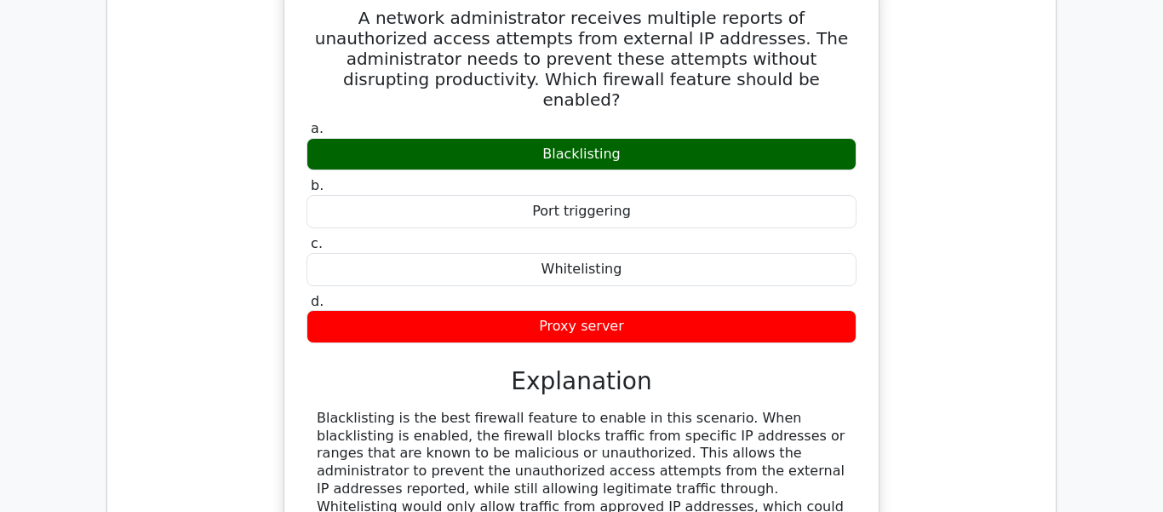
scroll to position [17118, 0]
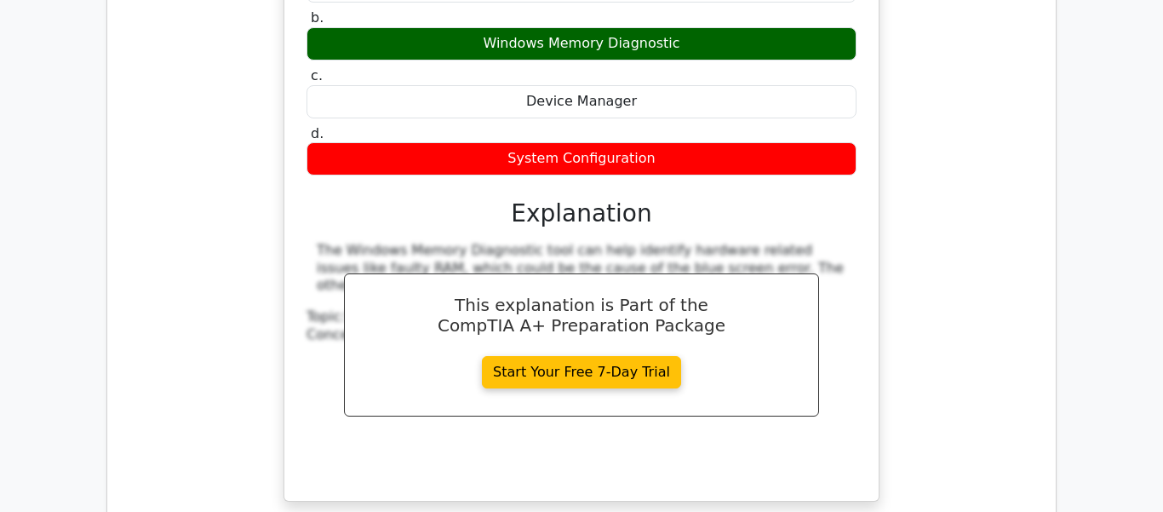
scroll to position [18052, 0]
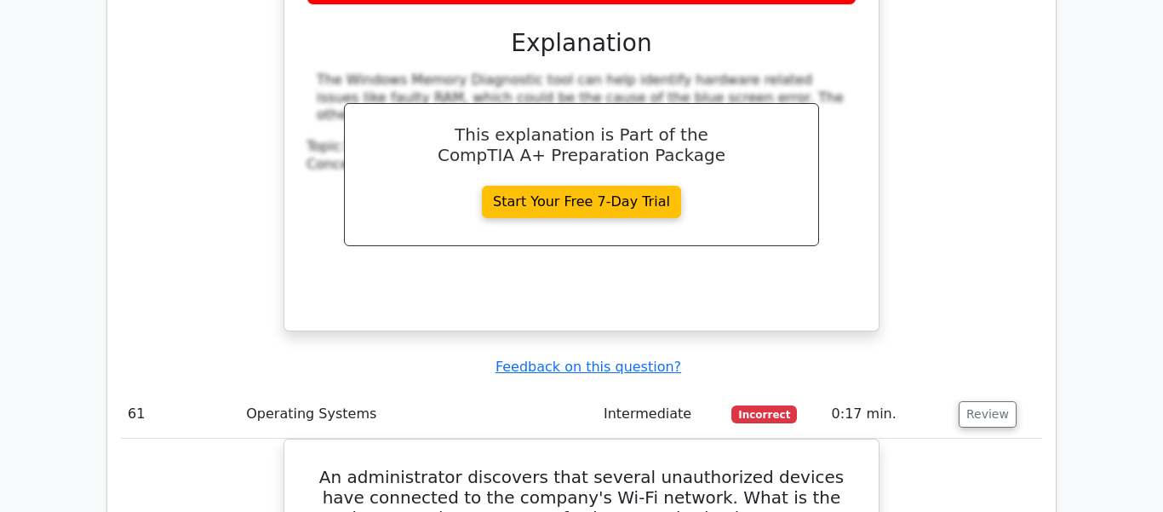
scroll to position [18210, 0]
